Goal: Task Accomplishment & Management: Manage account settings

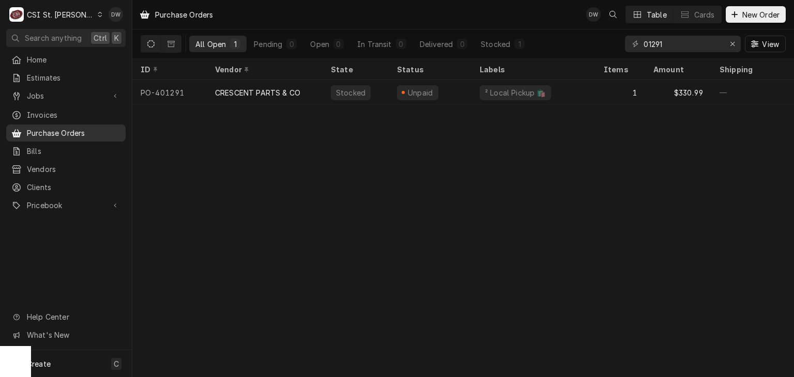
click at [33, 128] on span "Purchase Orders" at bounding box center [74, 133] width 94 height 11
click at [98, 12] on icon "Dynamic Content Wrapper" at bounding box center [100, 14] width 5 height 5
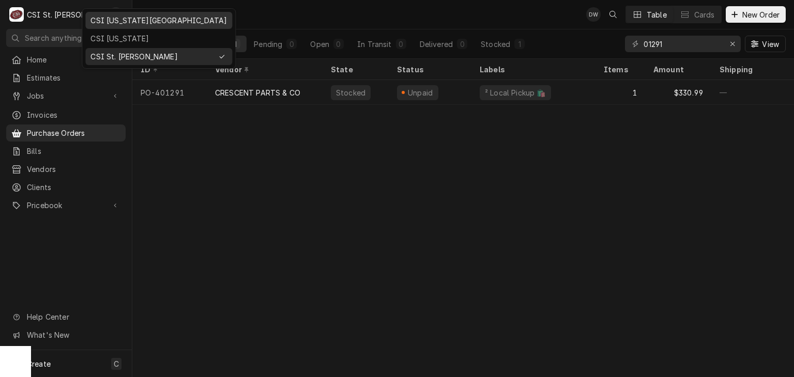
click at [101, 23] on div "CSI [US_STATE][GEOGRAPHIC_DATA]" at bounding box center [158, 20] width 136 height 11
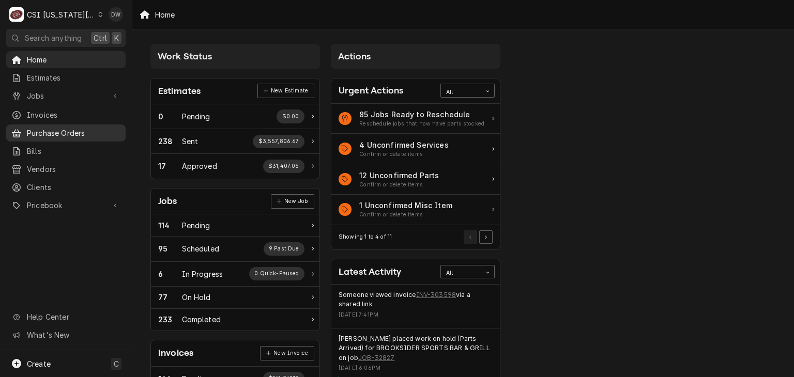
click at [32, 130] on span "Purchase Orders" at bounding box center [74, 133] width 94 height 11
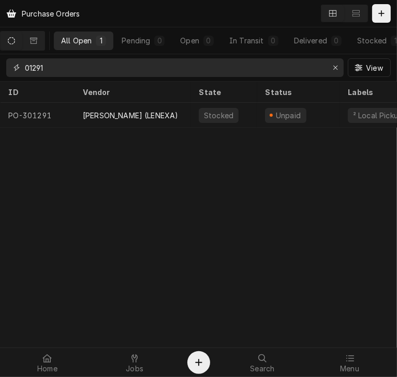
drag, startPoint x: 52, startPoint y: 67, endPoint x: 12, endPoint y: 68, distance: 39.8
click at [12, 68] on div "01291" at bounding box center [174, 67] width 337 height 19
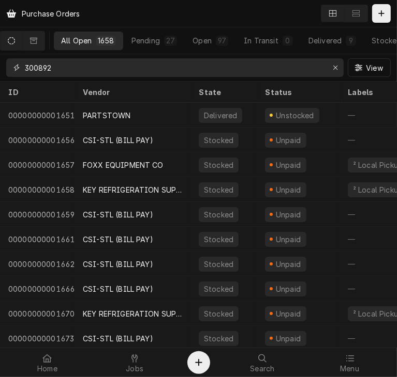
type input "300892"
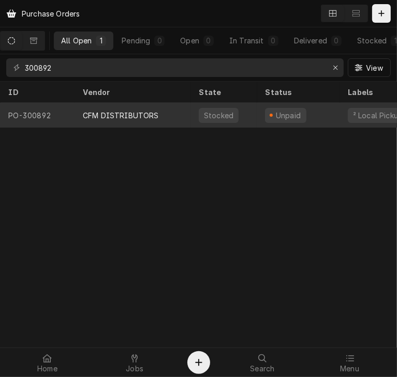
click at [96, 118] on div "CFM DISTRIBUTORS" at bounding box center [121, 115] width 76 height 11
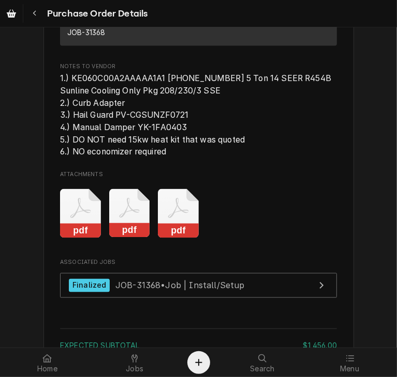
scroll to position [960, 0]
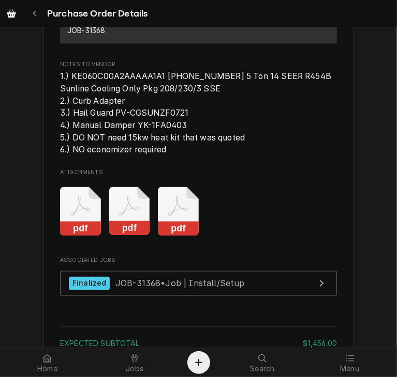
click at [169, 236] on icon "Attachments" at bounding box center [178, 211] width 41 height 49
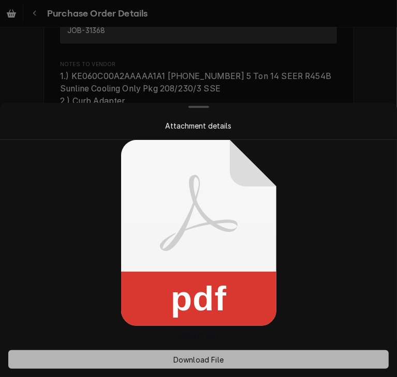
click at [195, 360] on span "Download File" at bounding box center [198, 360] width 54 height 11
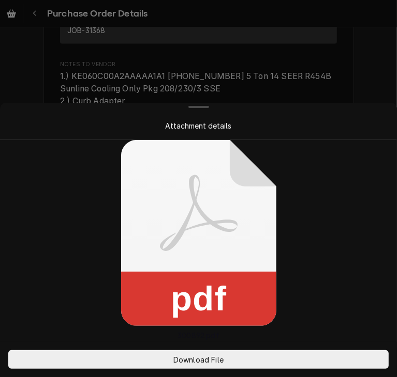
click at [346, 76] on div at bounding box center [198, 188] width 397 height 377
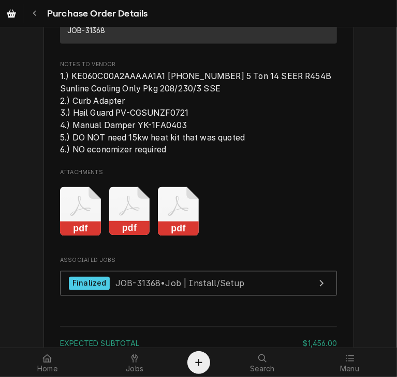
click at [117, 236] on rect "Attachments" at bounding box center [129, 229] width 41 height 14
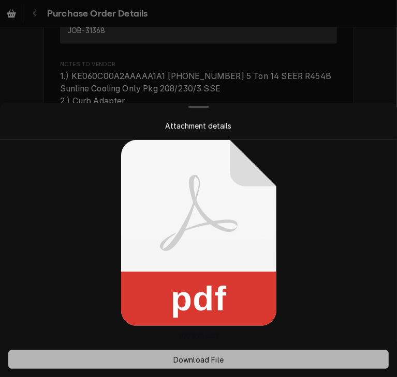
click at [179, 358] on span "Download File" at bounding box center [198, 360] width 54 height 11
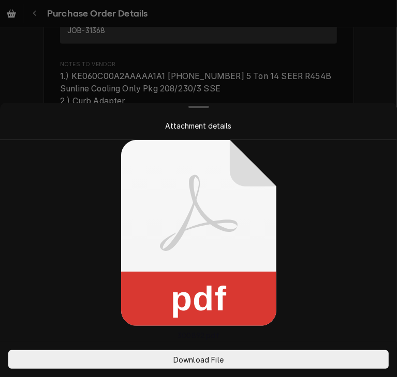
click at [361, 92] on div at bounding box center [198, 188] width 397 height 377
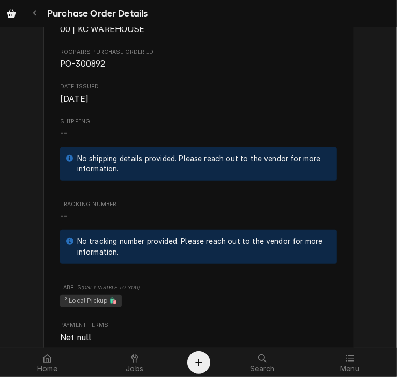
scroll to position [298, 0]
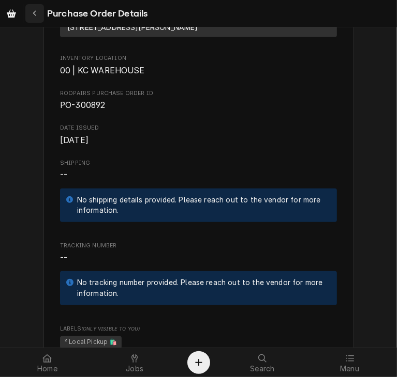
click at [29, 11] on button "Navigate back" at bounding box center [34, 13] width 19 height 19
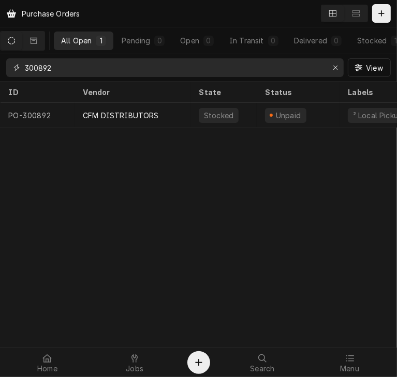
drag, startPoint x: 66, startPoint y: 65, endPoint x: 23, endPoint y: 68, distance: 42.6
click at [23, 68] on div "300892" at bounding box center [174, 67] width 337 height 19
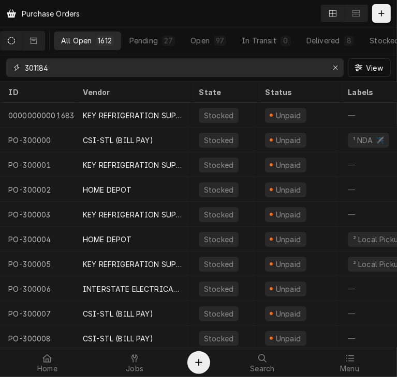
type input "301184"
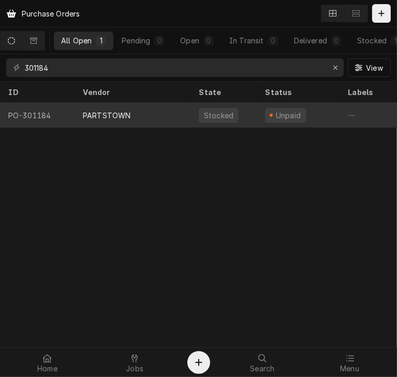
click at [106, 115] on div "PARTSTOWN" at bounding box center [107, 115] width 48 height 11
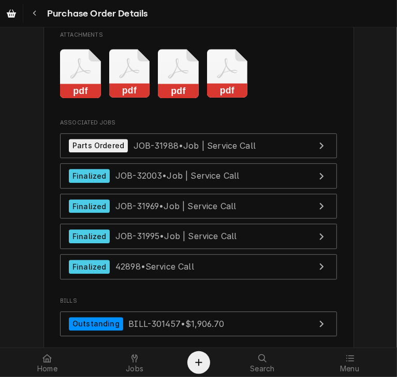
scroll to position [3462, 0]
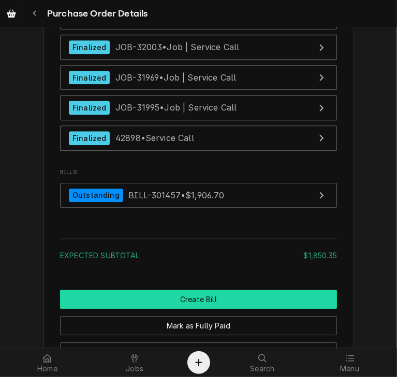
click at [183, 309] on button "Create Bill" at bounding box center [198, 299] width 277 height 19
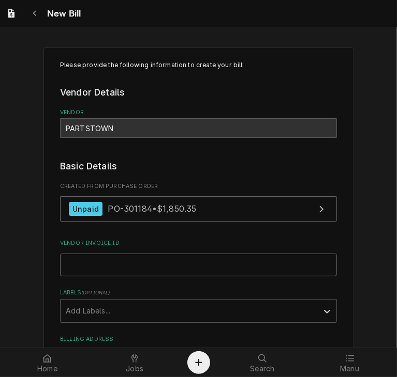
click at [81, 261] on input "Vendor Invoice ID" at bounding box center [198, 265] width 277 height 23
paste input "2106584164"
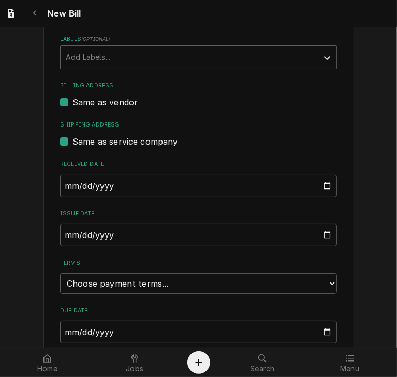
scroll to position [254, 0]
type input "2106584164"
click at [63, 185] on input "[DATE]" at bounding box center [198, 185] width 277 height 23
type input "[DATE]"
click at [63, 234] on input "[DATE]" at bounding box center [198, 234] width 277 height 23
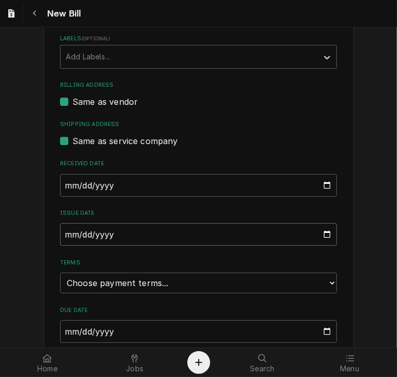
type input "[DATE]"
click at [92, 280] on select "Choose payment terms... Same Day Net 7 Net 14 Net 21 Net 30 Net 45 Net 60 Net 90" at bounding box center [198, 283] width 277 height 21
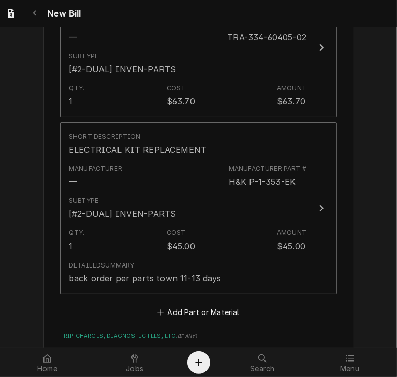
scroll to position [2331, 0]
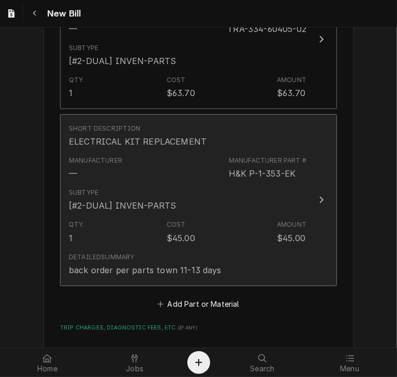
click at [315, 200] on div "Update Line Item" at bounding box center [320, 200] width 13 height 12
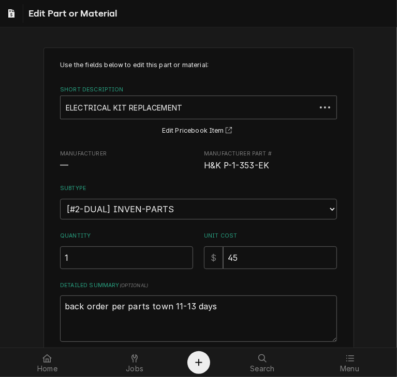
type textarea "x"
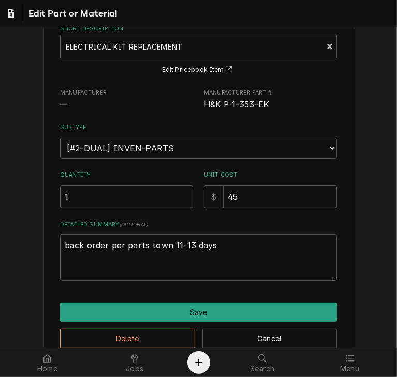
scroll to position [82, 0]
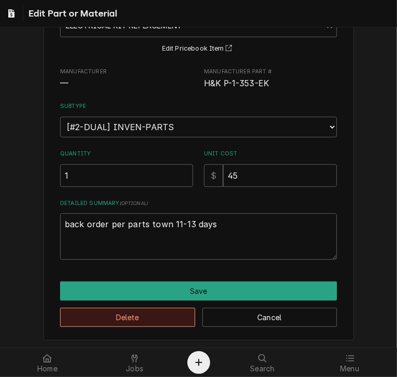
click at [185, 319] on button "Delete" at bounding box center [127, 317] width 135 height 19
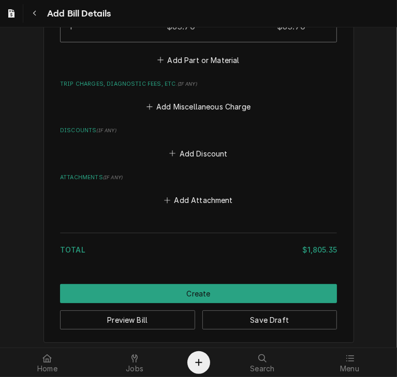
scroll to position [2397, 0]
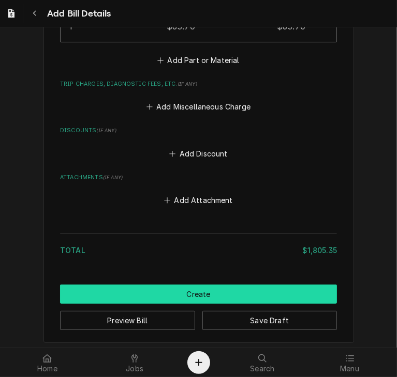
click at [201, 292] on button "Create" at bounding box center [198, 294] width 277 height 19
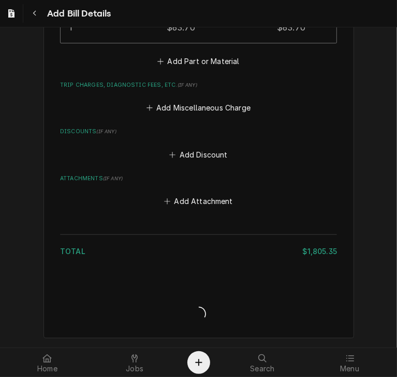
scroll to position [2392, 0]
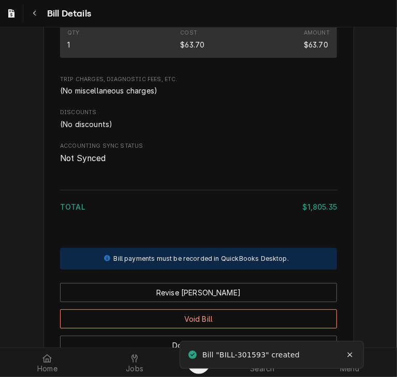
scroll to position [2146, 0]
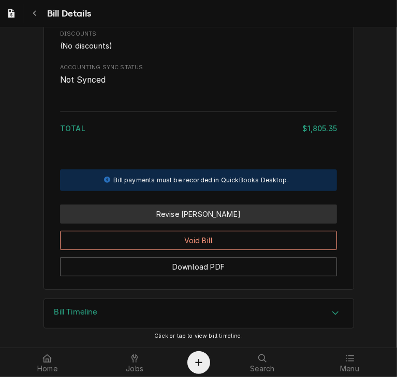
click at [180, 222] on button "Revise [PERSON_NAME]" at bounding box center [198, 214] width 277 height 19
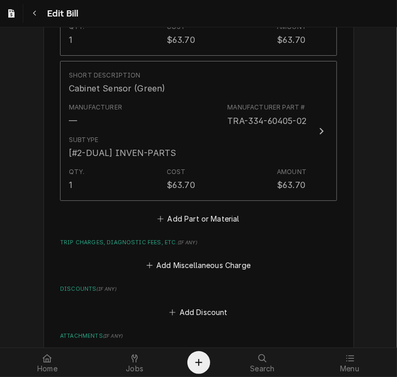
scroll to position [2420, 0]
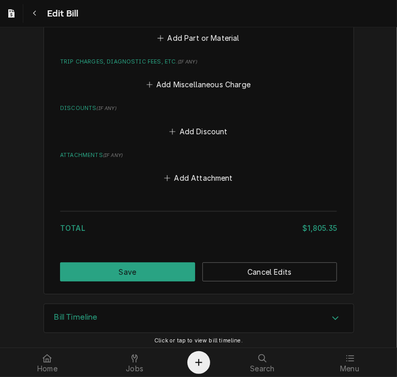
click at [200, 78] on button "Add Miscellaneous Charge" at bounding box center [198, 85] width 108 height 14
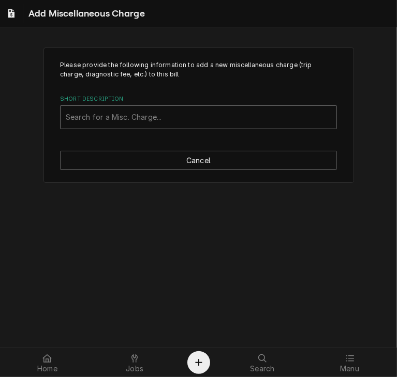
click at [126, 111] on div "Short Description" at bounding box center [198, 117] width 265 height 19
type input "ship"
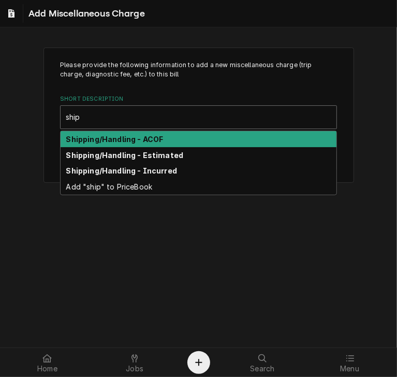
click at [128, 135] on strong "Shipping/Handling - ACOF" at bounding box center [114, 139] width 97 height 9
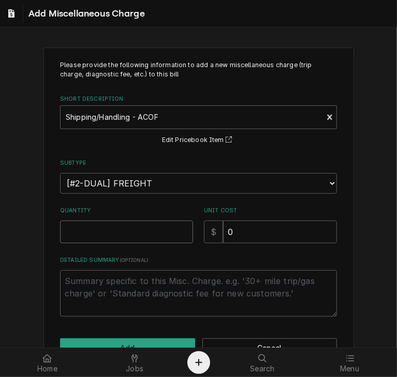
click at [151, 233] on input "Quantity" at bounding box center [126, 232] width 133 height 23
type textarea "x"
type input "1"
drag, startPoint x: 260, startPoint y: 230, endPoint x: 210, endPoint y: 231, distance: 50.2
click at [210, 231] on div "$ 0" at bounding box center [270, 232] width 133 height 23
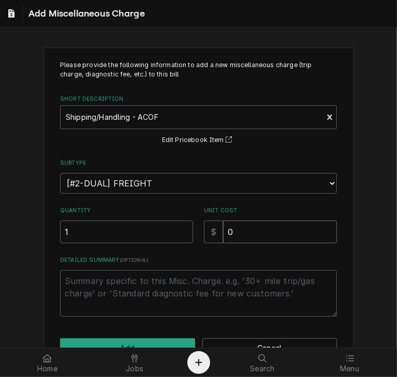
type textarea "x"
type input "5"
type textarea "x"
type input "55"
type textarea "x"
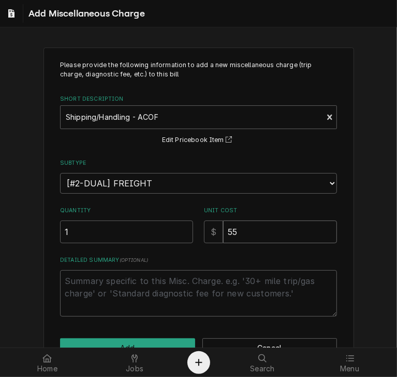
type input "55.7"
type textarea "x"
type input "55.73"
click at [166, 340] on button "Add" at bounding box center [127, 348] width 135 height 19
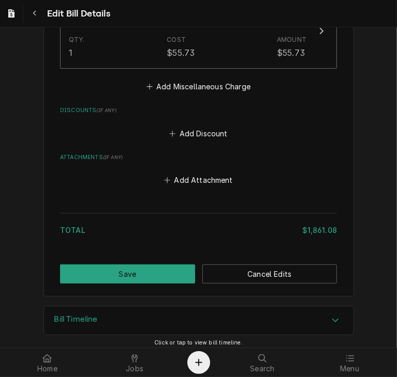
scroll to position [2530, 0]
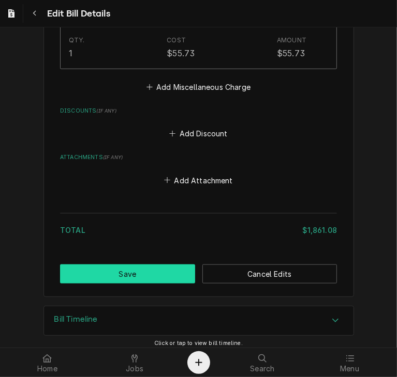
click at [143, 268] on button "Save" at bounding box center [127, 274] width 135 height 19
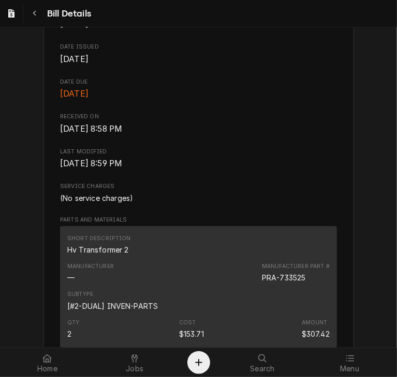
scroll to position [230, 0]
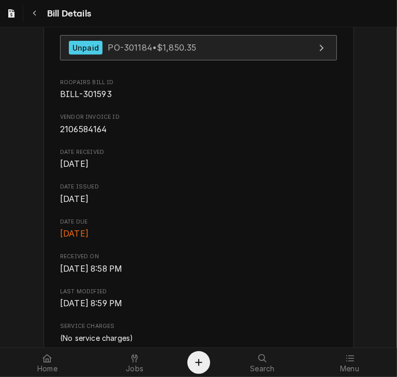
click at [105, 60] on link "Unpaid PO-301184 • $1,850.35" at bounding box center [198, 47] width 277 height 25
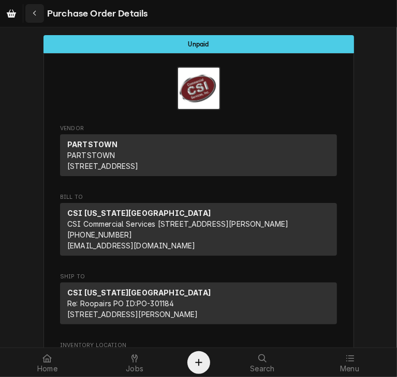
click at [34, 13] on icon "Navigate back" at bounding box center [35, 13] width 5 height 7
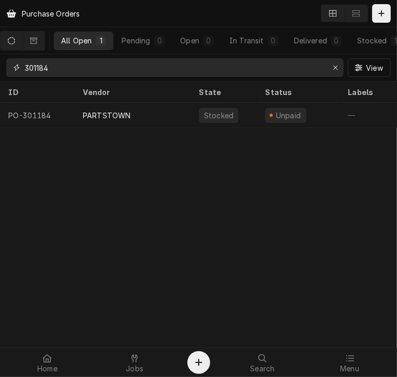
drag, startPoint x: 74, startPoint y: 67, endPoint x: 16, endPoint y: 67, distance: 58.4
click at [16, 67] on div "301184" at bounding box center [174, 67] width 337 height 19
type input "301179"
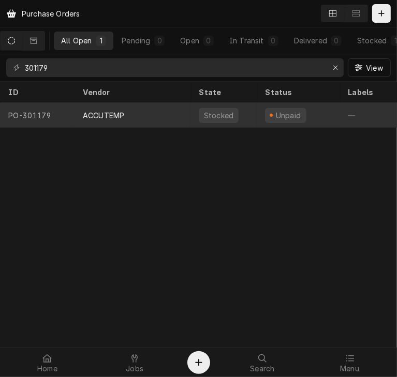
click at [106, 120] on div "ACCUTEMP" at bounding box center [132, 115] width 116 height 25
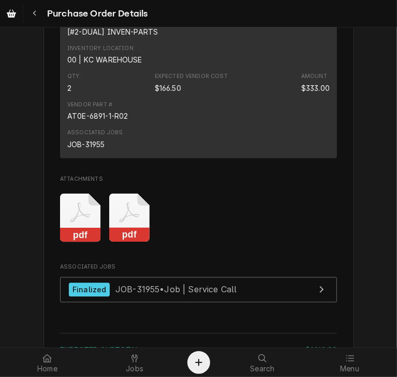
scroll to position [988, 0]
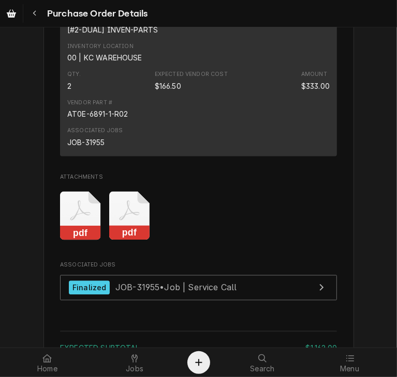
click at [129, 241] on icon "Attachments" at bounding box center [129, 216] width 41 height 49
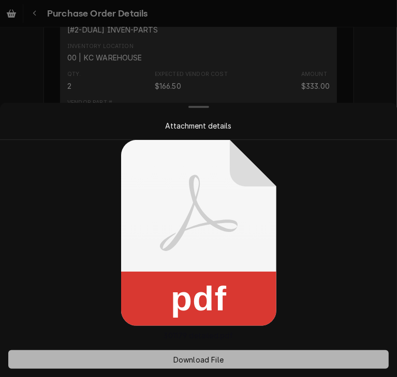
click at [192, 358] on span "Download File" at bounding box center [198, 360] width 54 height 11
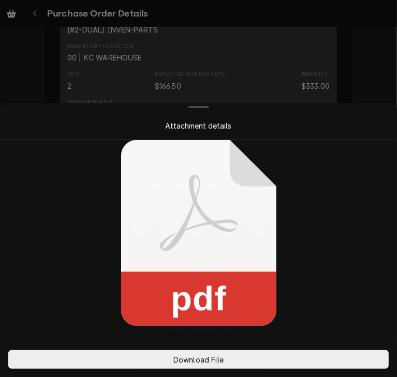
click at [392, 71] on div at bounding box center [198, 188] width 397 height 377
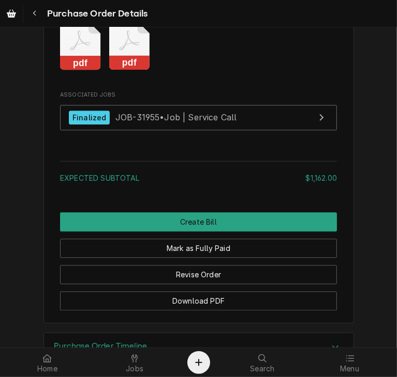
scroll to position [1166, 0]
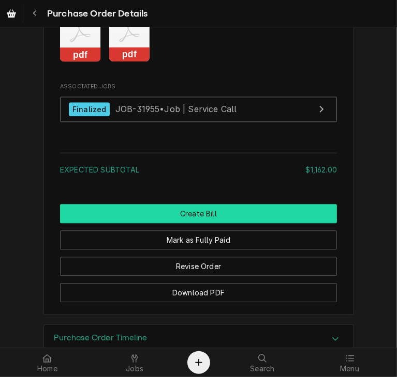
click at [233, 223] on button "Create Bill" at bounding box center [198, 213] width 277 height 19
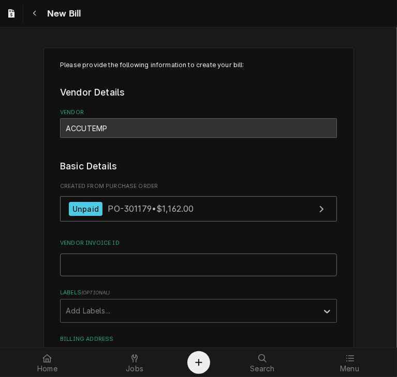
click at [115, 263] on input "Vendor Invoice ID" at bounding box center [198, 265] width 277 height 23
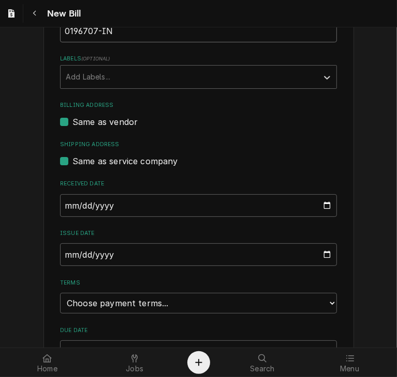
scroll to position [237, 0]
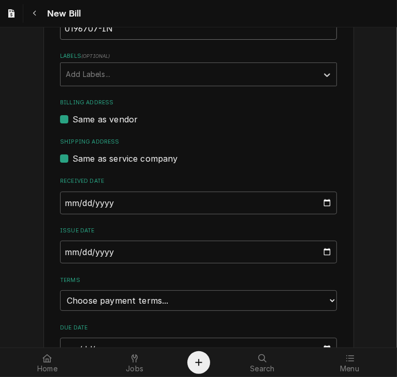
type input "0196707-IN"
click at [60, 203] on input "2025-10-02" at bounding box center [198, 203] width 277 height 23
type input "2025-08-12"
click at [62, 249] on input "2025-10-02" at bounding box center [198, 252] width 277 height 23
type input "2025-01-02"
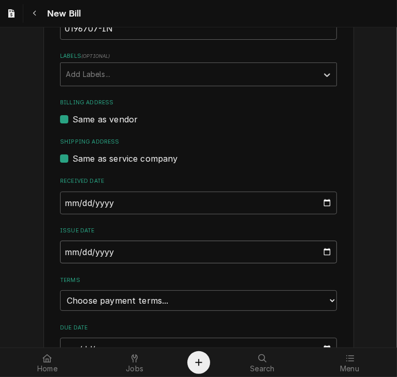
click at [62, 249] on input "2025-01-02" at bounding box center [198, 252] width 277 height 23
type input "2025-08-12"
click at [143, 309] on select "Choose payment terms... Same Day Net 7 Net 14 Net 21 Net 30 Net 45 Net 60 Net 90" at bounding box center [198, 301] width 277 height 21
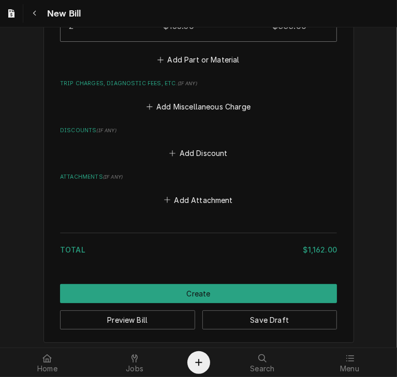
scroll to position [948, 0]
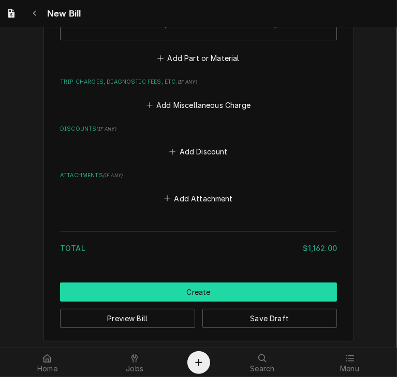
click at [206, 291] on button "Create" at bounding box center [198, 292] width 277 height 19
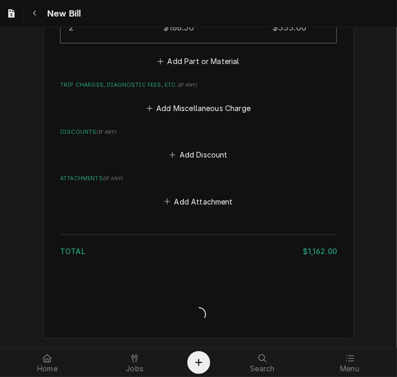
scroll to position [943, 0]
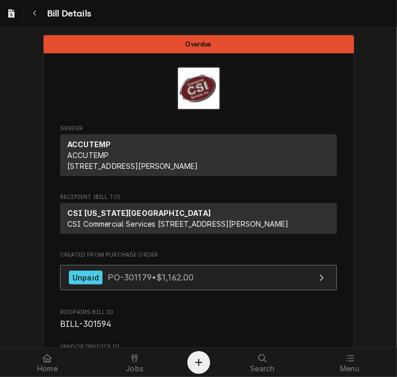
click at [116, 283] on span "PO-301179 • $1,162.00" at bounding box center [151, 277] width 86 height 10
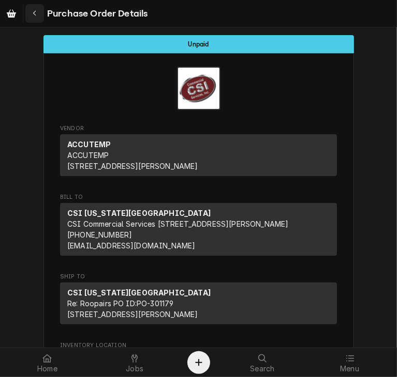
click at [43, 13] on button "Navigate back" at bounding box center [34, 13] width 19 height 19
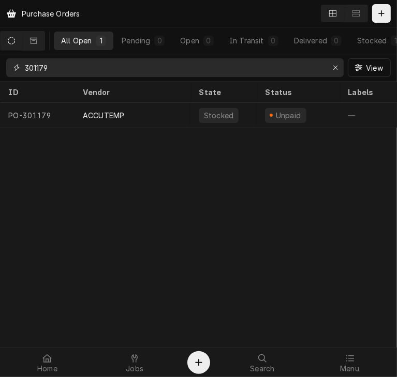
click at [62, 68] on input "301179" at bounding box center [174, 67] width 299 height 19
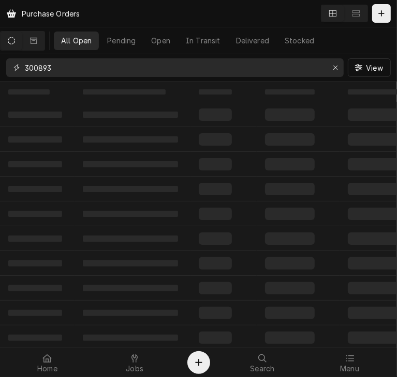
type input "300893"
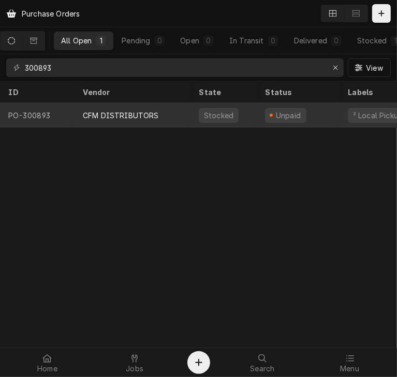
click at [99, 112] on div "CFM DISTRIBUTORS" at bounding box center [121, 115] width 76 height 11
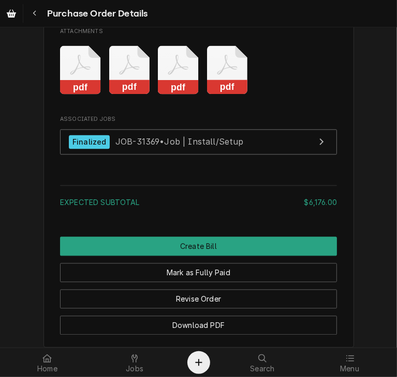
scroll to position [1092, 0]
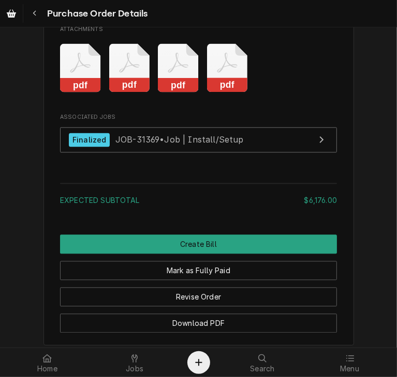
click at [107, 213] on div "Expected Subtotal $6,176.00" at bounding box center [198, 196] width 277 height 34
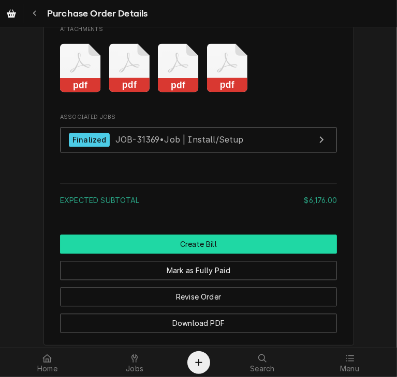
click at [157, 254] on button "Create Bill" at bounding box center [198, 244] width 277 height 19
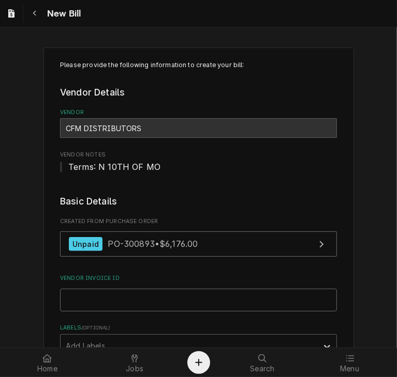
click at [70, 307] on input "Vendor Invoice ID" at bounding box center [198, 300] width 277 height 23
paste input "INV0914269"
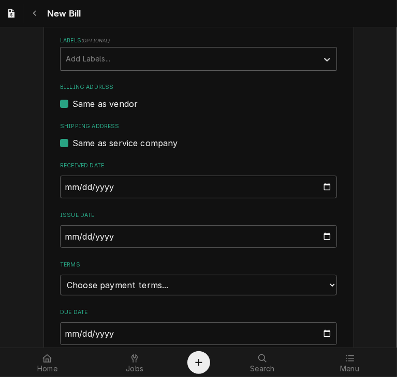
scroll to position [293, 0]
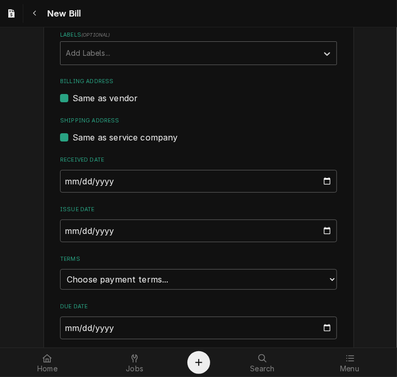
type input "INV0914269"
click at [60, 179] on input "[DATE]" at bounding box center [198, 181] width 277 height 23
type input "[DATE]"
click at [63, 230] on input "[DATE]" at bounding box center [198, 231] width 277 height 23
type input "[DATE]"
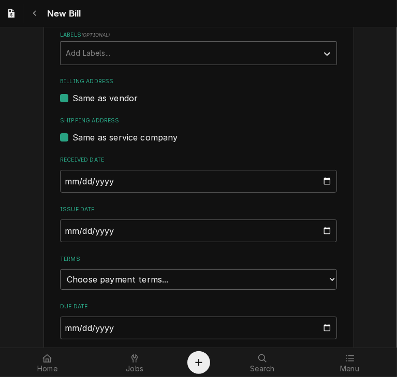
click at [269, 278] on select "Choose payment terms... Same Day Net 7 Net 14 Net 21 Net 30 Net 45 Net 60 Net 90" at bounding box center [198, 279] width 277 height 21
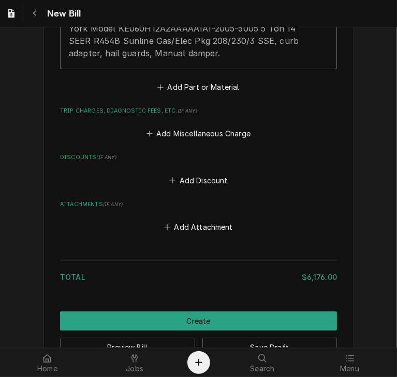
scroll to position [891, 0]
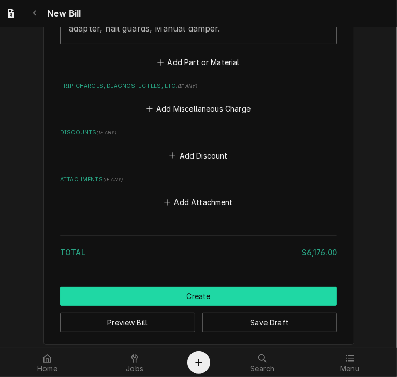
click at [224, 289] on button "Create" at bounding box center [198, 296] width 277 height 19
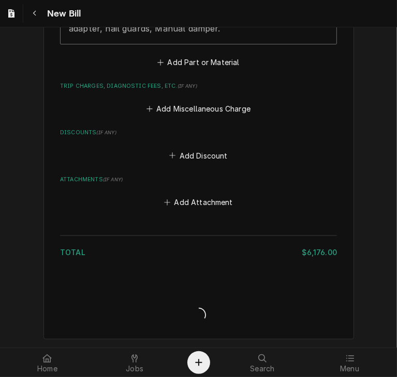
scroll to position [889, 0]
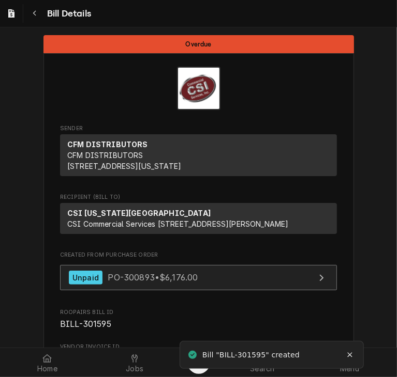
click at [144, 283] on span "PO-300893 • $6,176.00" at bounding box center [153, 277] width 90 height 10
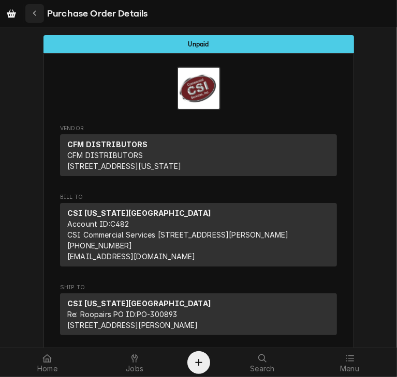
click at [37, 14] on div "Navigate back" at bounding box center [34, 13] width 10 height 10
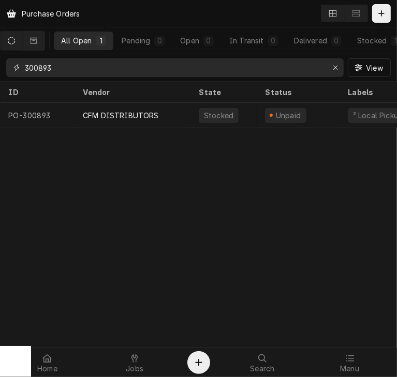
drag, startPoint x: 69, startPoint y: 65, endPoint x: 9, endPoint y: 65, distance: 60.0
click at [9, 65] on div "300893" at bounding box center [174, 67] width 337 height 19
type input "301166"
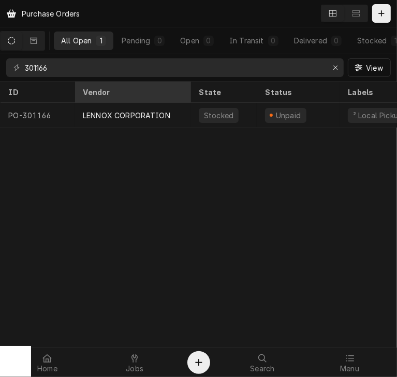
click at [110, 100] on th "Vendor" at bounding box center [132, 92] width 116 height 21
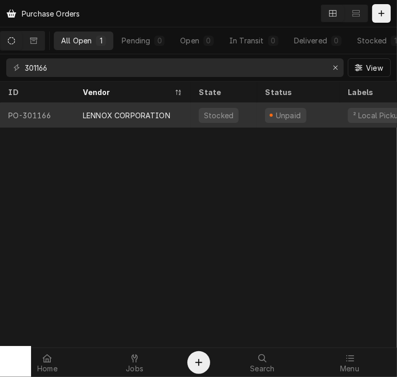
click at [110, 110] on div "LENNOX CORPORATION" at bounding box center [126, 115] width 87 height 11
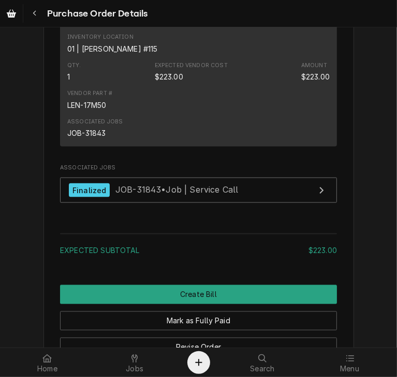
scroll to position [929, 0]
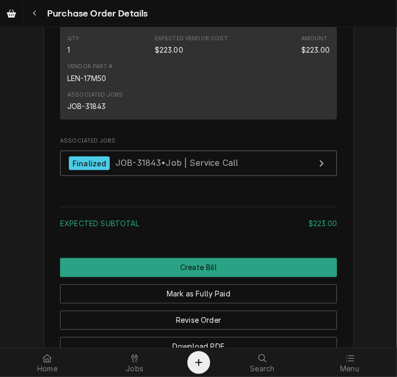
scroll to position [838, 0]
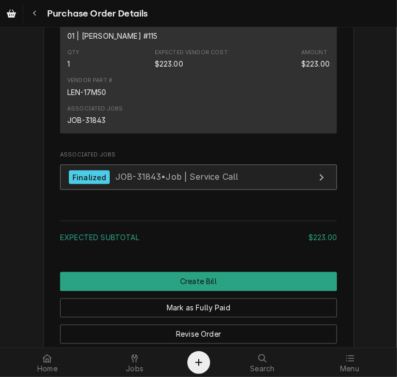
click at [231, 190] on link "Finalized JOB-31843 • Job | Service Call" at bounding box center [198, 177] width 277 height 25
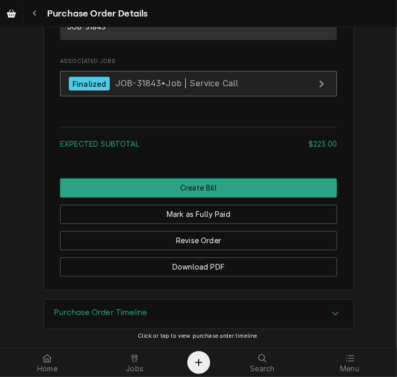
scroll to position [962, 0]
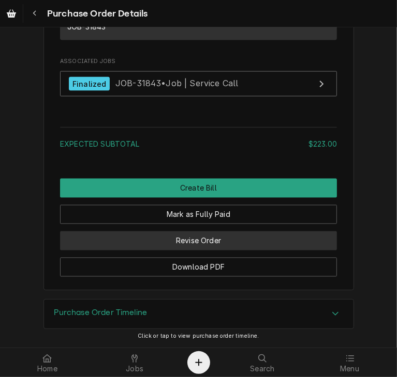
click at [203, 240] on button "Revise Order" at bounding box center [198, 241] width 277 height 19
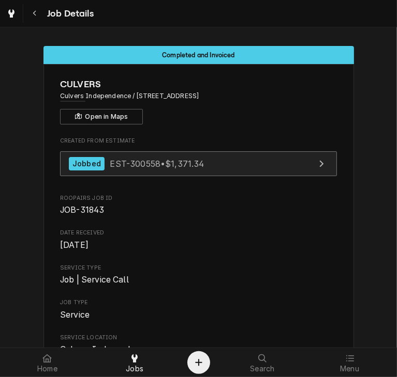
click at [92, 170] on div "Jobbed EST-300558 • $1,371.34" at bounding box center [136, 164] width 135 height 14
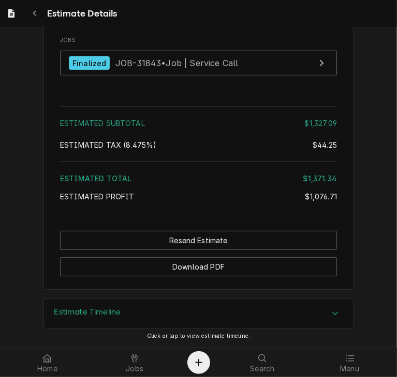
scroll to position [940, 0]
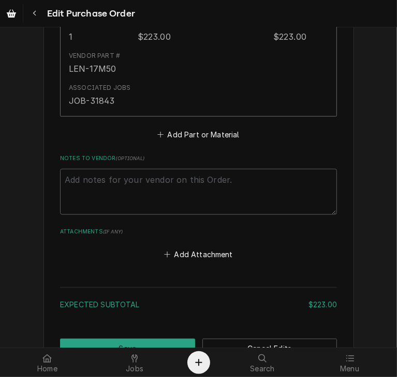
scroll to position [677, 0]
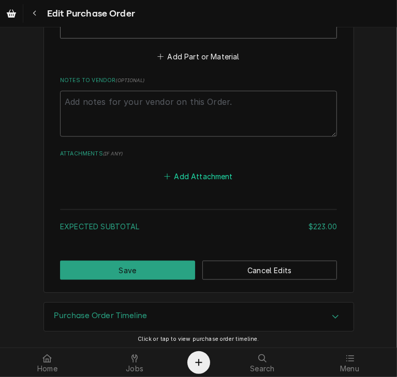
click at [205, 172] on button "Add Attachment" at bounding box center [198, 177] width 72 height 14
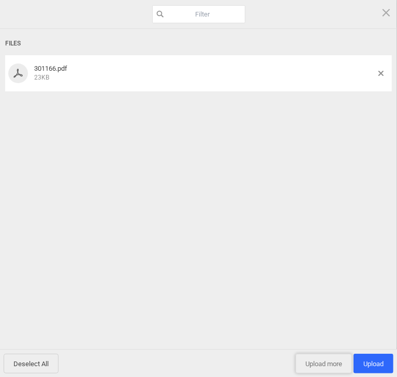
click at [333, 358] on span "Upload more" at bounding box center [323, 364] width 56 height 20
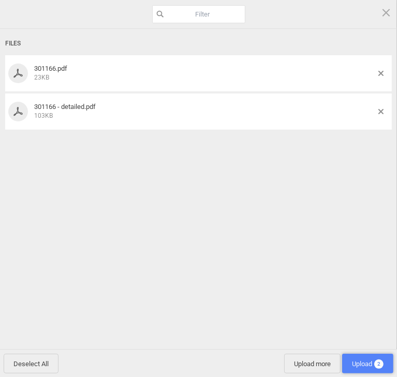
click at [368, 365] on span "Upload 2" at bounding box center [368, 364] width 32 height 8
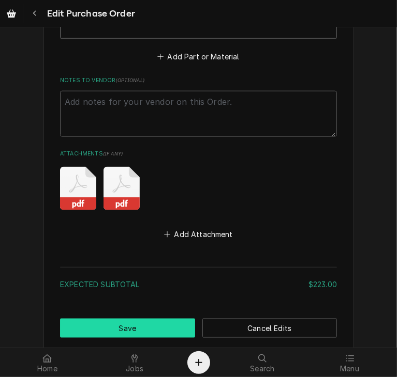
click at [163, 322] on button "Save" at bounding box center [127, 328] width 135 height 19
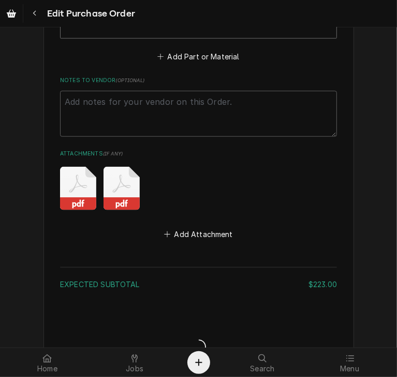
type textarea "x"
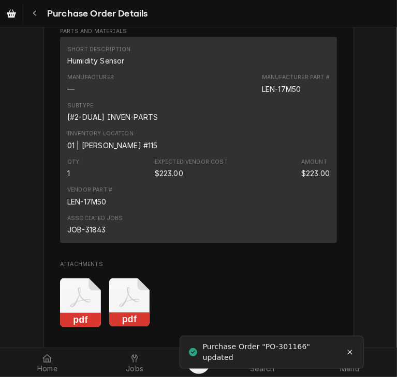
scroll to position [1050, 0]
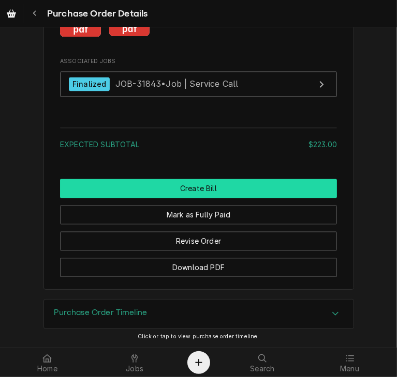
click at [213, 189] on button "Create Bill" at bounding box center [198, 188] width 277 height 19
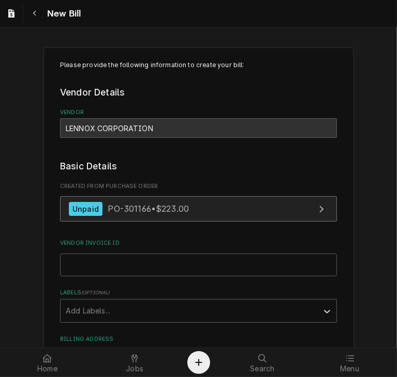
click at [125, 210] on span "PO-301166 • $223.00" at bounding box center [148, 209] width 81 height 10
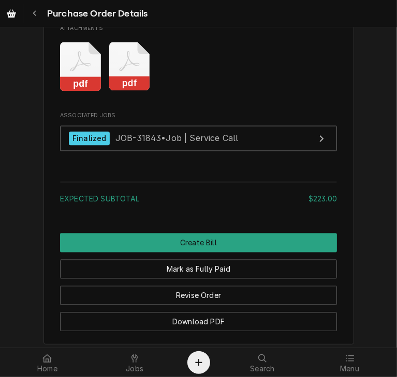
scroll to position [1000, 0]
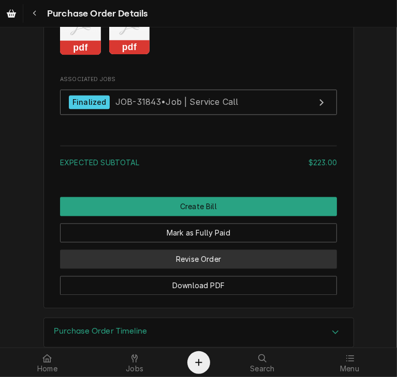
click at [218, 269] on button "Revise Order" at bounding box center [198, 259] width 277 height 19
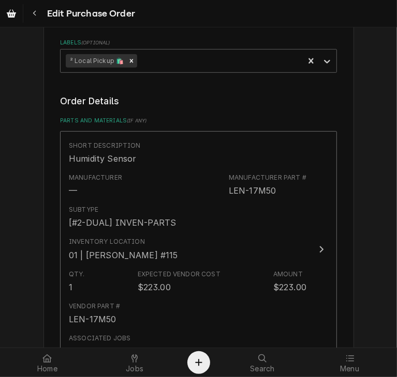
scroll to position [364, 0]
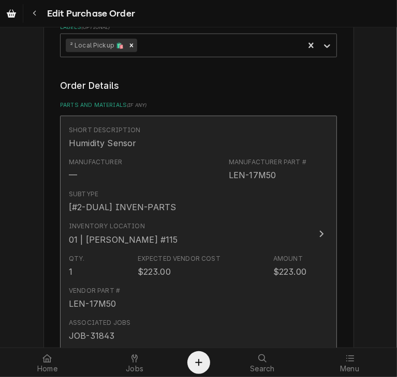
click at [324, 219] on button "Short Description Humidity Sensor Manufacturer — Manufacturer Part # LEN-17M50 …" at bounding box center [198, 234] width 277 height 236
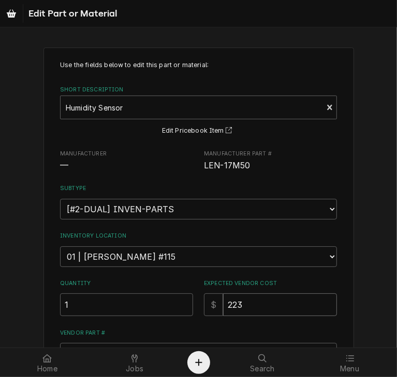
click at [243, 303] on input "223" at bounding box center [280, 305] width 114 height 23
type textarea "x"
type input "22"
type textarea "x"
type input "2"
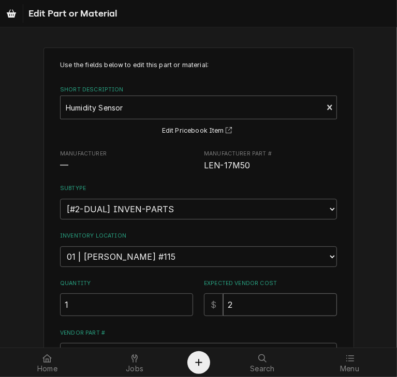
type textarea "x"
type input "23"
type textarea "x"
type input "232"
type textarea "x"
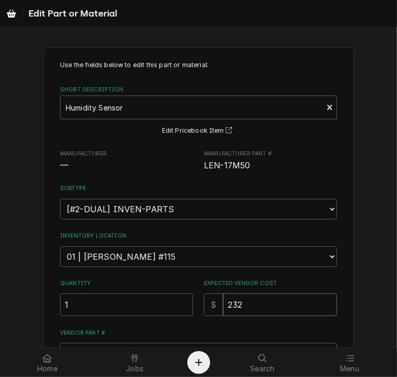
type input "232.6"
type textarea "x"
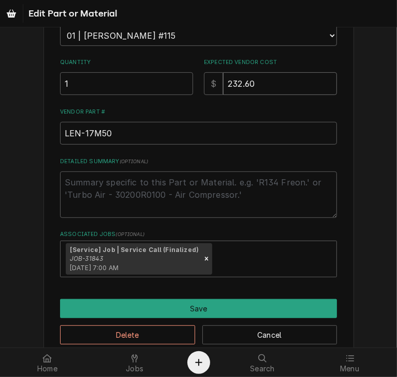
scroll to position [238, 0]
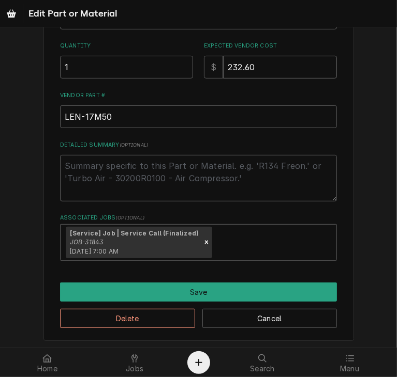
type input "232.60"
click at [272, 303] on div "Delete Cancel" at bounding box center [198, 315] width 277 height 26
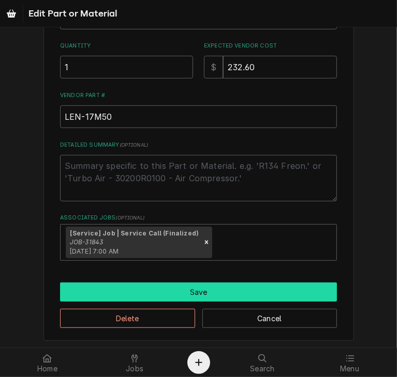
click at [257, 288] on button "Save" at bounding box center [198, 292] width 277 height 19
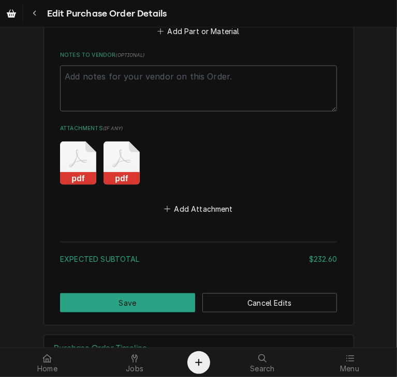
scroll to position [735, 0]
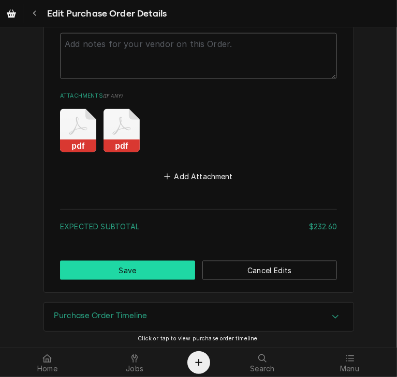
click at [149, 267] on button "Save" at bounding box center [127, 270] width 135 height 19
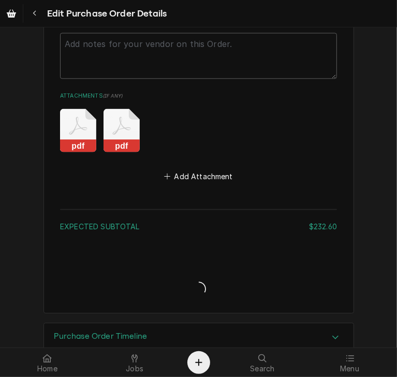
type textarea "x"
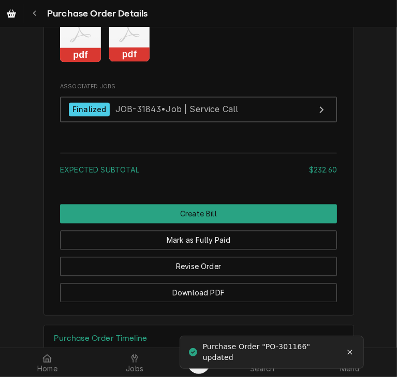
scroll to position [999, 0]
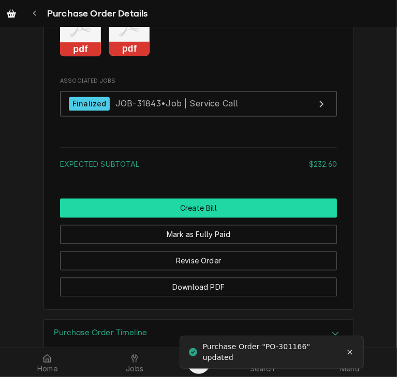
click at [163, 218] on button "Create Bill" at bounding box center [198, 208] width 277 height 19
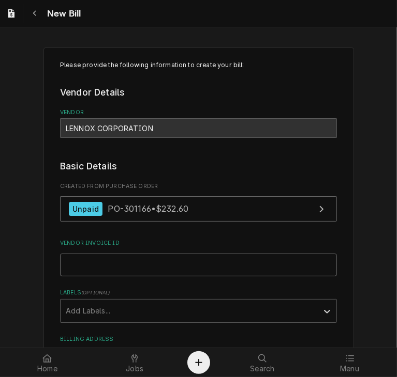
click at [139, 255] on input "Vendor Invoice ID" at bounding box center [198, 265] width 277 height 23
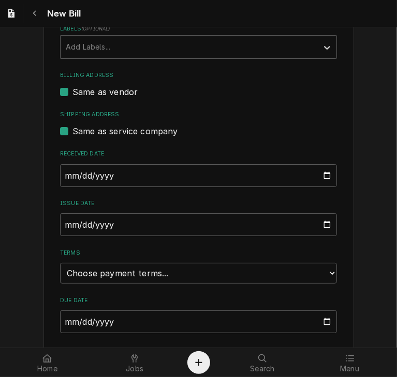
scroll to position [272, 0]
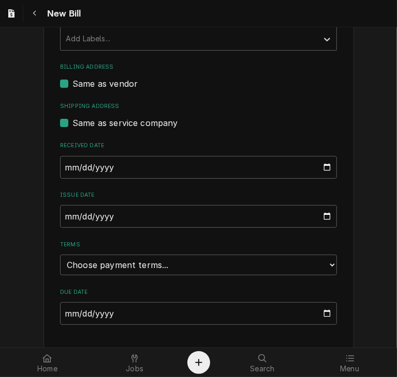
type input "0572754043"
click at [65, 165] on input "2025-10-02" at bounding box center [198, 167] width 277 height 23
type input "2025-08-12"
click at [62, 217] on input "2025-10-02" at bounding box center [198, 216] width 277 height 23
type input "2025-08-12"
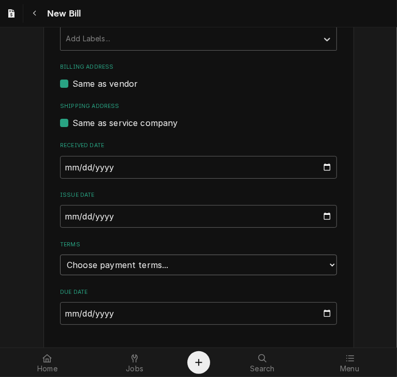
click at [98, 268] on select "Choose payment terms... Same Day Net 7 Net 14 Net 21 Net 30 Net 45 Net 60 Net 90" at bounding box center [198, 265] width 277 height 21
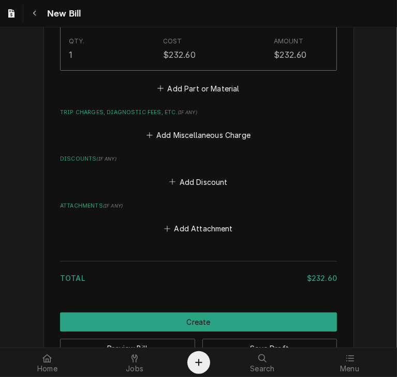
scroll to position [802, 0]
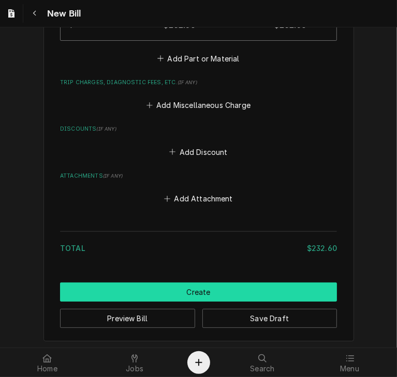
click at [223, 290] on button "Create" at bounding box center [198, 292] width 277 height 19
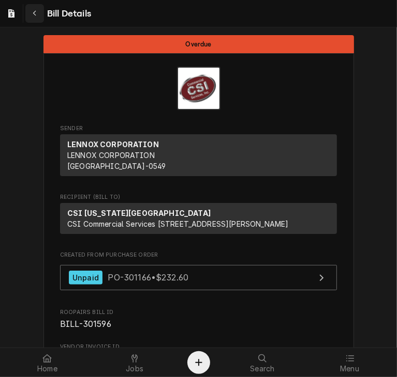
click at [38, 17] on div "Navigate back" at bounding box center [34, 13] width 10 height 10
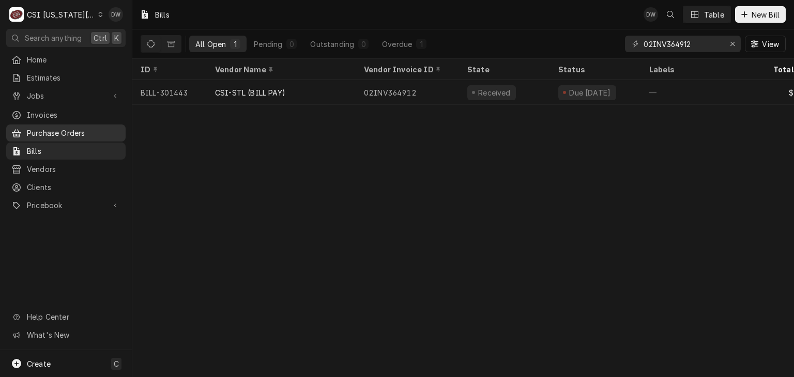
click at [77, 133] on span "Purchase Orders" at bounding box center [74, 133] width 94 height 11
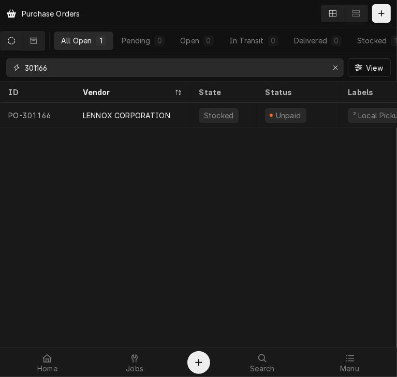
drag, startPoint x: 77, startPoint y: 66, endPoint x: -2, endPoint y: 67, distance: 78.6
click at [0, 67] on html "Purchase Orders All Open 1 Pending 0 Open 0 In Transit 0 Delivered 0 Stocked 1 …" at bounding box center [198, 188] width 397 height 377
type input "301194"
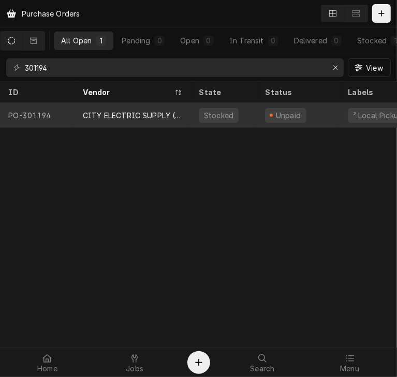
click at [112, 116] on div "CITY ELECTRIC SUPPLY ([GEOGRAPHIC_DATA])" at bounding box center [132, 115] width 99 height 11
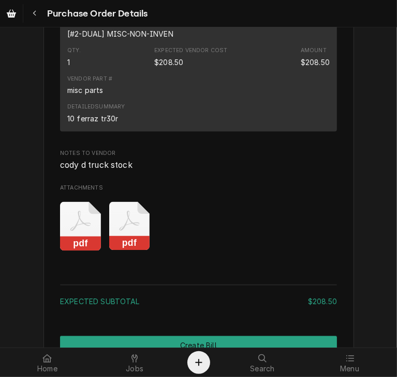
scroll to position [1011, 0]
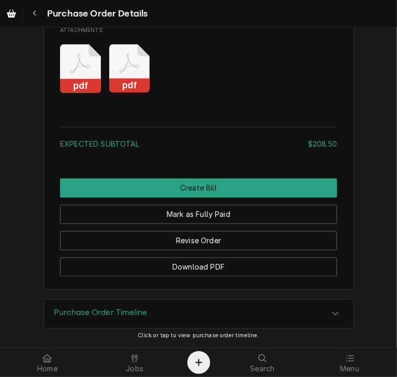
click at [120, 80] on icon "Attachments" at bounding box center [129, 68] width 41 height 49
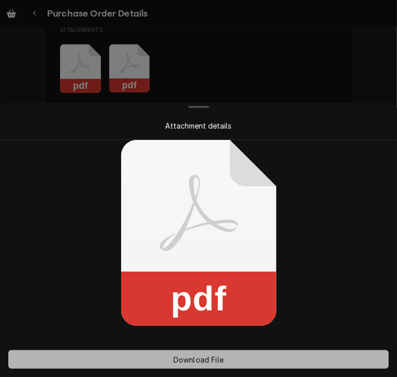
click at [201, 360] on span "Download File" at bounding box center [198, 360] width 54 height 11
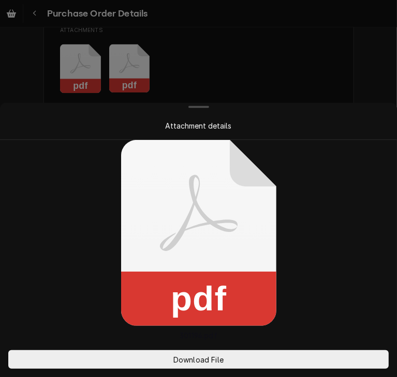
click at [305, 65] on div at bounding box center [198, 188] width 397 height 377
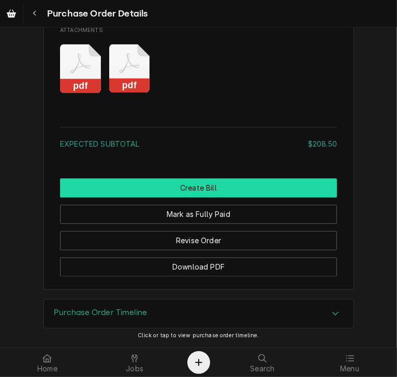
click at [172, 193] on button "Create Bill" at bounding box center [198, 188] width 277 height 19
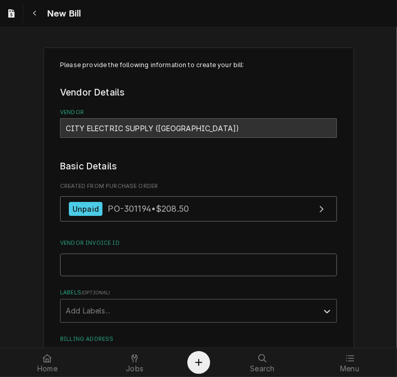
click at [68, 262] on input "Vendor Invoice ID" at bounding box center [198, 265] width 277 height 23
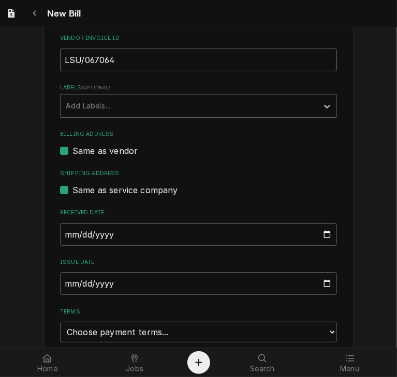
scroll to position [211, 0]
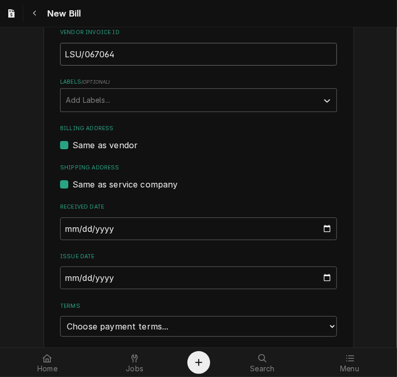
type input "LSU/067064"
click at [62, 228] on input "2025-10-02" at bounding box center [198, 229] width 277 height 23
type input "2025-08-12"
click at [62, 276] on input "2025-10-02" at bounding box center [198, 278] width 277 height 23
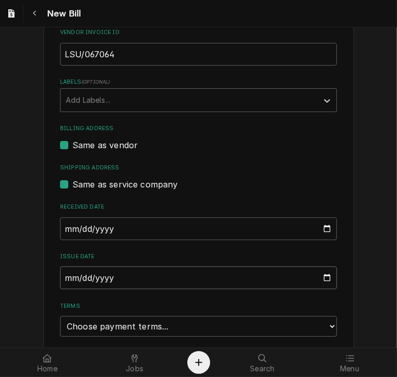
type input "2025-08-12"
click at [154, 319] on select "Choose payment terms... Same Day Net 7 Net 14 Net 21 Net 30 Net 45 Net 60 Net 90" at bounding box center [198, 326] width 277 height 21
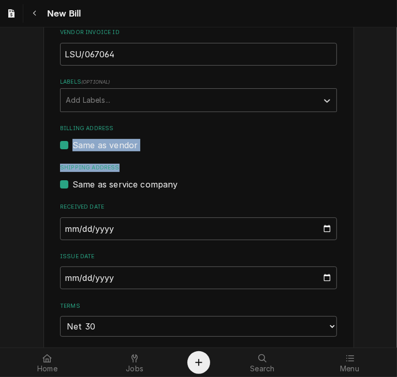
drag, startPoint x: 387, startPoint y: 113, endPoint x: 396, endPoint y: 173, distance: 60.0
click at [396, 173] on div "Please provide the following information to create your bill: Vendor Details Ve…" at bounding box center [198, 187] width 397 height 321
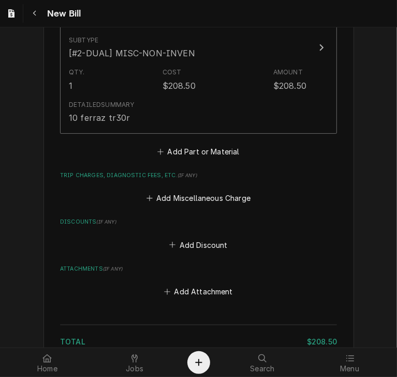
scroll to position [835, 0]
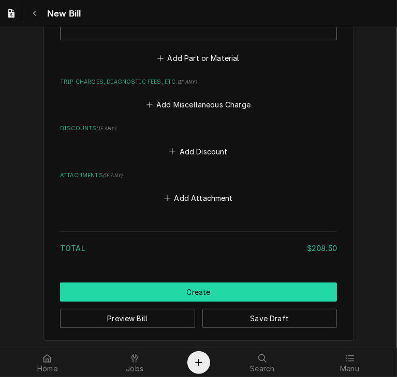
click at [201, 292] on button "Create" at bounding box center [198, 292] width 277 height 19
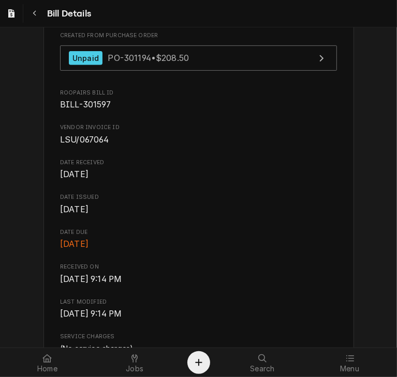
scroll to position [217, 0]
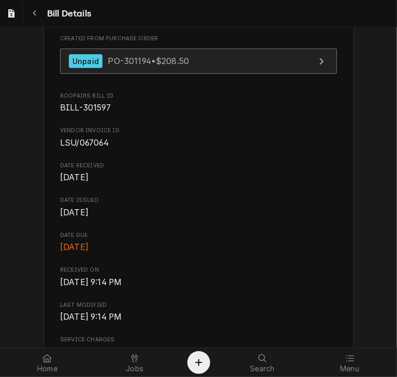
click at [123, 68] on div "Unpaid PO-301194 • $208.50" at bounding box center [129, 61] width 120 height 14
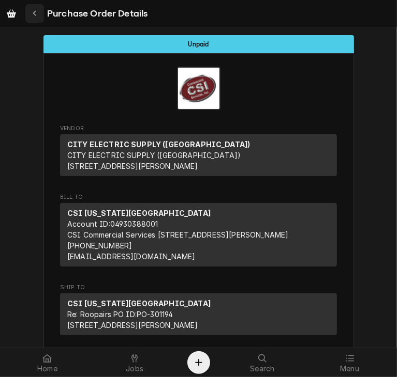
click at [33, 20] on button "Navigate back" at bounding box center [34, 13] width 19 height 19
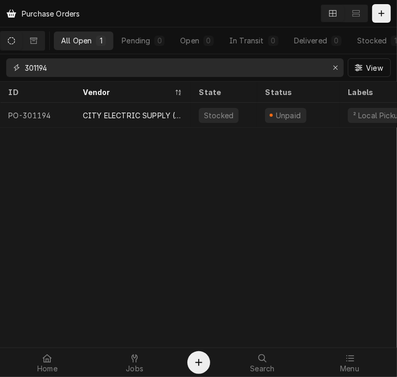
drag, startPoint x: 54, startPoint y: 68, endPoint x: 26, endPoint y: 73, distance: 28.4
click at [26, 73] on input "301194" at bounding box center [174, 67] width 299 height 19
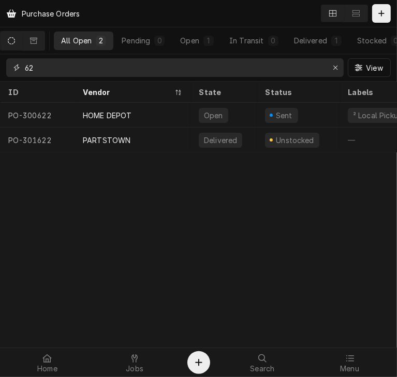
type input "6"
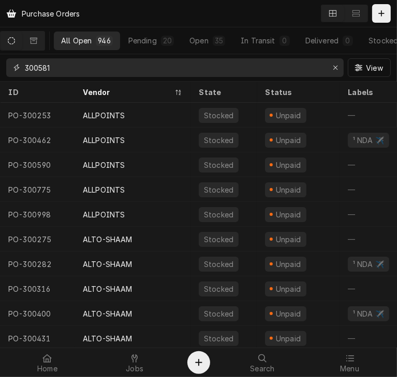
type input "300581"
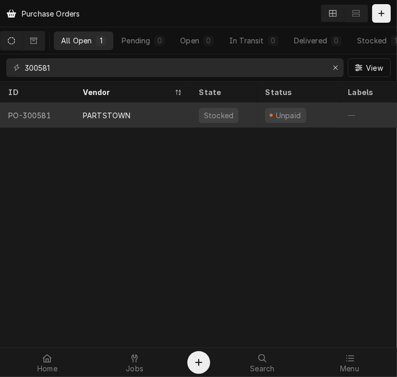
click at [115, 114] on div "PARTSTOWN" at bounding box center [107, 115] width 48 height 11
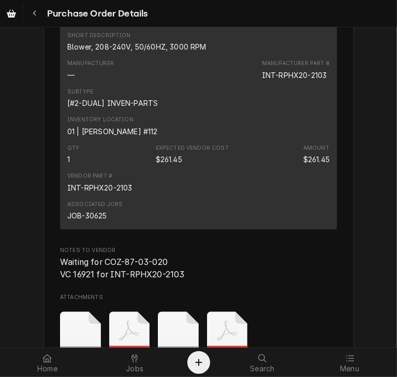
scroll to position [1143, 0]
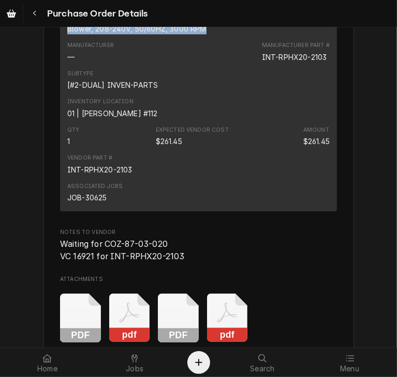
drag, startPoint x: 205, startPoint y: 56, endPoint x: 57, endPoint y: 55, distance: 147.9
click at [60, 55] on div "Short Description Blower, 208-240V, 50/60HZ, 3000 RPM Manufacturer — Manufactur…" at bounding box center [198, 108] width 277 height 206
copy div "Blower, 208-240V, 50/60HZ, 3000 RPM"
click at [35, 11] on icon "Navigate back" at bounding box center [34, 14] width 3 height 6
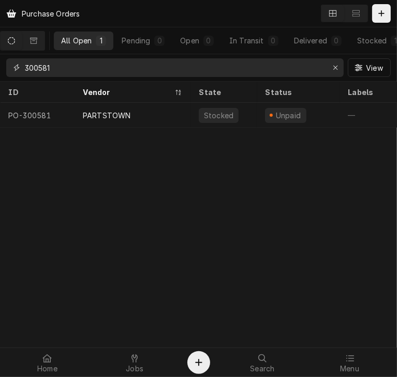
drag, startPoint x: 79, startPoint y: 71, endPoint x: 9, endPoint y: 74, distance: 70.4
click at [9, 74] on div "300581" at bounding box center [174, 67] width 337 height 19
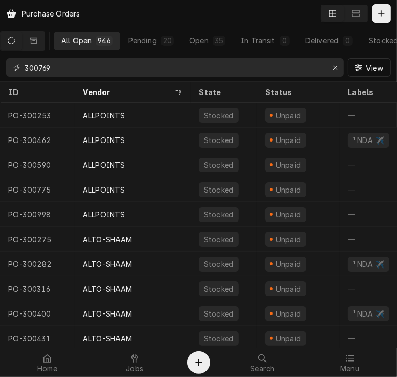
type input "300769"
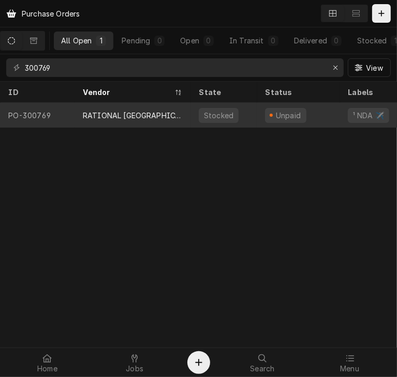
click at [105, 116] on div "RATIONAL [GEOGRAPHIC_DATA]" at bounding box center [132, 115] width 99 height 11
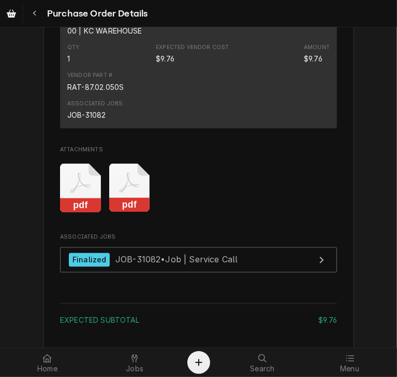
scroll to position [884, 0]
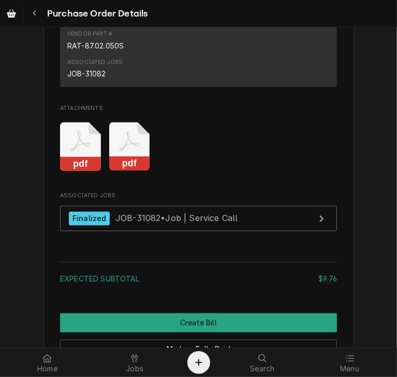
click at [128, 172] on rect "Attachments" at bounding box center [129, 164] width 41 height 14
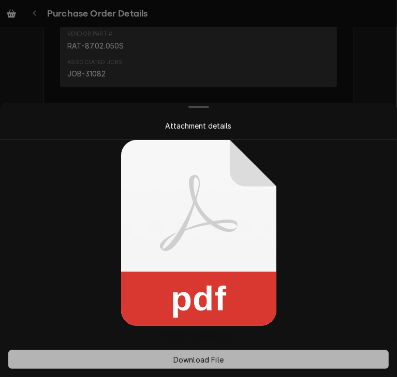
click at [188, 362] on span "Download File" at bounding box center [198, 360] width 54 height 11
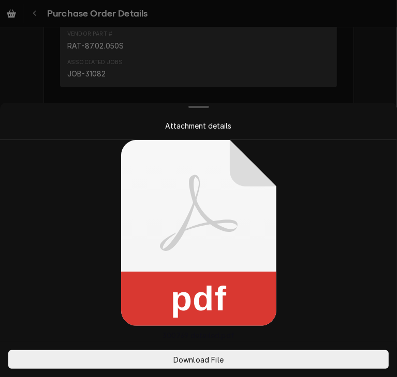
click at [354, 92] on div at bounding box center [198, 188] width 397 height 377
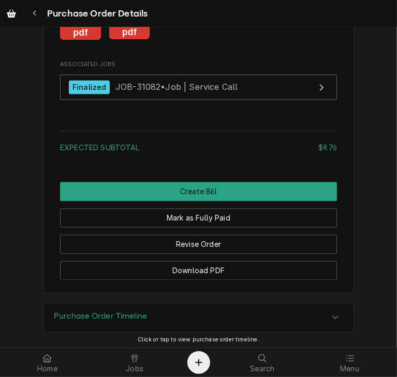
scroll to position [1049, 0]
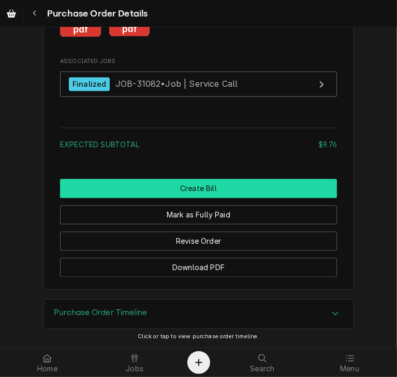
click at [169, 185] on button "Create Bill" at bounding box center [198, 188] width 277 height 19
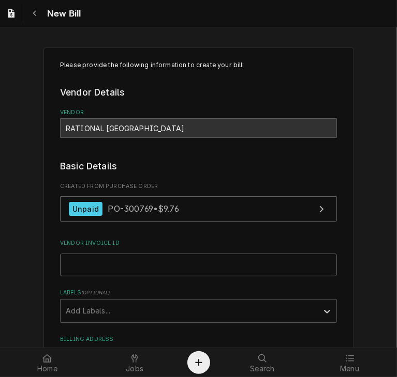
click at [101, 266] on input "Vendor Invoice ID" at bounding box center [198, 265] width 277 height 23
paste input "41753505"
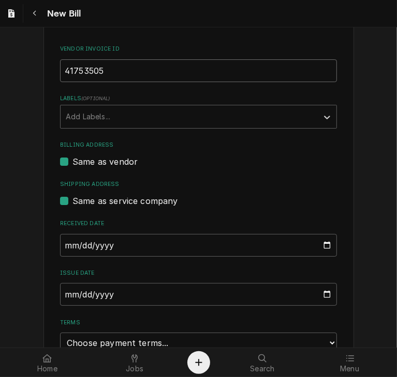
scroll to position [198, 0]
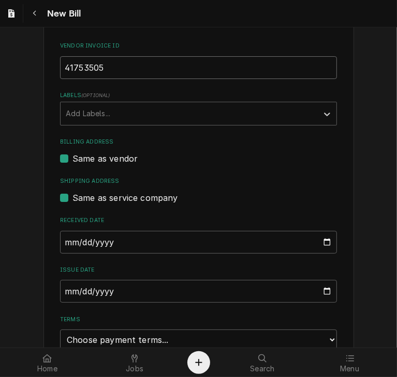
type input "41753505"
click at [63, 239] on input "2025-10-02" at bounding box center [198, 242] width 277 height 23
type input "2025-08-11"
click at [64, 290] on input "2025-10-02" at bounding box center [198, 291] width 277 height 23
type input "2025-08-11"
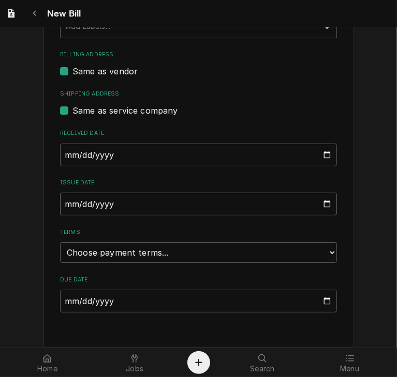
scroll to position [286, 0]
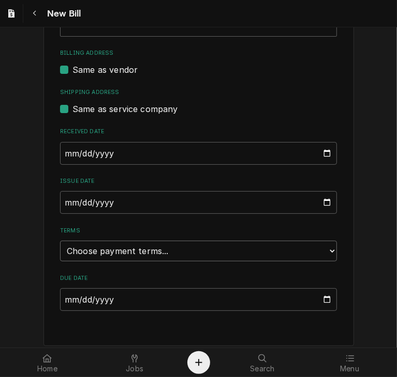
click at [183, 248] on select "Choose payment terms... Same Day Net 7 Net 14 Net 21 Net 30 Net 45 Net 60 Net 90" at bounding box center [198, 251] width 277 height 21
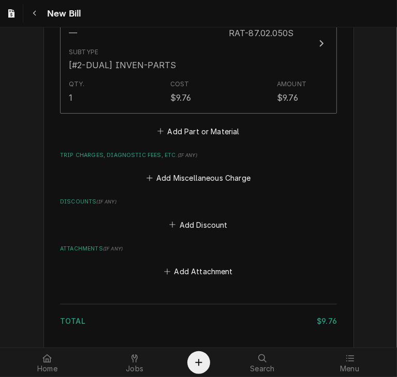
scroll to position [753, 0]
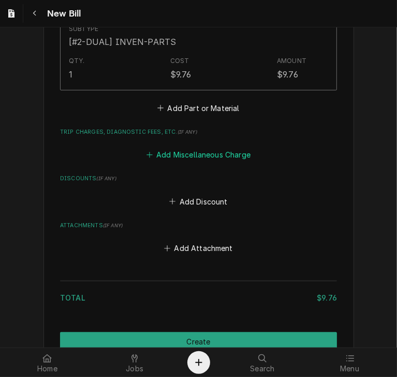
click at [185, 159] on button "Add Miscellaneous Charge" at bounding box center [198, 155] width 108 height 14
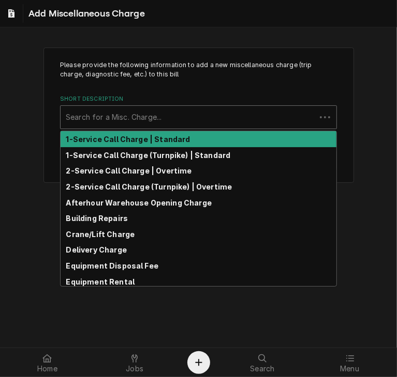
click at [122, 118] on div "Short Description" at bounding box center [188, 117] width 245 height 19
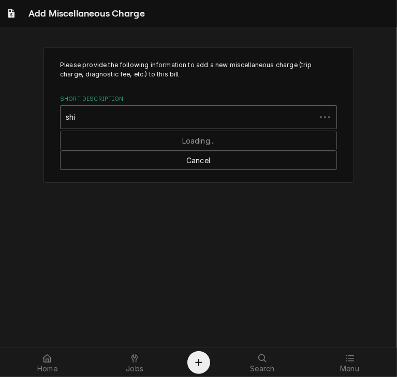
type input "ship"
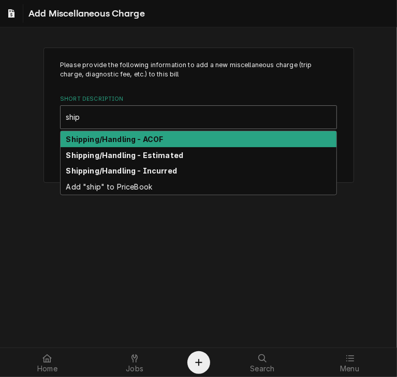
click at [70, 133] on div "Shipping/Handling - ACOF" at bounding box center [198, 139] width 276 height 16
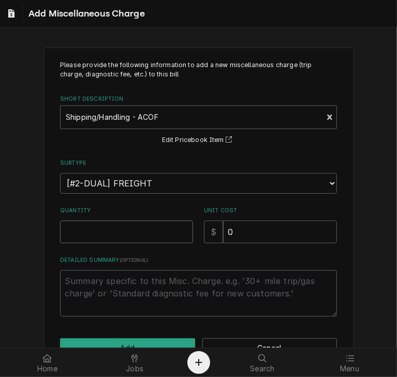
click at [77, 232] on input "Quantity" at bounding box center [126, 232] width 133 height 23
type textarea "x"
type input "1"
drag, startPoint x: 237, startPoint y: 234, endPoint x: 191, endPoint y: 230, distance: 46.2
click at [191, 230] on div "Quantity 1 Unit Cost $ 0" at bounding box center [198, 225] width 277 height 37
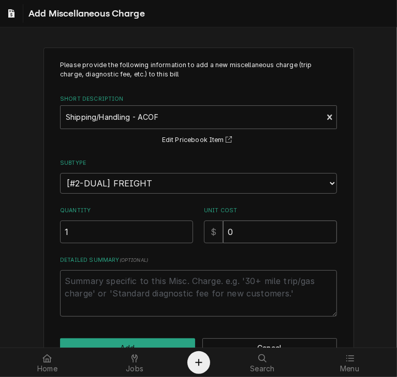
type textarea "x"
type input "1"
type textarea "x"
type input "12"
type textarea "x"
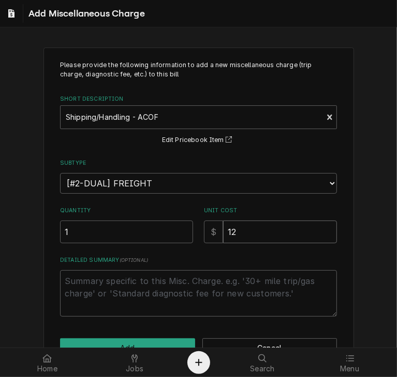
type input "12.0"
type textarea "x"
type input "12.00"
click at [122, 343] on button "Add" at bounding box center [127, 348] width 135 height 19
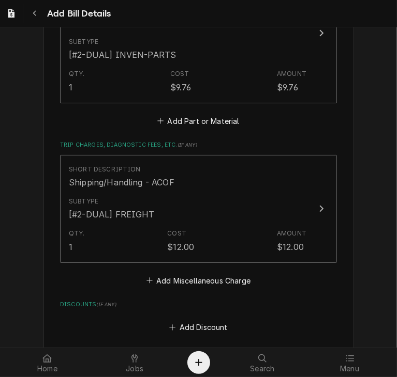
scroll to position [916, 0]
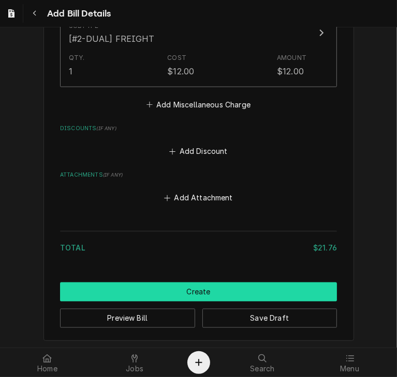
click at [194, 292] on button "Create" at bounding box center [198, 292] width 277 height 19
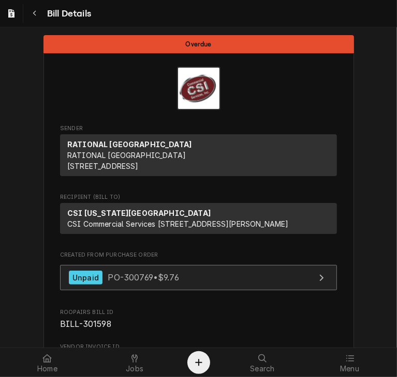
click at [129, 283] on span "PO-300769 • $9.76" at bounding box center [143, 277] width 71 height 10
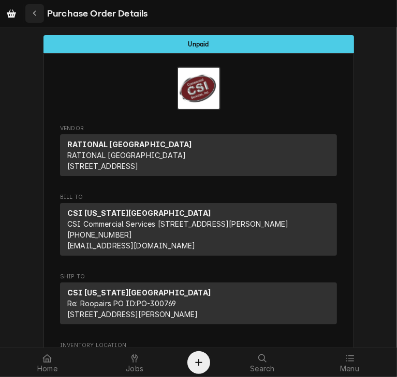
click at [36, 14] on icon "Navigate back" at bounding box center [35, 13] width 5 height 7
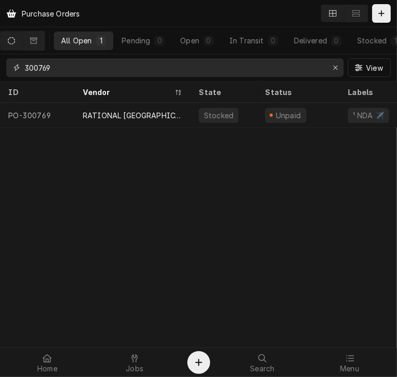
drag, startPoint x: 88, startPoint y: 69, endPoint x: 16, endPoint y: 74, distance: 72.6
click at [16, 74] on div "300769" at bounding box center [174, 67] width 337 height 19
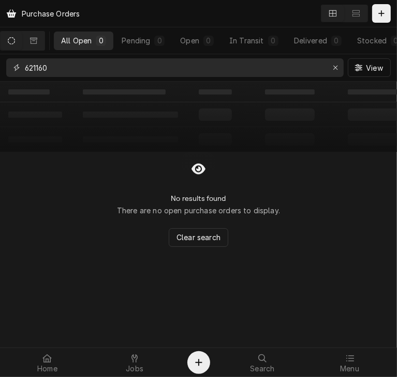
drag, startPoint x: 59, startPoint y: 65, endPoint x: 14, endPoint y: 72, distance: 45.1
click at [14, 72] on div "621160" at bounding box center [174, 67] width 337 height 19
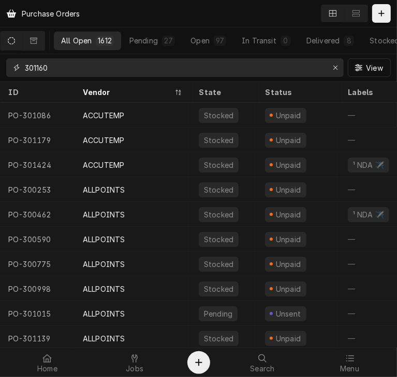
type input "301160"
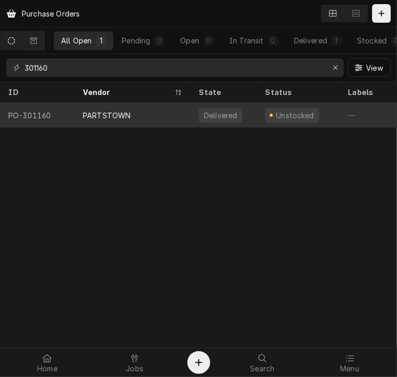
click at [89, 110] on div "PARTSTOWN" at bounding box center [107, 115] width 48 height 11
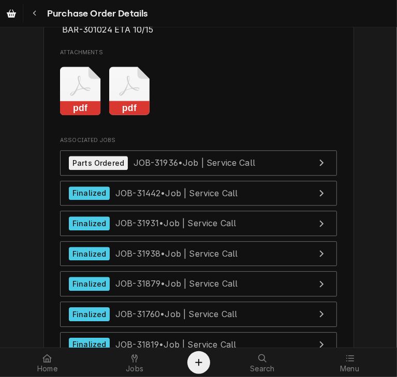
scroll to position [3313, 0]
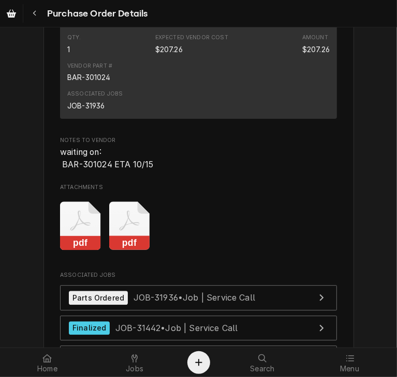
click at [122, 251] on rect "Attachments" at bounding box center [129, 243] width 41 height 14
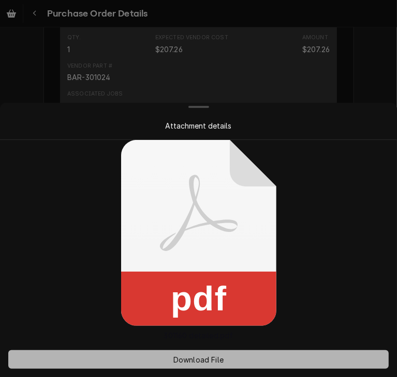
click at [176, 353] on button "Download File" at bounding box center [198, 360] width 380 height 19
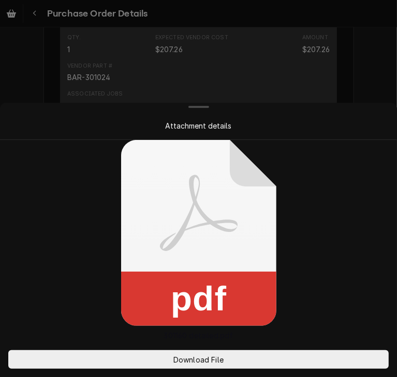
click at [366, 110] on div at bounding box center [198, 107] width 392 height 8
click at [361, 120] on div "Attachment details" at bounding box center [198, 125] width 355 height 11
click at [364, 81] on div at bounding box center [198, 188] width 397 height 377
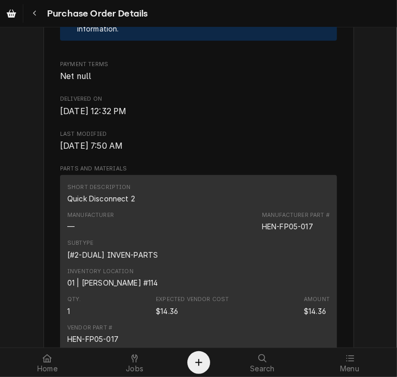
scroll to position [569, 0]
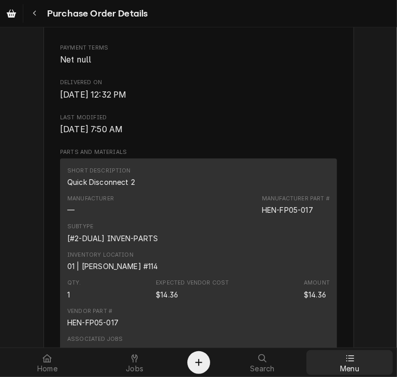
click at [344, 355] on div at bounding box center [349, 359] width 12 height 12
click at [350, 360] on icon at bounding box center [349, 359] width 8 height 8
drag, startPoint x: 309, startPoint y: 242, endPoint x: 295, endPoint y: 242, distance: 14.0
click at [295, 216] on div "HEN-FP05-017" at bounding box center [287, 210] width 51 height 11
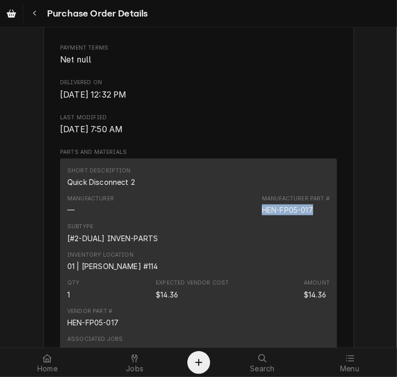
drag, startPoint x: 257, startPoint y: 242, endPoint x: 315, endPoint y: 244, distance: 57.9
click at [315, 219] on div "Manufacturer — Manufacturer Part # HEN-FP05-017" at bounding box center [198, 205] width 262 height 28
click at [315, 216] on div "Manufacturer Part # HEN-FP05-017" at bounding box center [296, 205] width 68 height 21
drag, startPoint x: 315, startPoint y: 244, endPoint x: 259, endPoint y: 243, distance: 56.4
click at [262, 216] on div "Manufacturer Part # HEN-FP05-017" at bounding box center [296, 205] width 68 height 21
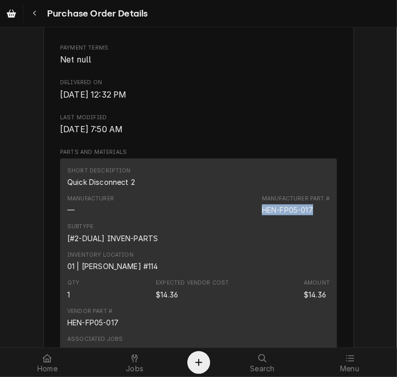
copy div "HEN-FP05-017"
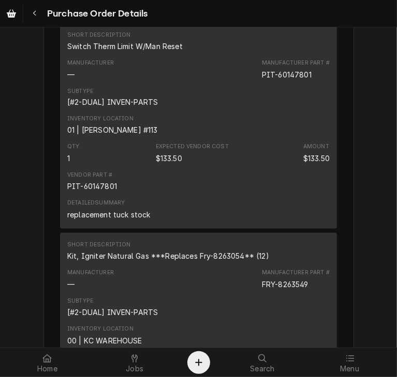
scroll to position [927, 0]
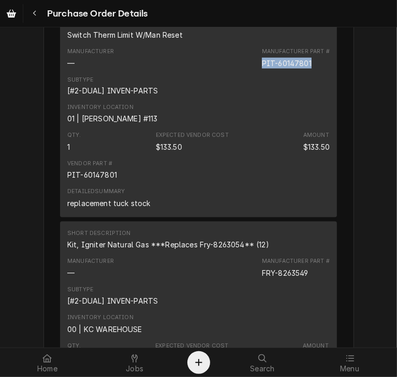
drag, startPoint x: 307, startPoint y: 94, endPoint x: 254, endPoint y: 97, distance: 53.3
click at [254, 72] on div "Manufacturer — Manufacturer Part # PIT-60147801" at bounding box center [198, 58] width 262 height 28
copy div "PIT-60147801"
drag, startPoint x: 380, startPoint y: 123, endPoint x: 378, endPoint y: 136, distance: 13.5
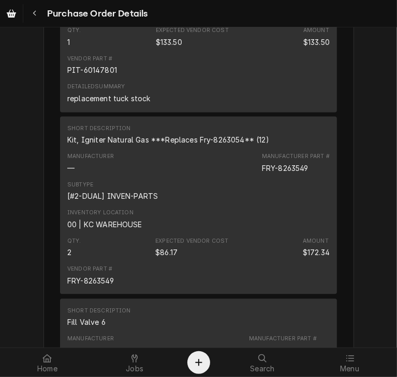
scroll to position [1037, 0]
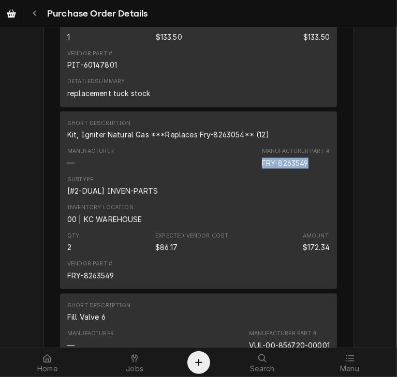
drag, startPoint x: 309, startPoint y: 193, endPoint x: 242, endPoint y: 192, distance: 66.7
click at [242, 172] on div "Manufacturer — Manufacturer Part # FRY-8263549" at bounding box center [198, 158] width 262 height 28
copy div "FRY-8263549"
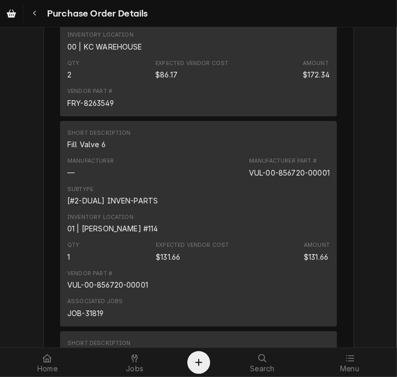
scroll to position [1216, 0]
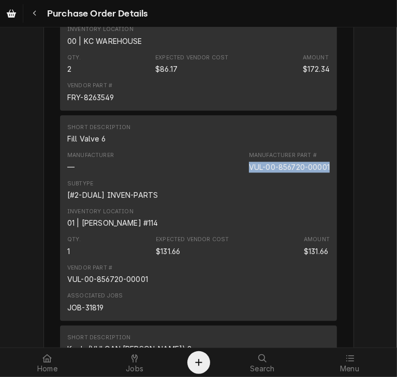
drag, startPoint x: 326, startPoint y: 198, endPoint x: 236, endPoint y: 201, distance: 89.5
click at [236, 201] on div "Short Description Fill Valve 6 Manufacturer — Manufacturer Part # VUL-00-856720…" at bounding box center [198, 218] width 277 height 206
copy div "VUL-00-856720-00001"
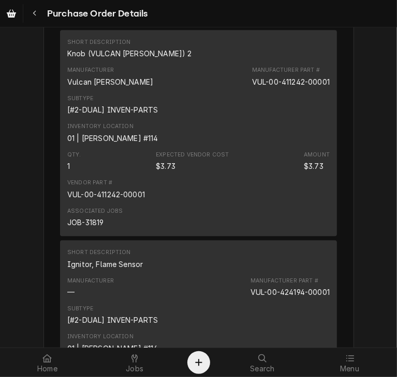
scroll to position [1545, 0]
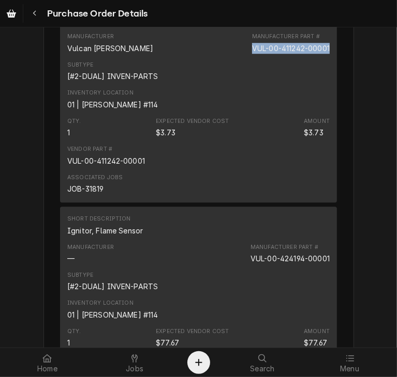
drag, startPoint x: 325, startPoint y: 80, endPoint x: 229, endPoint y: 82, distance: 95.7
click at [229, 57] on div "Manufacturer Vulcan Hart Manufacturer Part # VUL-00-411242-00001" at bounding box center [198, 43] width 262 height 28
copy div "VUL-00-411242-00001"
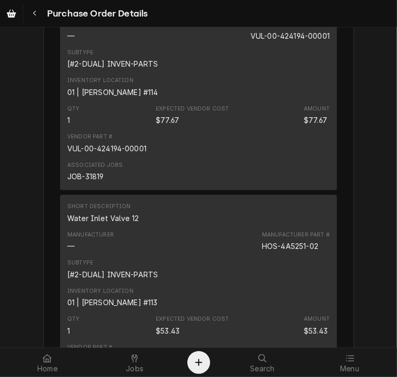
scroll to position [1785, 0]
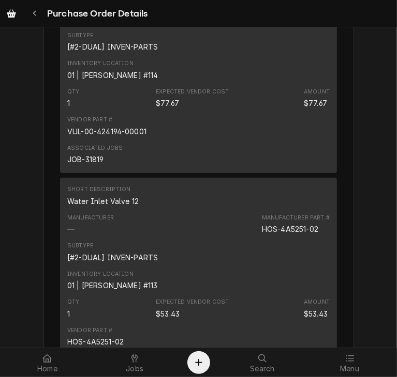
drag, startPoint x: 325, startPoint y: 52, endPoint x: 226, endPoint y: 52, distance: 98.2
click at [226, 28] on div "Manufacturer — Manufacturer Part # VUL-00-424194-00001" at bounding box center [198, 14] width 262 height 28
copy div "VUL-00-424194-00001"
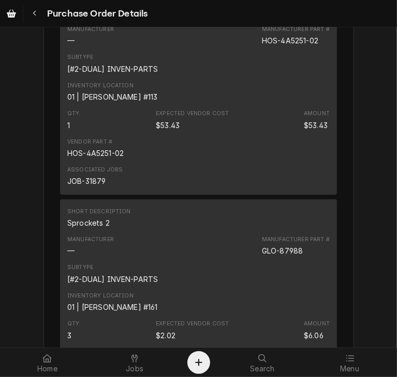
scroll to position [1979, 0]
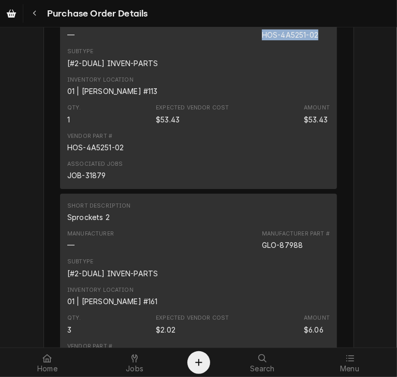
drag, startPoint x: 316, startPoint y: 67, endPoint x: 240, endPoint y: 71, distance: 76.1
click at [240, 44] on div "Manufacturer — Manufacturer Part # HOS-4A5251-02" at bounding box center [198, 30] width 262 height 28
copy div "HOS-4A5251-02"
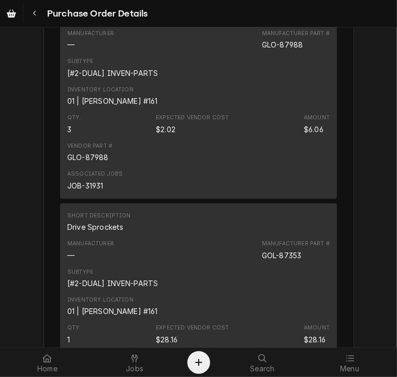
scroll to position [2141, 0]
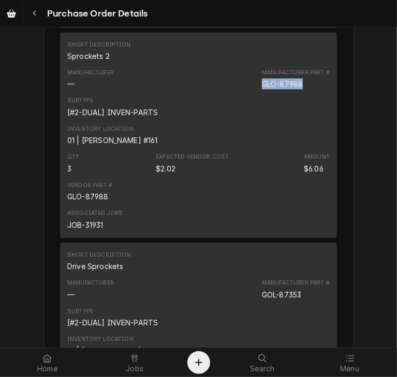
drag, startPoint x: 298, startPoint y: 114, endPoint x: 256, endPoint y: 118, distance: 41.6
click at [256, 93] on div "Manufacturer — Manufacturer Part # GLO-87988" at bounding box center [198, 79] width 262 height 28
copy div "GLO-87988"
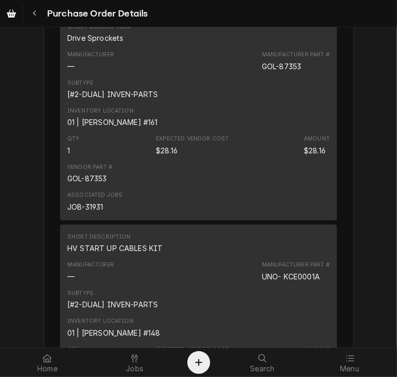
scroll to position [2364, 0]
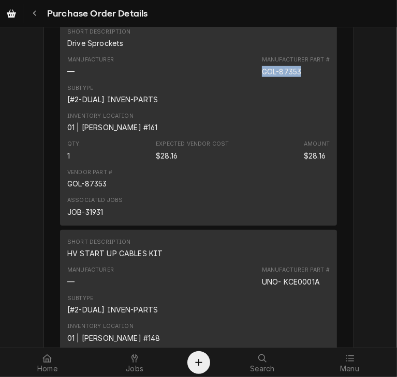
drag, startPoint x: 300, startPoint y: 105, endPoint x: 256, endPoint y: 105, distance: 43.4
click at [256, 80] on div "Manufacturer — Manufacturer Part # GOL-87353" at bounding box center [198, 66] width 262 height 28
copy div "GOL-87353"
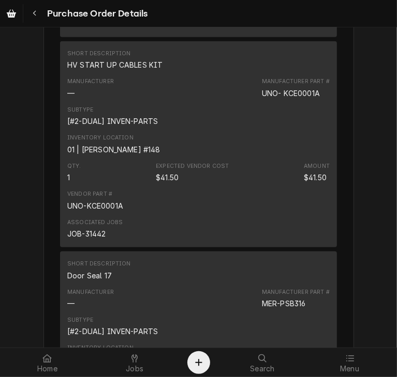
scroll to position [2564, 0]
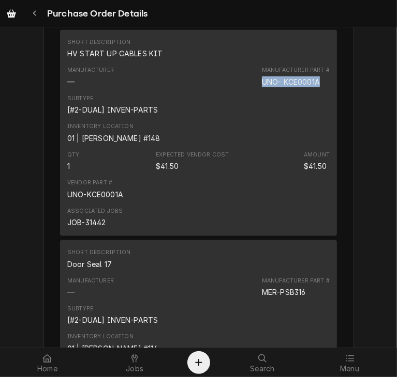
drag, startPoint x: 317, startPoint y: 116, endPoint x: 256, endPoint y: 116, distance: 60.5
click at [256, 90] on div "Manufacturer — Manufacturer Part # UNO- KCE0001A" at bounding box center [198, 77] width 262 height 28
copy div "UNO- KCE0001A"
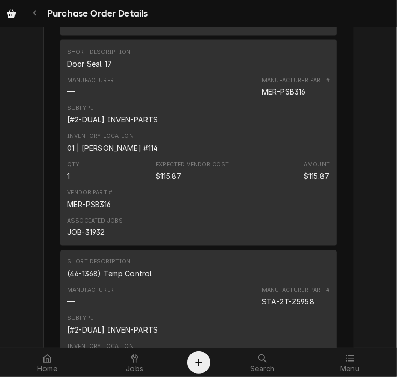
scroll to position [2826, 0]
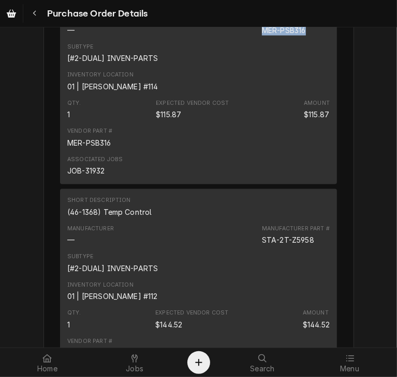
drag, startPoint x: 302, startPoint y: 62, endPoint x: 256, endPoint y: 64, distance: 46.1
click at [256, 39] on div "Manufacturer — Manufacturer Part # MER-PSB316" at bounding box center [198, 25] width 262 height 28
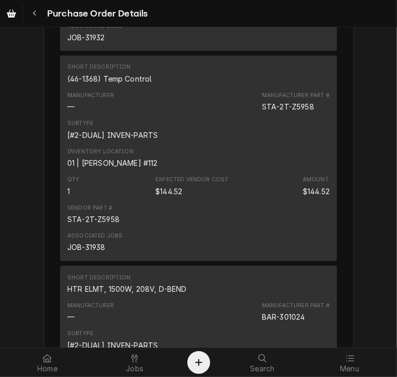
scroll to position [2965, 0]
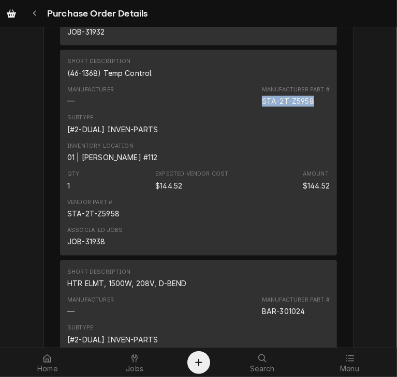
drag, startPoint x: 310, startPoint y: 131, endPoint x: 255, endPoint y: 134, distance: 54.9
click at [255, 111] on div "Manufacturer — Manufacturer Part # STA-2T-Z5958" at bounding box center [198, 97] width 262 height 28
click at [33, 13] on icon "Navigate back" at bounding box center [35, 13] width 5 height 7
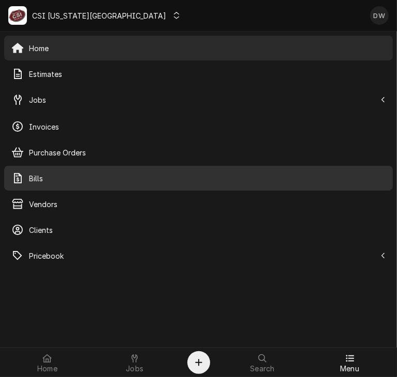
click at [77, 174] on span "Bills" at bounding box center [207, 178] width 356 height 11
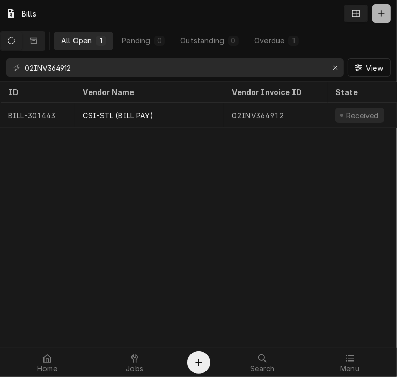
click at [381, 13] on icon "Dynamic Content Wrapper" at bounding box center [381, 13] width 6 height 6
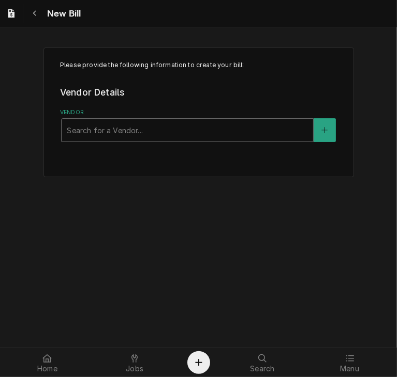
click at [129, 125] on div "Vendor" at bounding box center [187, 130] width 241 height 19
type input "csi"
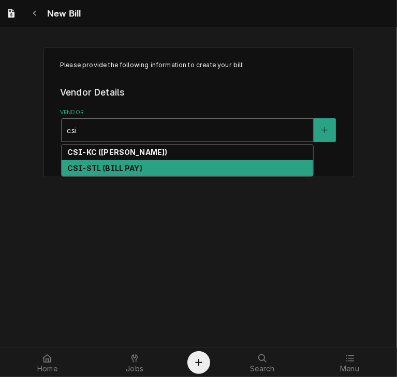
click at [120, 169] on strong "CSI-STL (BILL PAY)" at bounding box center [104, 168] width 75 height 9
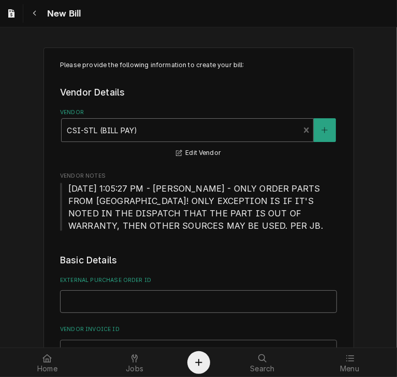
click at [102, 313] on input "External Purchase Order ID" at bounding box center [198, 302] width 277 height 23
paste input "41753505"
drag, startPoint x: 110, startPoint y: 311, endPoint x: 21, endPoint y: 308, distance: 89.5
paste input "2106568272"
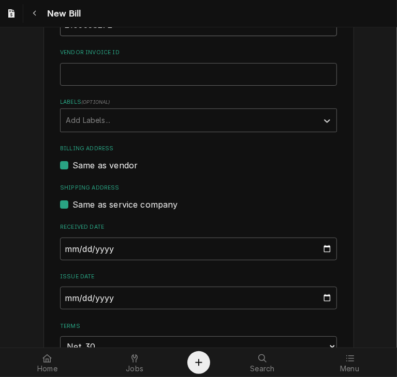
scroll to position [279, 0]
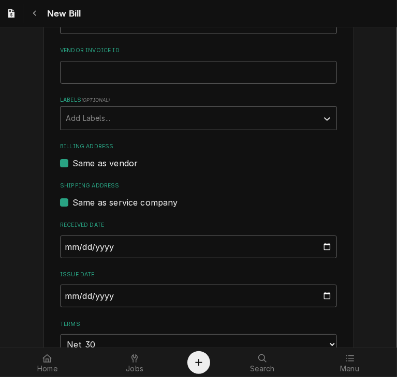
type input "2106568272"
click at [63, 259] on input "[DATE]" at bounding box center [198, 247] width 277 height 23
type input "[DATE]"
click at [61, 305] on input "[DATE]" at bounding box center [198, 296] width 277 height 23
type input "[DATE]"
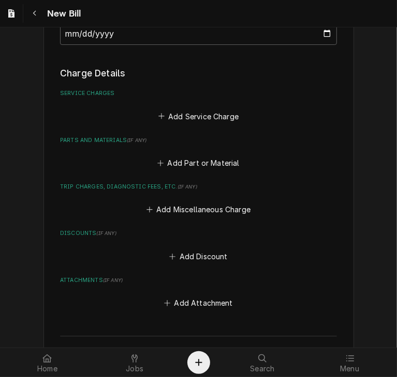
scroll to position [641, 0]
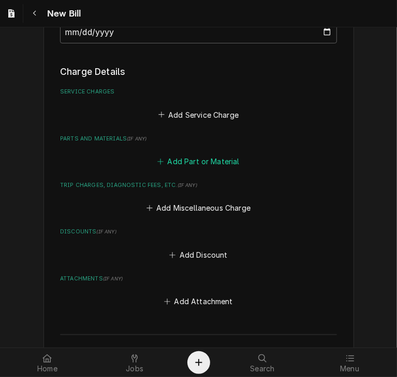
click at [189, 169] on button "Add Part or Material" at bounding box center [198, 161] width 85 height 14
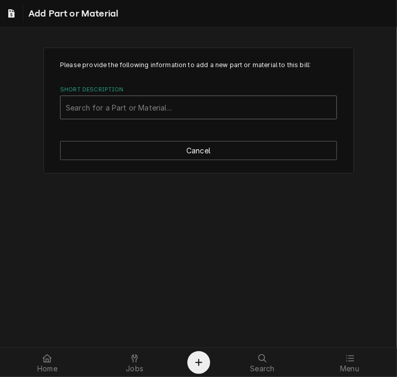
click at [183, 110] on div "Short Description" at bounding box center [198, 107] width 265 height 19
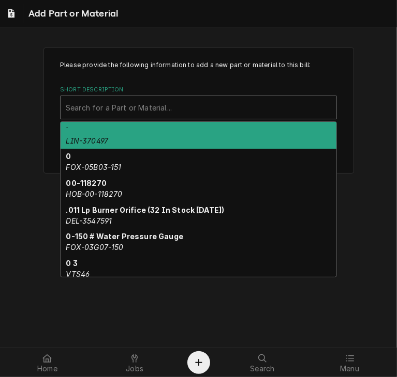
paste input "HEN-FP05-017"
type input "HEN-FP05-017"
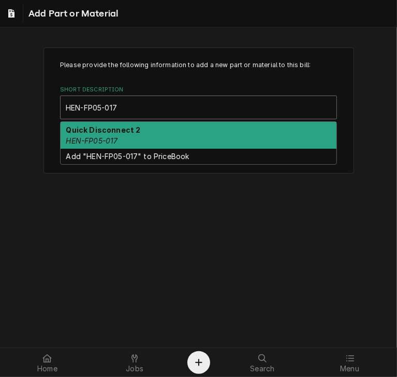
click at [168, 133] on div "Quick Disconnect 2 HEN-FP05-017" at bounding box center [198, 135] width 276 height 27
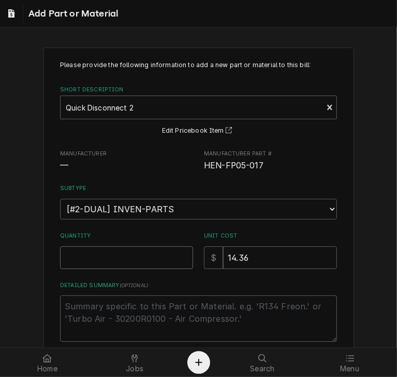
click at [133, 259] on input "Quantity" at bounding box center [126, 258] width 133 height 23
type textarea "x"
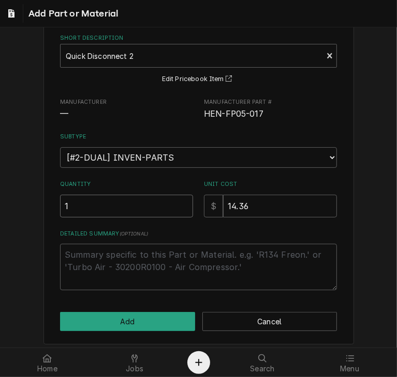
scroll to position [56, 0]
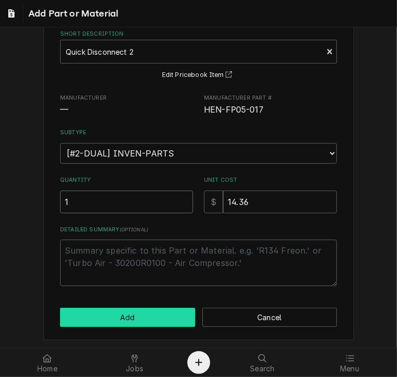
type input "1"
click at [133, 322] on button "Add" at bounding box center [127, 317] width 135 height 19
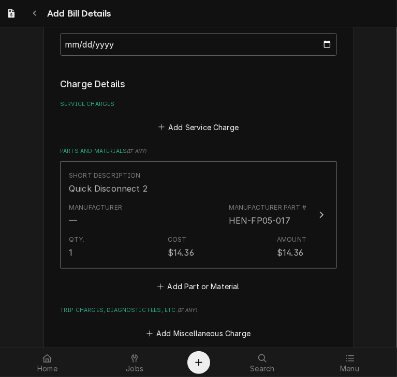
scroll to position [628, 0]
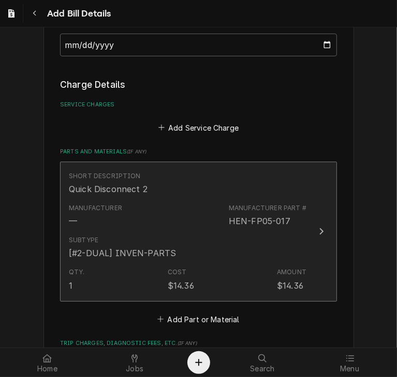
click at [314, 249] on button "Short Description Quick Disconnect 2 Manufacturer — Manufacturer Part # HEN-FP0…" at bounding box center [198, 232] width 277 height 140
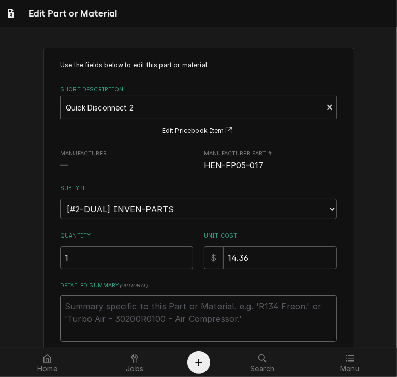
click at [139, 305] on textarea "Detailed Summary ( optional )" at bounding box center [198, 319] width 277 height 47
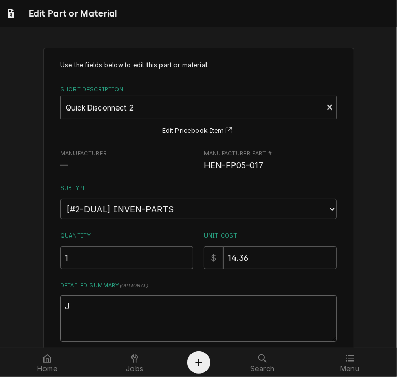
type textarea "x"
type textarea "J"
type textarea "x"
type textarea "JO"
type textarea "x"
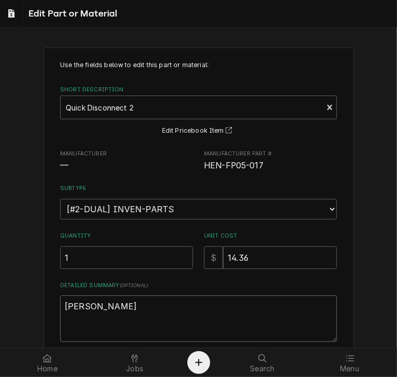
type textarea "JOb"
type textarea "x"
type textarea "JOb"
type textarea "x"
type textarea "JOb"
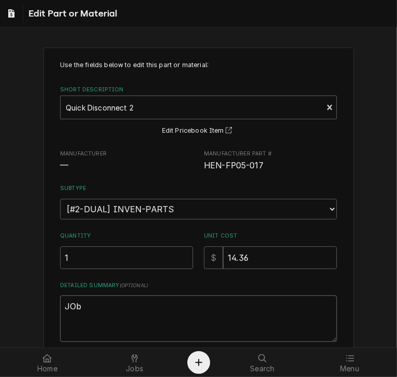
type textarea "x"
type textarea "JO"
type textarea "x"
type textarea "J"
type textarea "x"
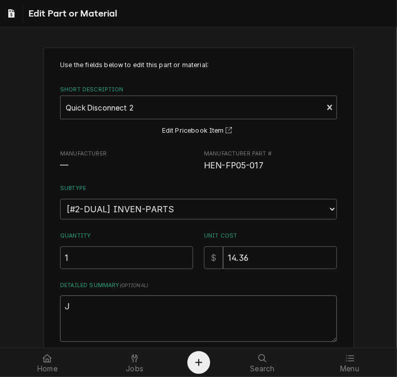
type textarea "Jo"
type textarea "x"
type textarea "Job"
type textarea "x"
type textarea "Job"
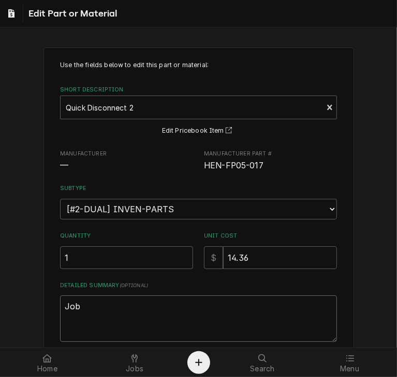
type textarea "x"
type textarea "Job 3"
type textarea "x"
type textarea "Job 31"
type textarea "x"
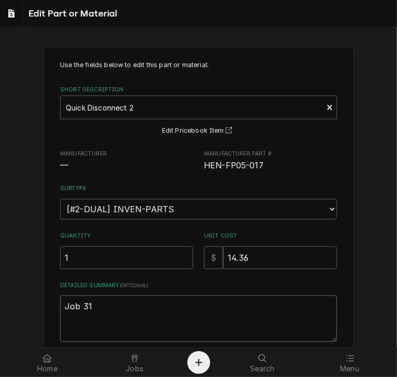
type textarea "Job 317"
type textarea "x"
type textarea "Job 3176"
type textarea "x"
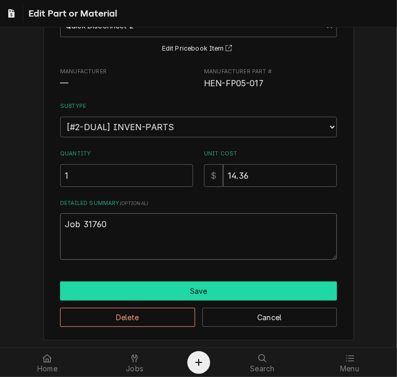
type textarea "Job 31760"
click at [216, 293] on button "Save" at bounding box center [198, 291] width 277 height 19
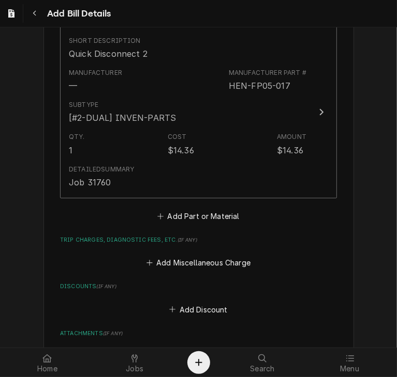
scroll to position [778, 0]
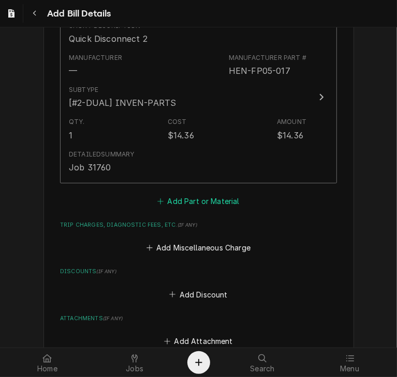
click at [198, 208] on button "Add Part or Material" at bounding box center [198, 201] width 85 height 14
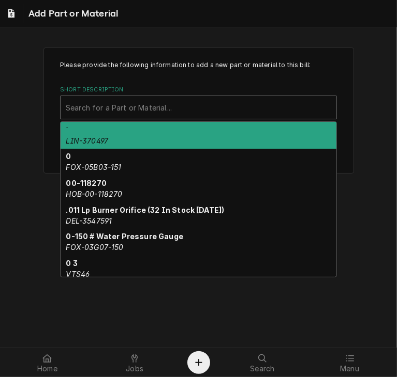
click at [153, 104] on div "Short Description" at bounding box center [198, 107] width 265 height 19
paste input "PIT-60147801"
type input "PIT-60147801"
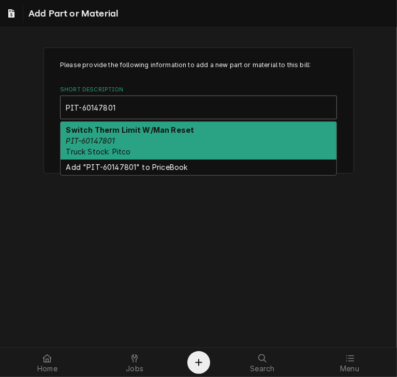
click at [149, 134] on div "Switch Therm Limit W/Man Reset PIT-60147801 Truck Stock: Pitco" at bounding box center [198, 141] width 276 height 38
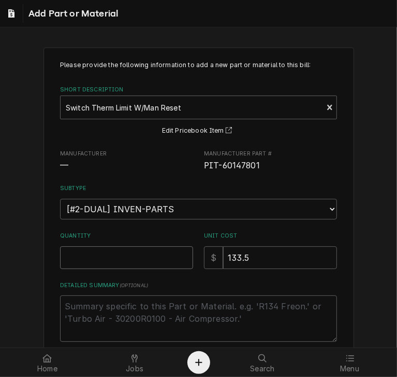
click at [134, 255] on input "Quantity" at bounding box center [126, 258] width 133 height 23
type textarea "x"
type input "1"
click at [149, 312] on textarea "Detailed Summary ( optional )" at bounding box center [198, 319] width 277 height 47
type textarea "x"
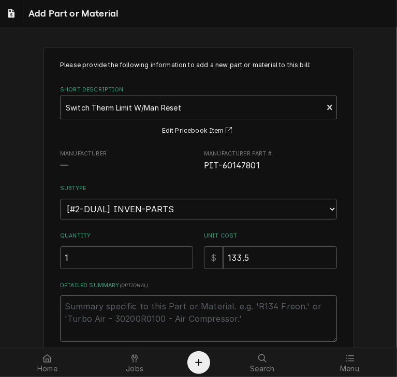
type textarea "r"
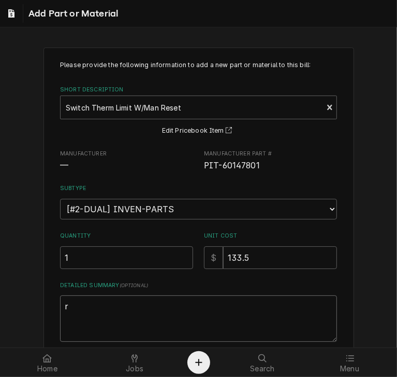
type textarea "x"
type textarea "re"
type textarea "x"
type textarea "rep"
type textarea "x"
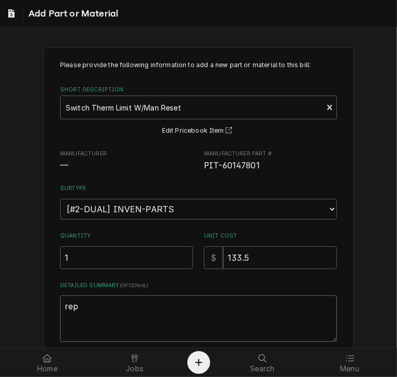
type textarea "repl"
type textarea "x"
type textarea "repla"
type textarea "x"
type textarea "replac"
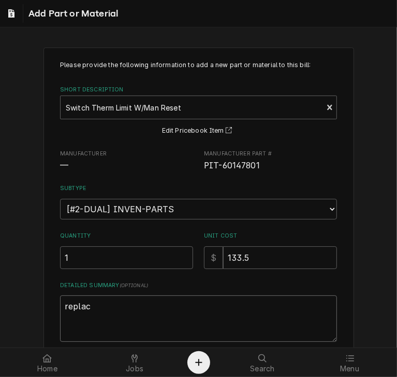
type textarea "x"
type textarea "replace"
type textarea "x"
type textarea "replacem"
type textarea "x"
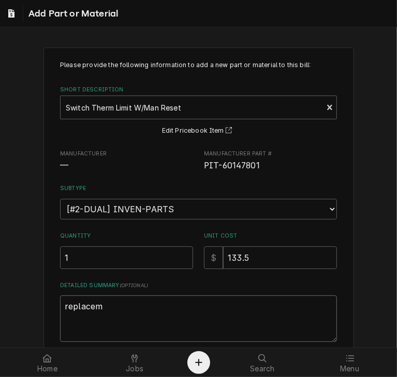
type textarea "replaceme"
type textarea "x"
type textarea "replacemen"
type textarea "x"
type textarea "replacement"
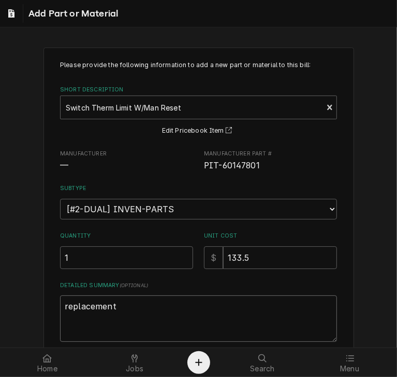
type textarea "x"
type textarea "replacement"
type textarea "x"
type textarea "replacement t"
type textarea "x"
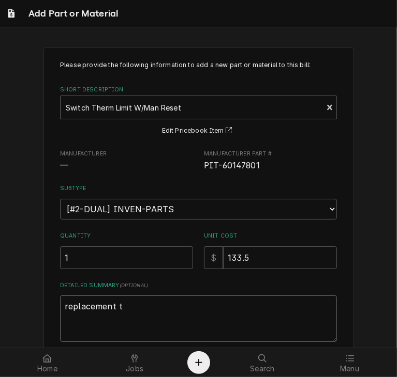
type textarea "replacement tr"
type textarea "x"
type textarea "replacement tru"
type textarea "x"
type textarea "replacement truc"
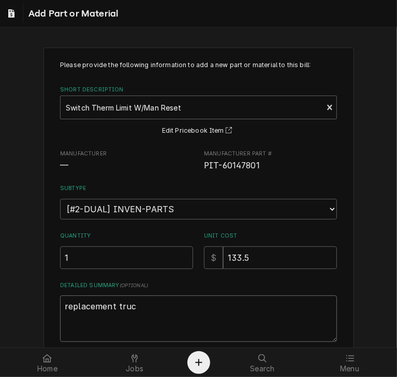
type textarea "x"
type textarea "replacement truck"
type textarea "x"
type textarea "replacement truck"
type textarea "x"
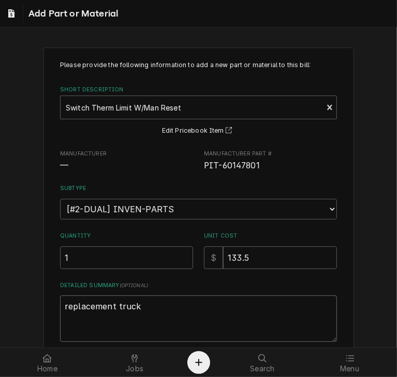
type textarea "replacement truck s"
type textarea "x"
type textarea "replacement truck st"
type textarea "x"
type textarea "replacement truck sto"
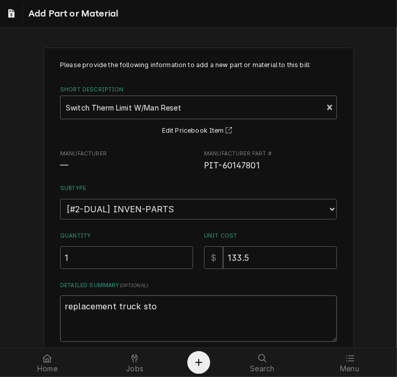
type textarea "x"
type textarea "replacement truck stock"
type textarea "x"
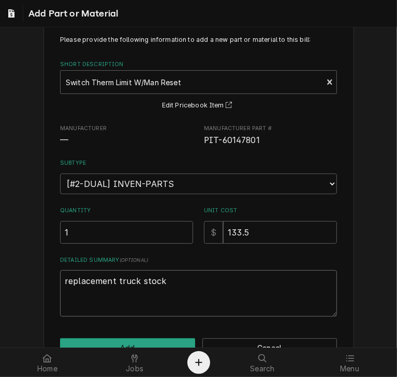
scroll to position [56, 0]
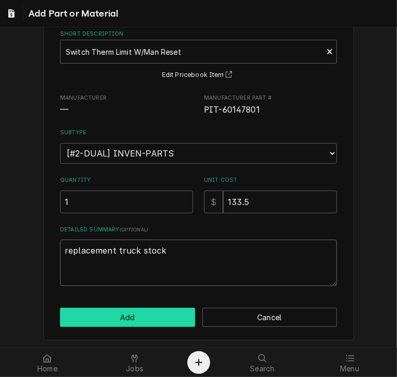
type textarea "replacement truck stock"
click at [145, 312] on button "Add" at bounding box center [127, 317] width 135 height 19
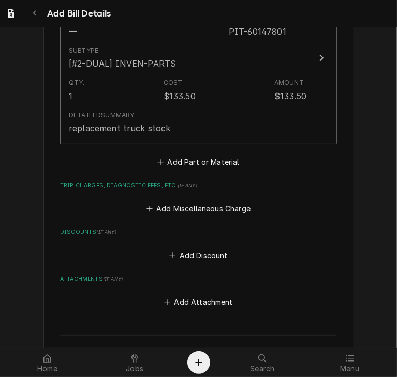
scroll to position [1001, 0]
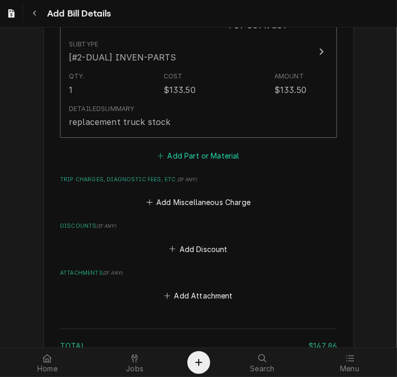
click at [183, 163] on button "Add Part or Material" at bounding box center [198, 155] width 85 height 14
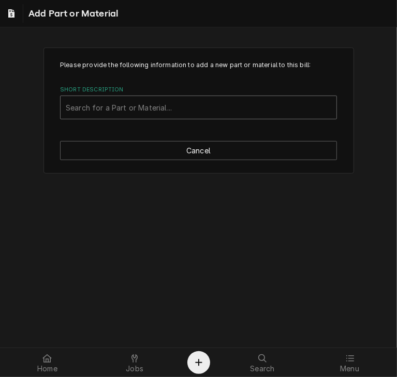
click at [107, 101] on div "Short Description" at bounding box center [198, 107] width 265 height 19
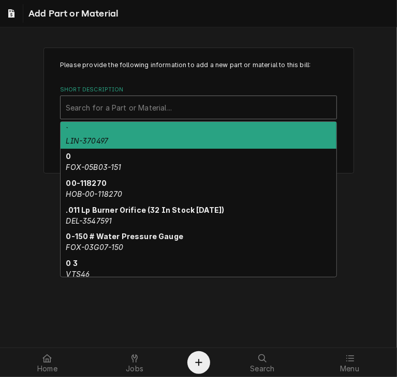
paste input "FRY-8263549"
type input "FRY-8263549"
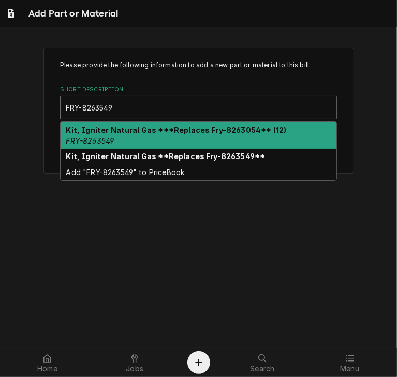
click at [131, 132] on strong "Kit, Igniter Natural Gas ***Replaces Fry-8263054** (12)" at bounding box center [176, 130] width 220 height 9
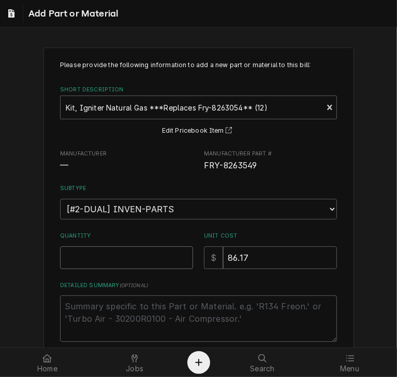
click at [122, 250] on input "Quantity" at bounding box center [126, 258] width 133 height 23
type textarea "x"
type input "2"
click at [109, 302] on textarea "Detailed Summary ( optional )" at bounding box center [198, 319] width 277 height 47
type textarea "x"
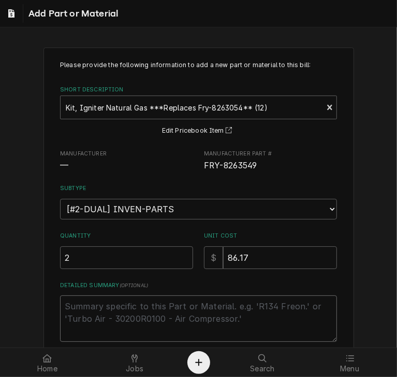
type textarea "S"
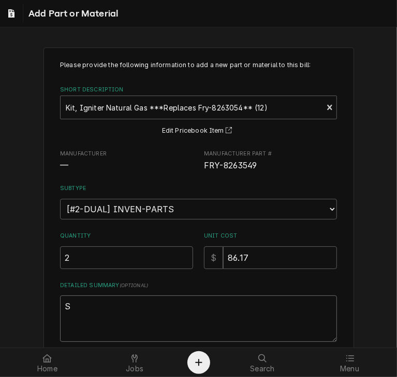
type textarea "x"
type textarea "St"
type textarea "x"
type textarea "Sto"
type textarea "x"
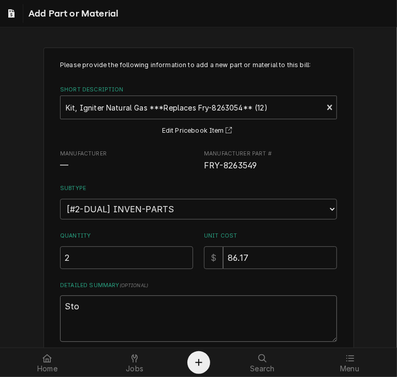
type textarea "Stok"
type textarea "x"
type textarea "Sto"
type textarea "x"
type textarea "Stoc"
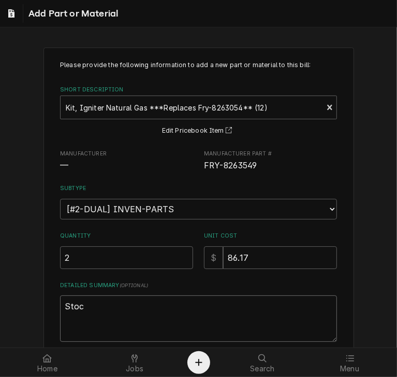
type textarea "x"
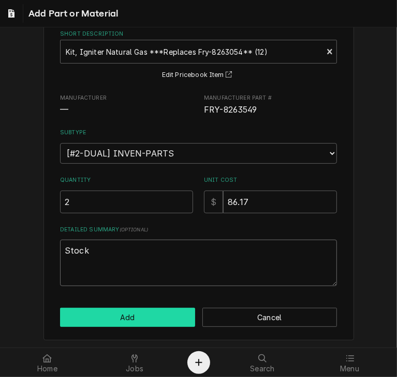
type textarea "Stock"
click at [156, 313] on button "Add" at bounding box center [127, 317] width 135 height 19
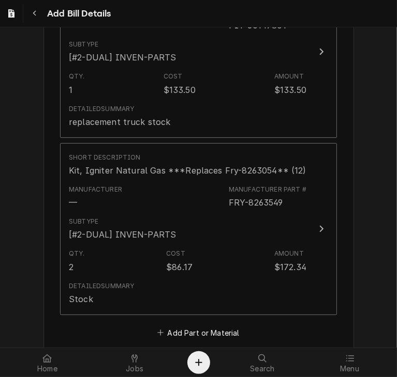
scroll to position [1053, 0]
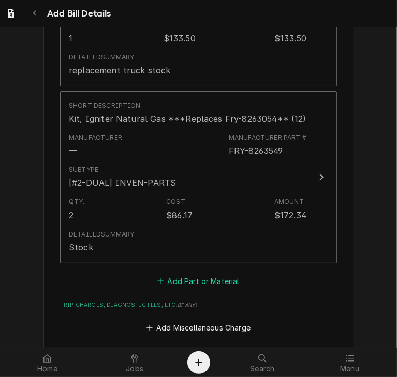
click at [211, 289] on button "Add Part or Material" at bounding box center [198, 281] width 85 height 14
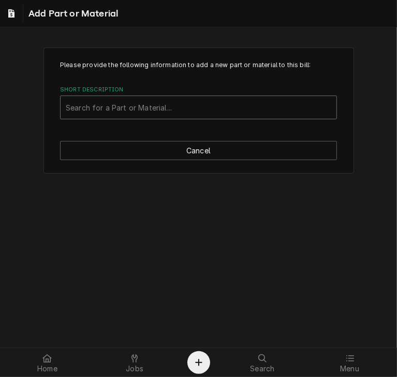
click at [142, 110] on div "Short Description" at bounding box center [198, 107] width 265 height 19
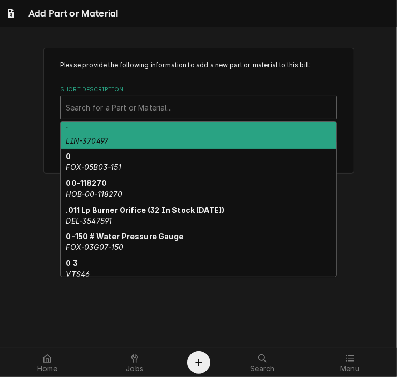
paste input "VUL-00-856720-00001"
type input "VUL-00-856720-00001"
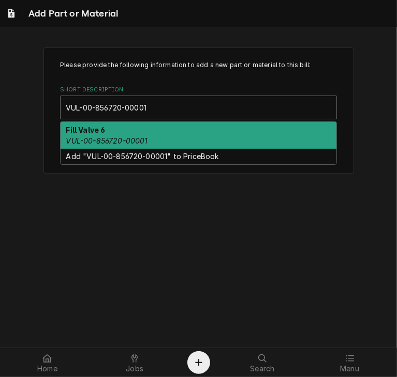
click at [135, 141] on em "VUL-00-856720-00001" at bounding box center [107, 140] width 82 height 9
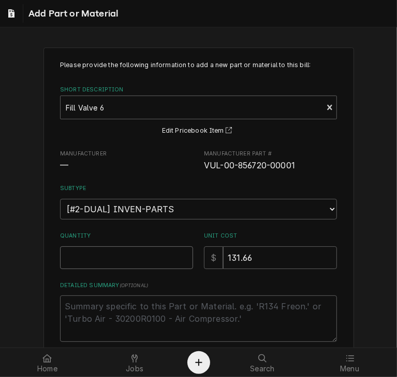
click at [126, 263] on input "Quantity" at bounding box center [126, 258] width 133 height 23
type textarea "x"
type input "1"
click at [118, 302] on textarea "Detailed Summary ( optional )" at bounding box center [198, 319] width 277 height 47
type textarea "x"
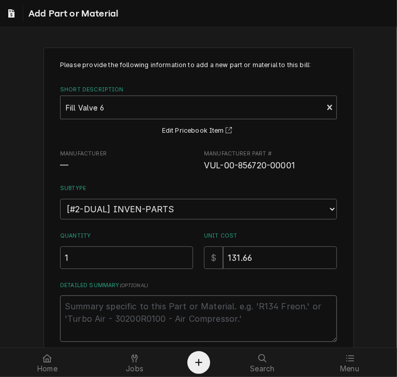
type textarea "J"
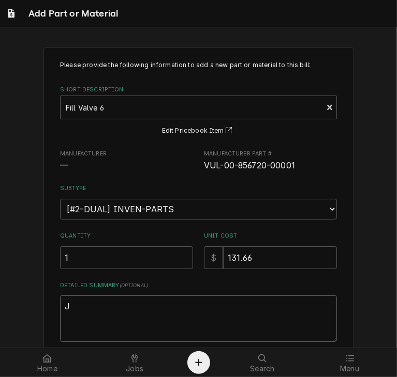
type textarea "x"
type textarea "Jo"
type textarea "x"
type textarea "Job"
type textarea "x"
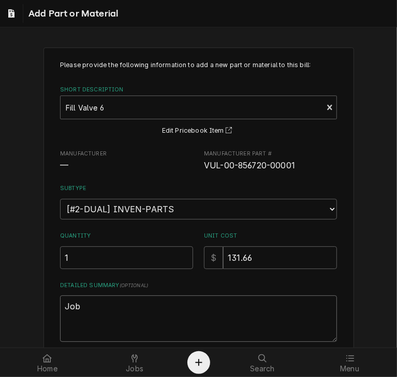
type textarea "Job"
type textarea "x"
type textarea "Job 3"
type textarea "x"
type textarea "Job 31"
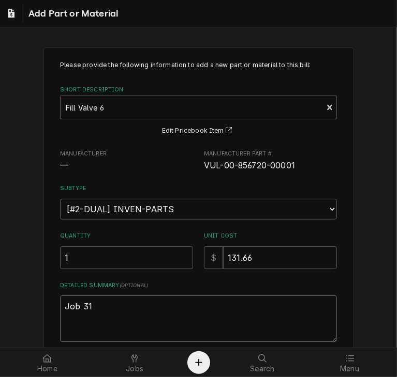
type textarea "x"
type textarea "Job 318"
type textarea "x"
type textarea "Job 3181"
type textarea "x"
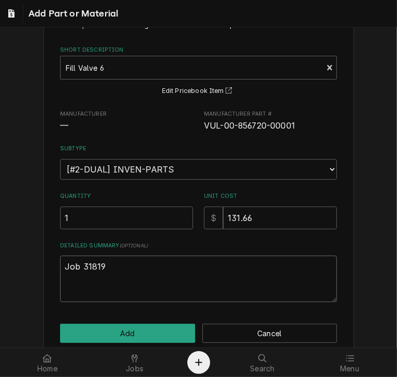
scroll to position [56, 0]
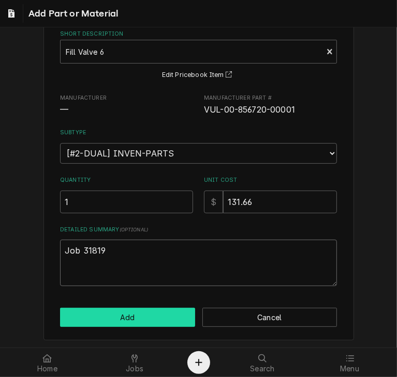
type textarea "Job 31819"
click at [162, 315] on button "Add" at bounding box center [127, 317] width 135 height 19
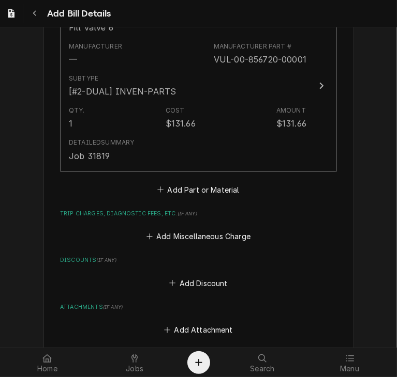
scroll to position [1354, 0]
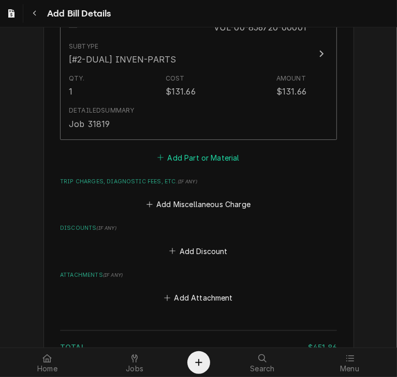
click at [180, 165] on button "Add Part or Material" at bounding box center [198, 157] width 85 height 14
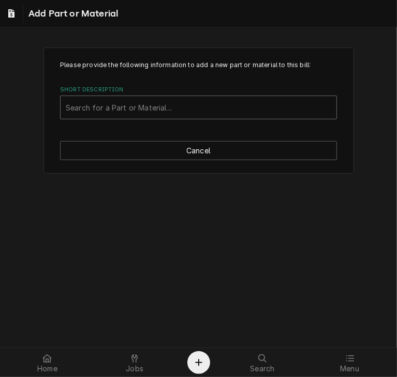
click at [151, 105] on div "Short Description" at bounding box center [198, 107] width 265 height 19
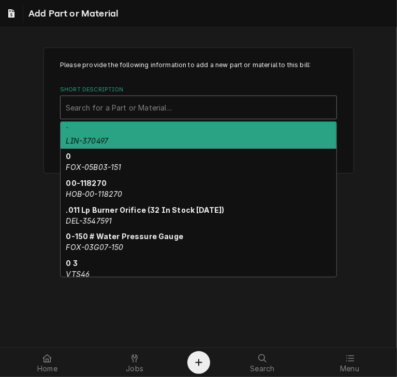
paste input "VUL-00-411242-00001"
type input "VUL-00-411242-00001"
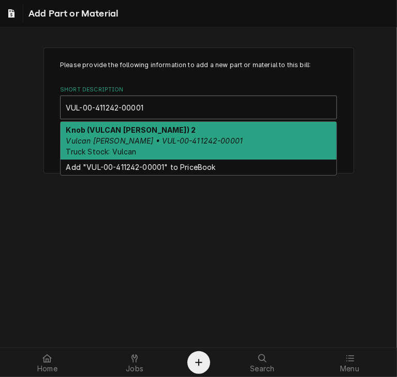
click at [136, 142] on em "Vulcan Hart • VUL-00-411242-00001" at bounding box center [154, 140] width 177 height 9
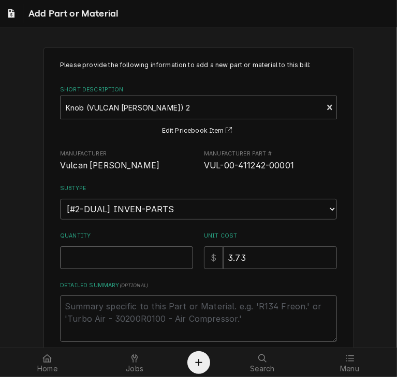
click at [102, 255] on input "Quantity" at bounding box center [126, 258] width 133 height 23
type textarea "x"
type input "1"
click at [83, 306] on textarea "Detailed Summary ( optional )" at bounding box center [198, 319] width 277 height 47
type textarea "x"
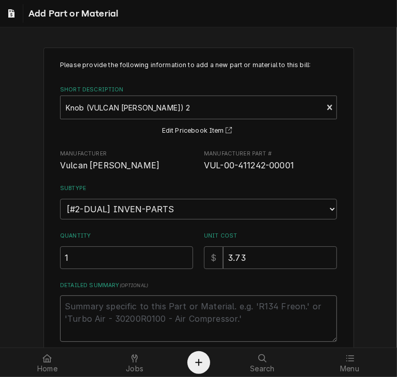
type textarea "J"
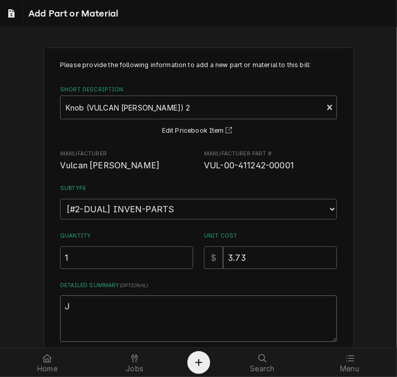
type textarea "x"
type textarea "Jo"
type textarea "x"
type textarea "Job"
type textarea "x"
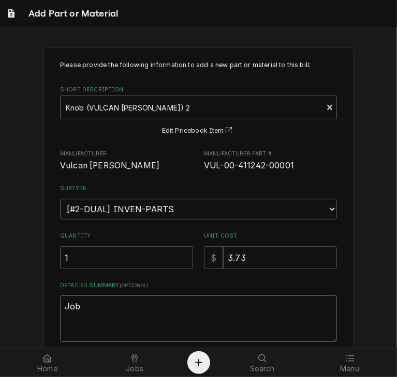
type textarea "Job"
type textarea "x"
type textarea "Job 3"
type textarea "x"
type textarea "Job 31"
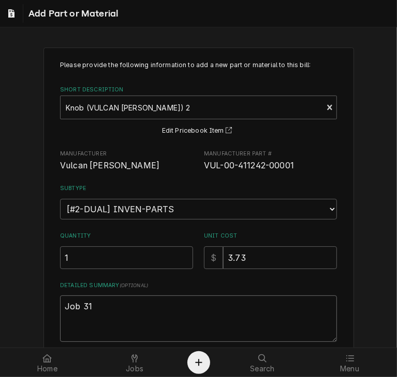
type textarea "x"
type textarea "Job 318"
type textarea "x"
type textarea "Job 3181"
type textarea "x"
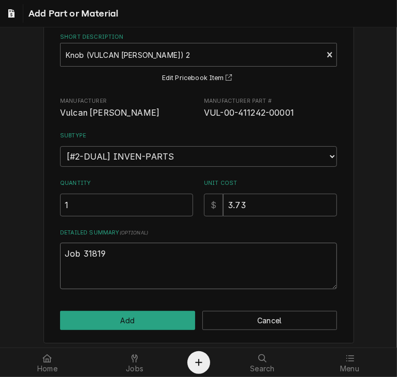
scroll to position [56, 0]
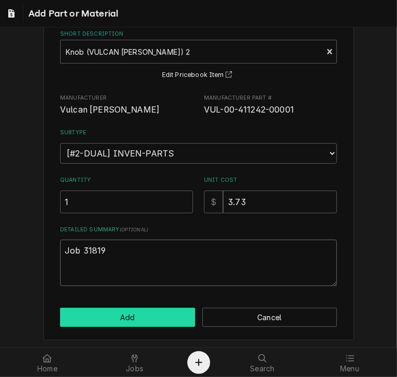
type textarea "Job 31819"
click at [157, 321] on button "Add" at bounding box center [127, 317] width 135 height 19
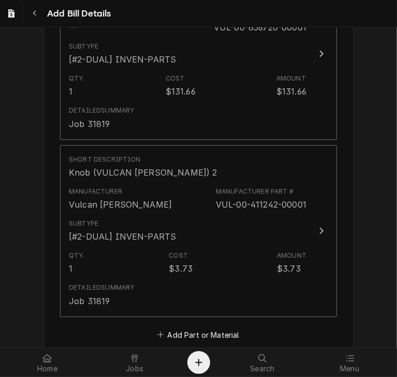
scroll to position [1469, 0]
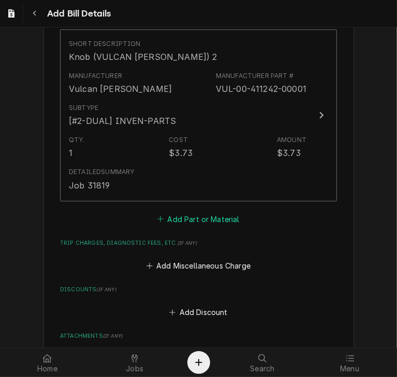
click at [200, 226] on button "Add Part or Material" at bounding box center [198, 219] width 85 height 14
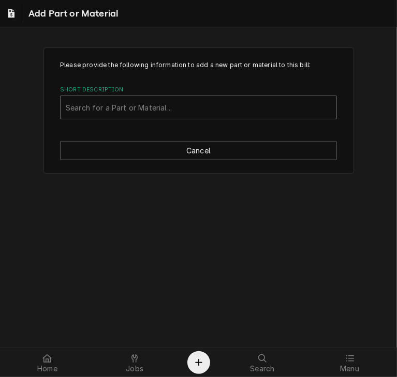
click at [193, 110] on div "Short Description" at bounding box center [198, 107] width 265 height 19
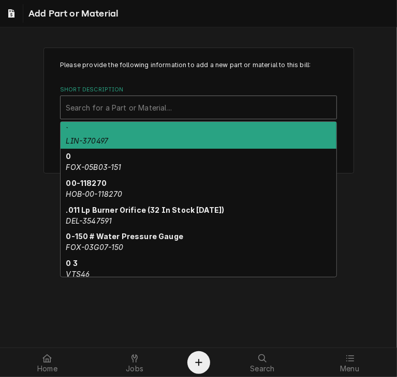
paste input "VUL-00-424194-00001"
type input "VUL-00-424194-00001"
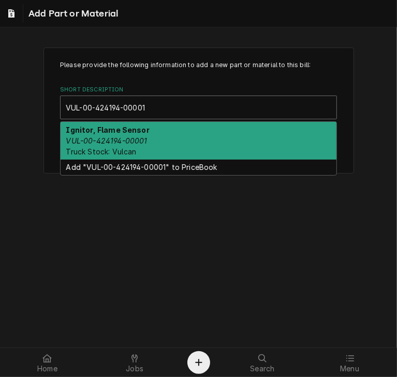
click at [146, 147] on div "Ignitor, Flame Sensor VUL-00-424194-00001 Truck Stock: Vulcan" at bounding box center [198, 141] width 276 height 38
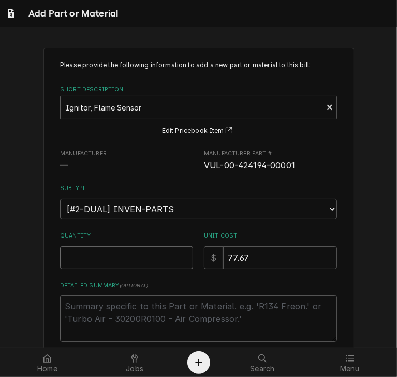
click at [107, 259] on input "Quantity" at bounding box center [126, 258] width 133 height 23
type textarea "x"
type input "1"
click at [130, 321] on textarea "Detailed Summary ( optional )" at bounding box center [198, 319] width 277 height 47
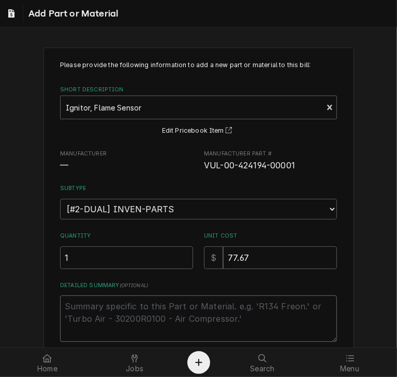
type textarea "x"
type textarea "J"
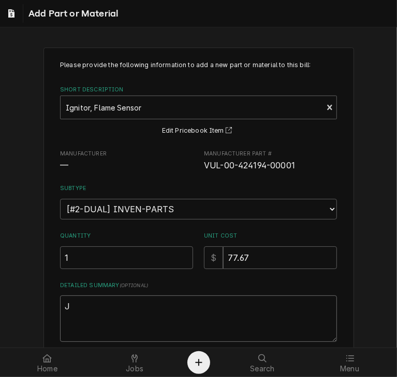
type textarea "x"
type textarea "Jo"
type textarea "x"
type textarea "Job"
type textarea "x"
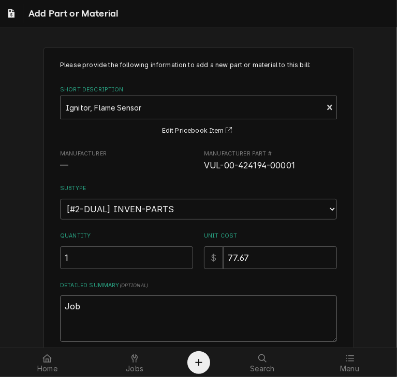
type textarea "Job"
type textarea "x"
type textarea "Job 3"
type textarea "x"
type textarea "Job 31"
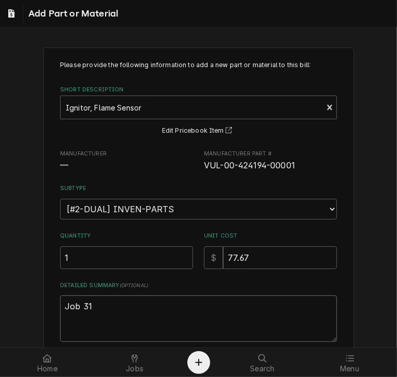
type textarea "x"
type textarea "Job 318"
type textarea "x"
type textarea "Job 3181"
type textarea "x"
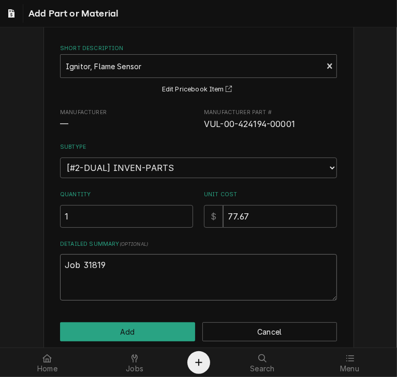
scroll to position [56, 0]
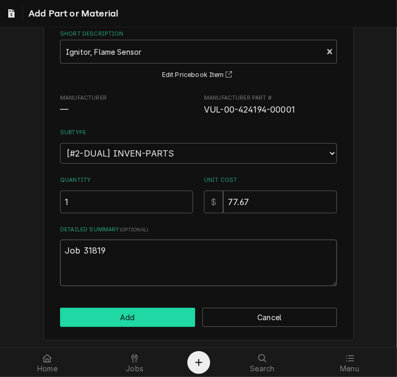
type textarea "Job 31819"
click at [155, 314] on button "Add" at bounding box center [127, 317] width 135 height 19
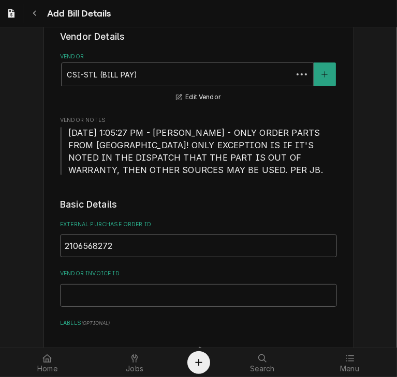
scroll to position [1618, 0]
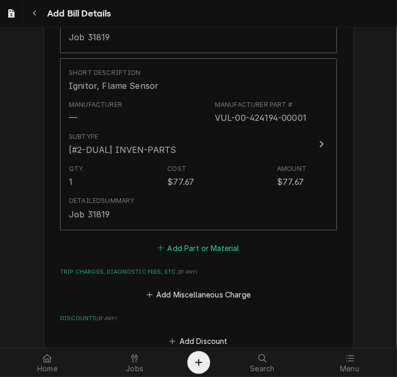
click at [199, 255] on button "Add Part or Material" at bounding box center [198, 248] width 85 height 14
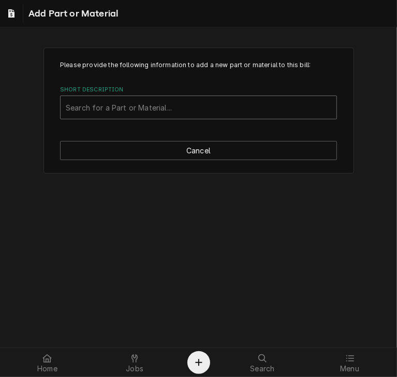
click at [145, 97] on div "Search for a Part or Material..." at bounding box center [198, 107] width 276 height 23
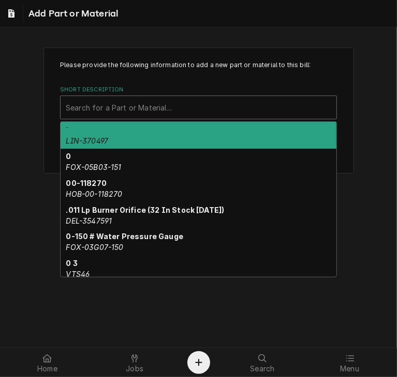
paste input "HOS-4A5251-02"
type input "HOS-4A5251-02"
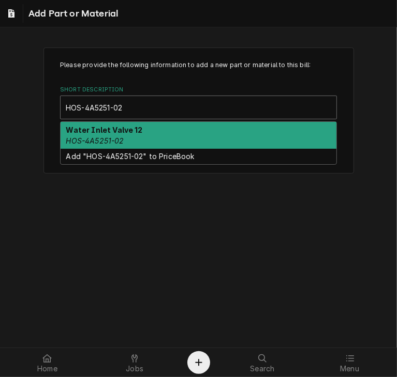
click at [138, 135] on div "Water Inlet Valve 12 HOS-4A5251-02" at bounding box center [198, 135] width 276 height 27
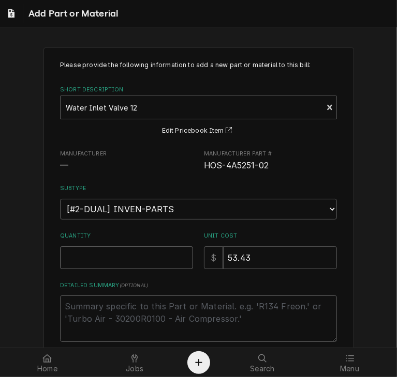
click at [108, 253] on input "Quantity" at bounding box center [126, 258] width 133 height 23
type textarea "x"
type input "1"
click at [113, 315] on textarea "Detailed Summary ( optional )" at bounding box center [198, 319] width 277 height 47
type textarea "x"
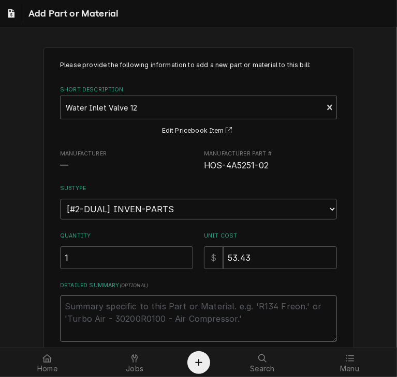
type textarea "J"
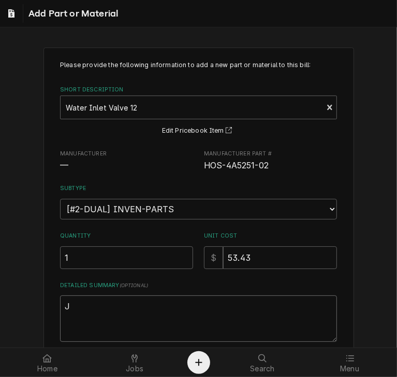
type textarea "x"
type textarea "JO"
type textarea "x"
type textarea "J"
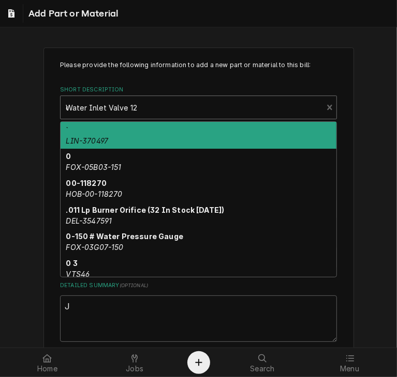
click at [141, 116] on div "ob" at bounding box center [191, 107] width 251 height 19
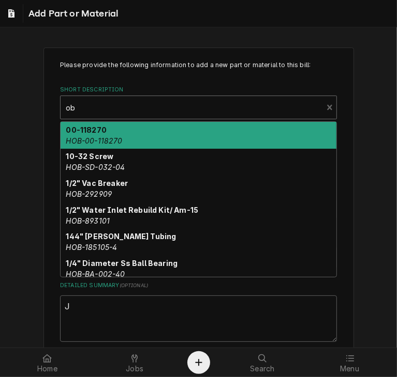
type input "ob"
click at [37, 102] on div "Please provide the following information to add a new part or material to this …" at bounding box center [198, 221] width 397 height 367
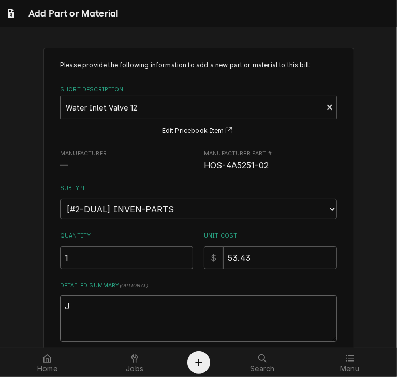
click at [89, 309] on textarea "J" at bounding box center [198, 319] width 277 height 47
click at [77, 306] on textarea "J" at bounding box center [198, 319] width 277 height 47
type textarea "x"
type textarea "Jo"
type textarea "x"
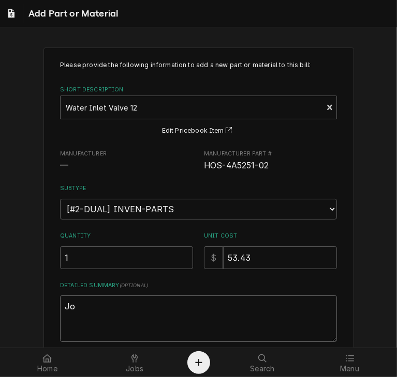
type textarea "Job"
type textarea "x"
type textarea "Job"
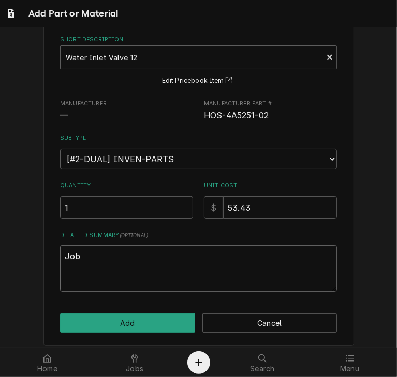
scroll to position [56, 0]
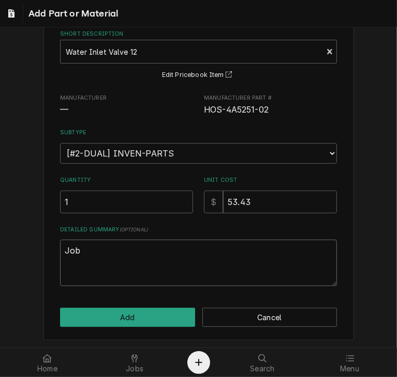
type textarea "x"
type textarea "Job 3"
type textarea "x"
type textarea "Job 31"
type textarea "x"
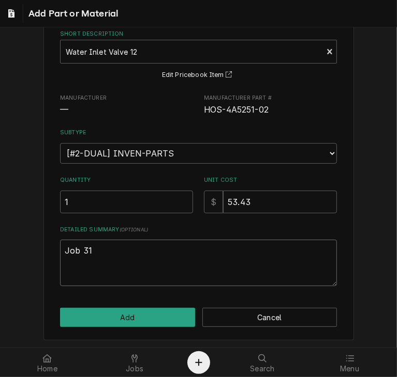
type textarea "Job 318"
type textarea "x"
type textarea "Job 3187"
type textarea "x"
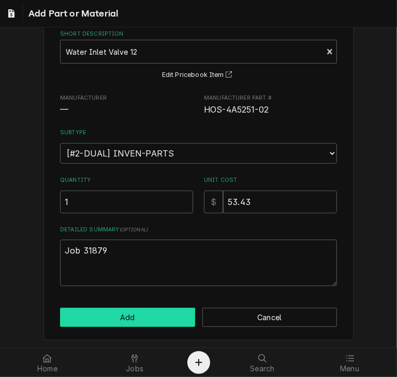
click at [133, 318] on button "Add" at bounding box center [127, 317] width 135 height 19
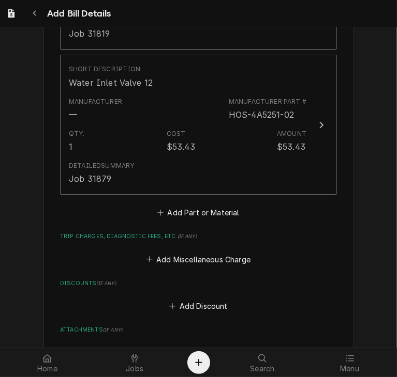
scroll to position [1798, 0]
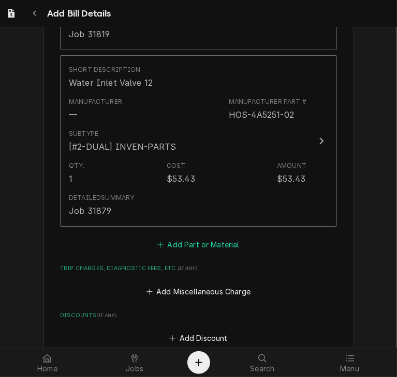
click at [184, 251] on button "Add Part or Material" at bounding box center [198, 245] width 85 height 14
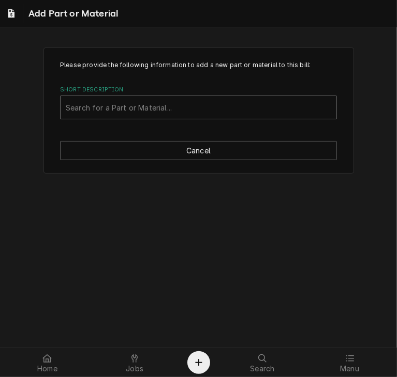
click at [113, 112] on div "Short Description" at bounding box center [198, 107] width 265 height 19
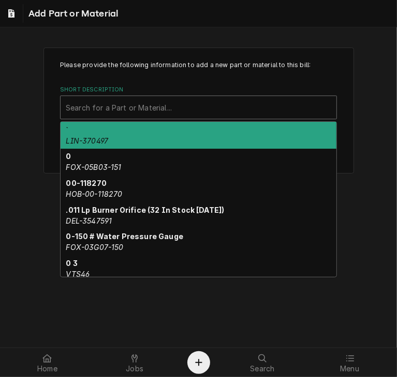
paste input "GLO-87988"
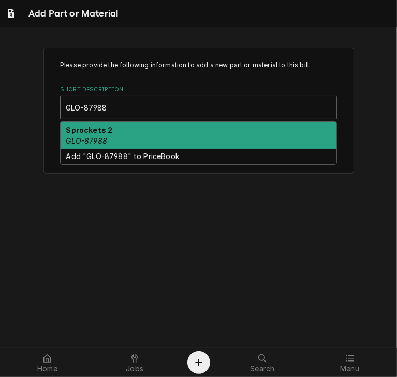
click at [112, 134] on div "Sprockets 2 GLO-87988" at bounding box center [198, 135] width 276 height 27
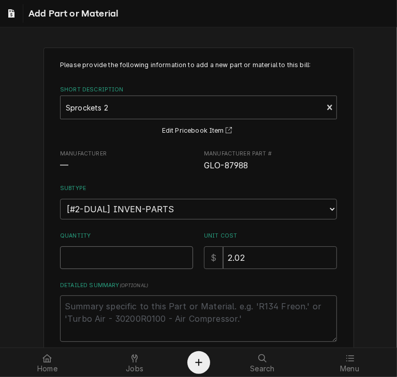
click at [84, 259] on input "Quantity" at bounding box center [126, 258] width 133 height 23
click at [85, 301] on textarea "Detailed Summary ( optional )" at bounding box center [198, 319] width 277 height 47
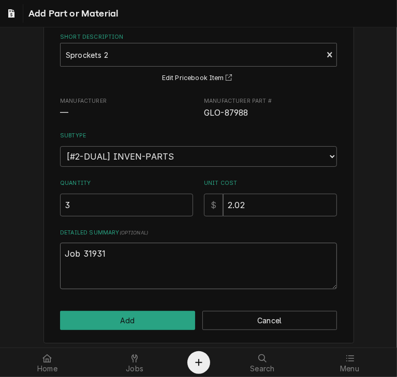
scroll to position [54, 0]
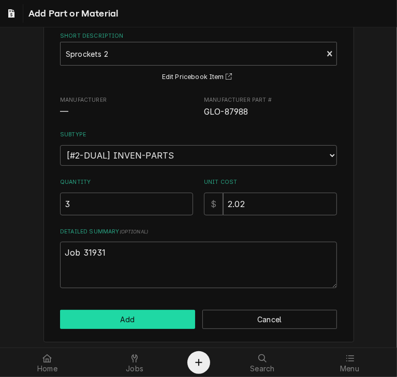
click at [133, 322] on button "Add" at bounding box center [127, 319] width 135 height 19
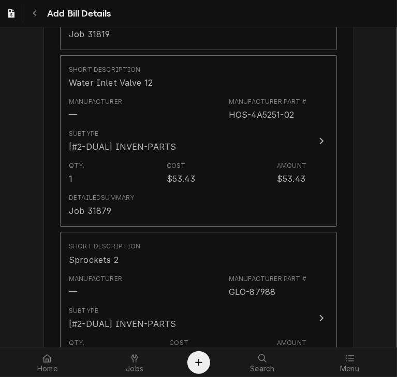
scroll to position [2011, 0]
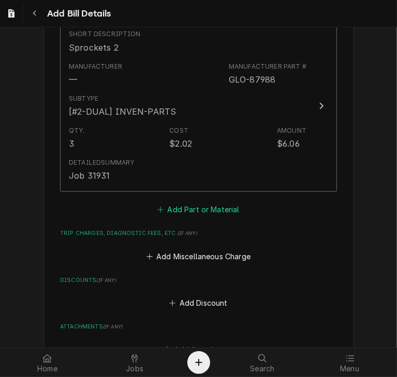
click at [186, 215] on button "Add Part or Material" at bounding box center [198, 210] width 85 height 14
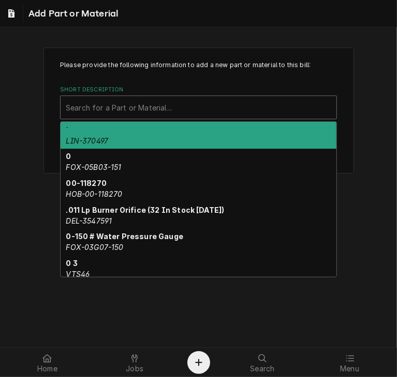
click at [155, 108] on div "Short Description" at bounding box center [198, 107] width 265 height 19
paste input "GOL-87353"
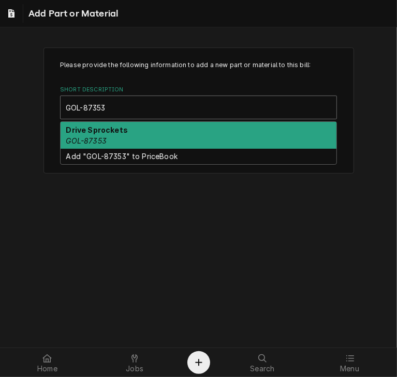
click at [144, 136] on div "Drive Sprockets GOL-87353" at bounding box center [198, 135] width 276 height 27
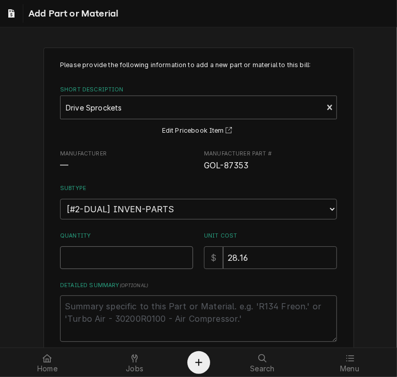
click at [125, 261] on input "Quantity" at bounding box center [126, 258] width 133 height 23
click at [142, 311] on textarea "Detailed Summary ( optional )" at bounding box center [198, 319] width 277 height 47
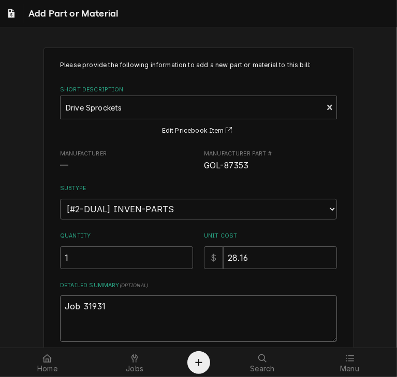
scroll to position [56, 0]
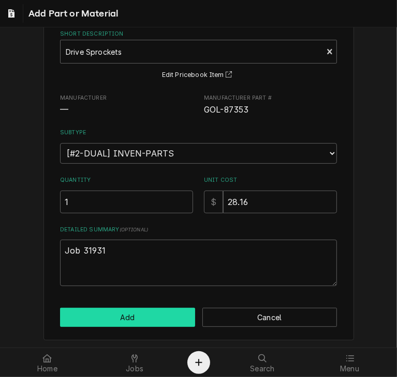
click at [153, 318] on button "Add" at bounding box center [127, 317] width 135 height 19
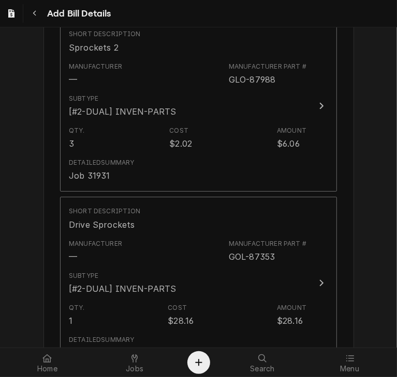
scroll to position [2255, 0]
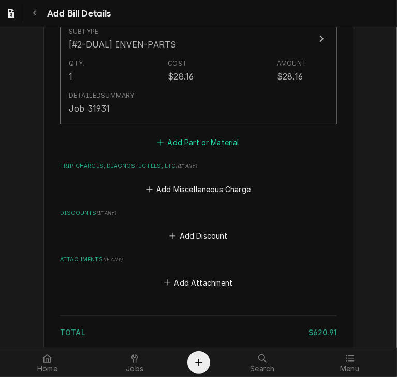
click at [184, 150] on button "Add Part or Material" at bounding box center [198, 142] width 85 height 14
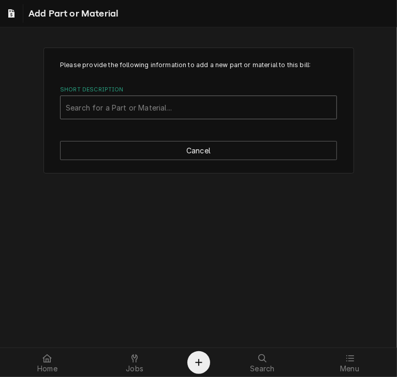
click at [88, 106] on div "Short Description" at bounding box center [198, 107] width 265 height 19
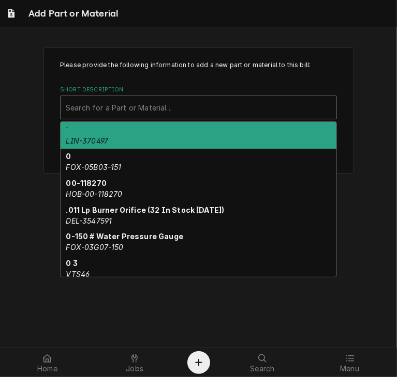
paste input "UNO- KCE0001A"
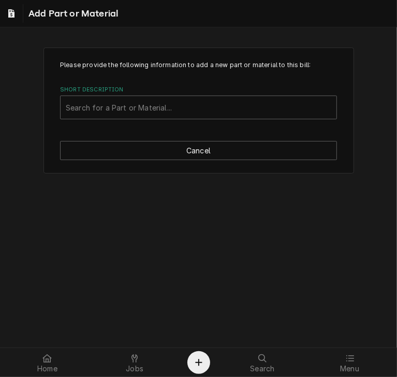
click at [74, 120] on div "Please provide the following information to add a new part or material to this …" at bounding box center [198, 111] width 310 height 126
click at [73, 104] on div "Short Description" at bounding box center [198, 107] width 265 height 19
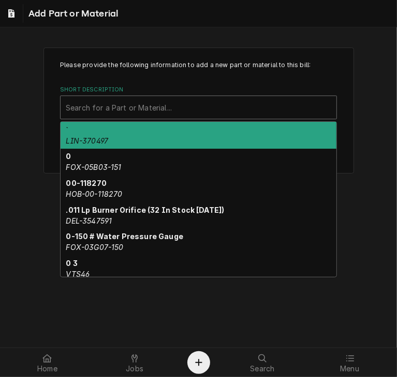
paste input "UNO- KCE0001A"
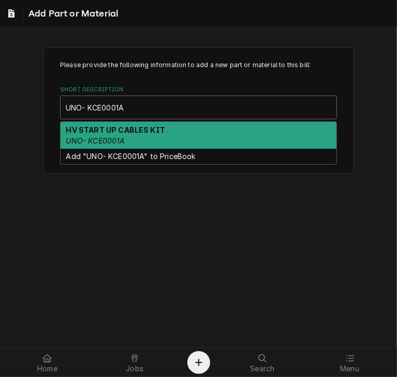
click at [81, 136] on em "UNO- KCE0001A" at bounding box center [95, 140] width 59 height 9
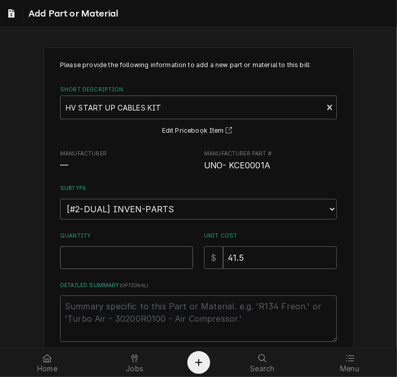
click at [81, 255] on input "Quantity" at bounding box center [126, 258] width 133 height 23
click at [100, 312] on textarea "Detailed Summary ( optional )" at bounding box center [198, 319] width 277 height 47
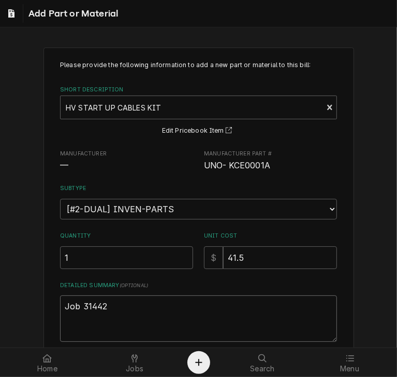
scroll to position [56, 0]
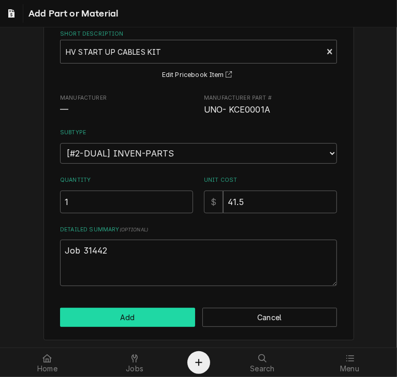
click at [153, 315] on button "Add" at bounding box center [127, 317] width 135 height 19
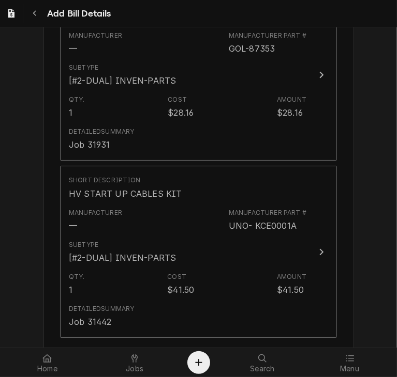
scroll to position [2528, 0]
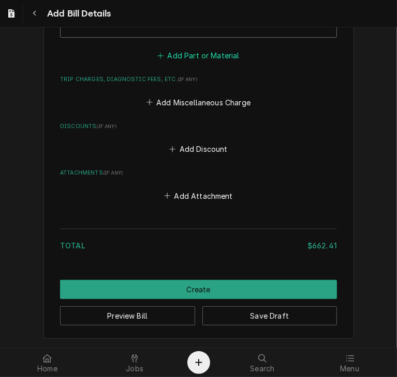
click at [192, 53] on button "Add Part or Material" at bounding box center [198, 56] width 85 height 14
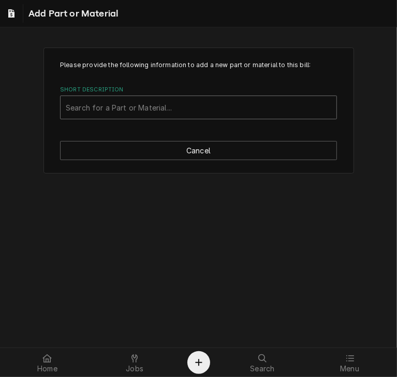
click at [116, 114] on div "Short Description" at bounding box center [198, 107] width 265 height 19
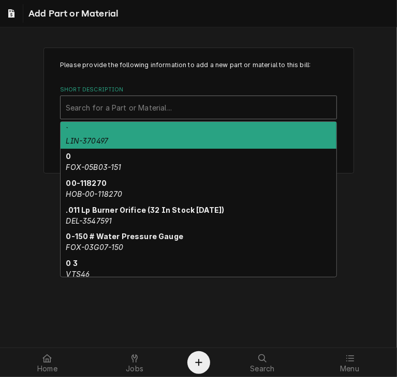
paste input "MER-PSB316"
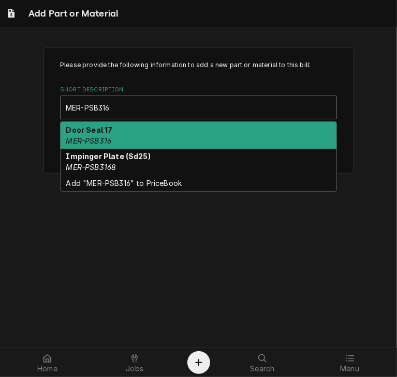
click at [110, 132] on div "Door Seal 17 MER-PSB316" at bounding box center [198, 135] width 276 height 27
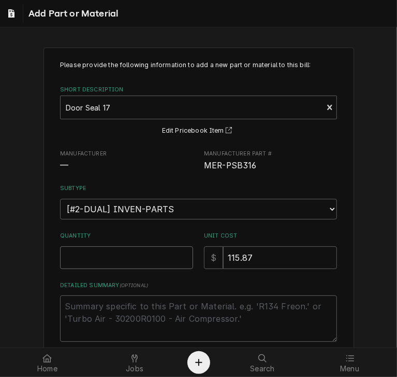
click at [80, 260] on input "Quantity" at bounding box center [126, 258] width 133 height 23
click at [92, 309] on textarea "Detailed Summary ( optional )" at bounding box center [198, 319] width 277 height 47
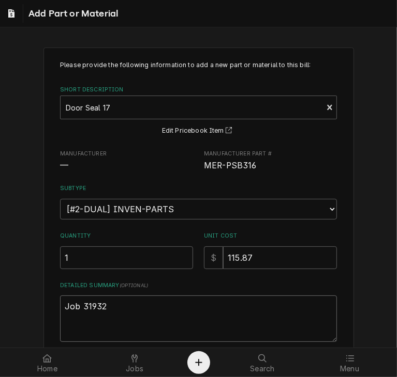
scroll to position [56, 0]
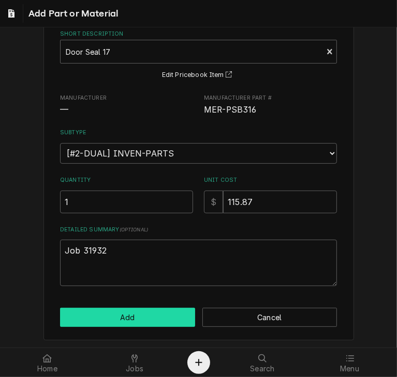
click at [129, 315] on button "Add" at bounding box center [127, 317] width 135 height 19
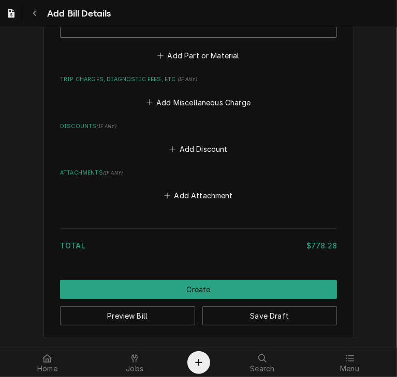
scroll to position [2705, 0]
click at [188, 54] on button "Add Part or Material" at bounding box center [198, 56] width 85 height 14
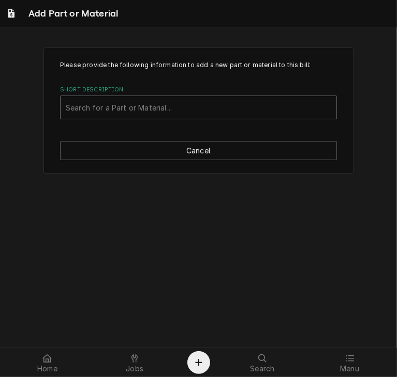
click at [172, 107] on div "Short Description" at bounding box center [198, 107] width 265 height 19
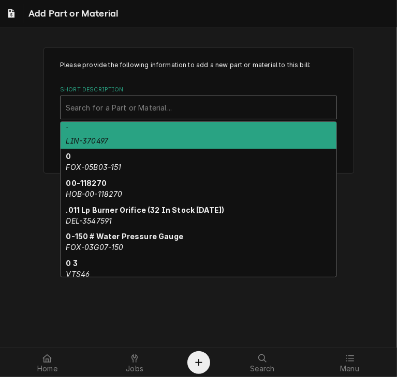
paste input "STA-2T-Z5958"
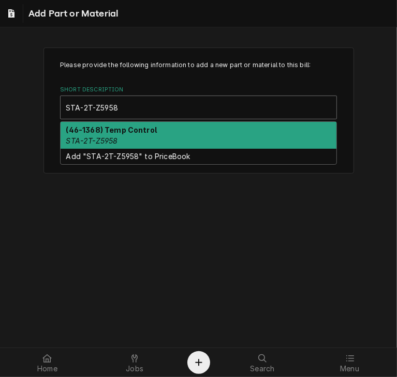
click at [147, 129] on strong "(46-1368) Temp Control" at bounding box center [111, 130] width 91 height 9
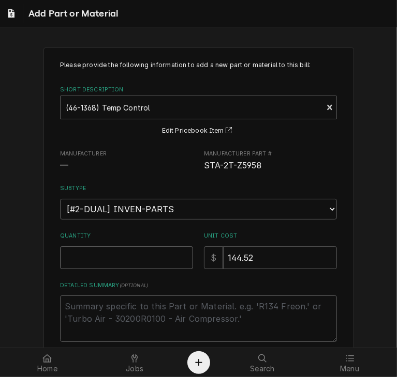
click at [115, 254] on input "Quantity" at bounding box center [126, 258] width 133 height 23
click at [109, 310] on textarea "Detailed Summary ( optional )" at bounding box center [198, 319] width 277 height 47
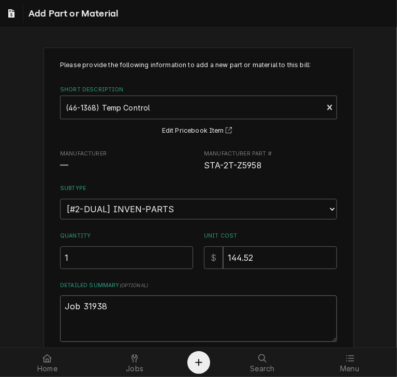
scroll to position [56, 0]
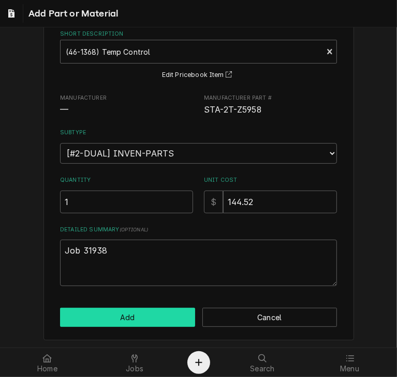
click at [154, 309] on button "Add" at bounding box center [127, 317] width 135 height 19
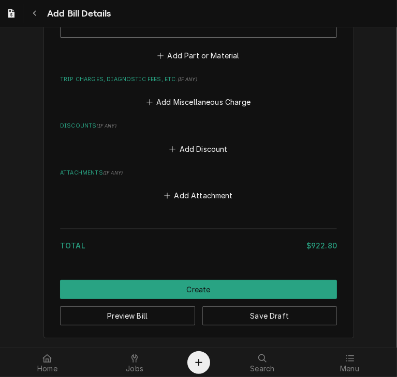
scroll to position [2882, 0]
click at [187, 98] on button "Add Miscellaneous Charge" at bounding box center [198, 102] width 108 height 14
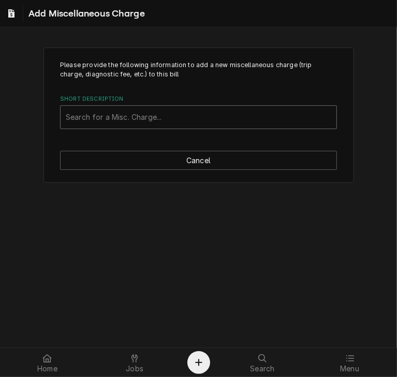
click at [142, 114] on div "Short Description" at bounding box center [198, 117] width 265 height 19
drag, startPoint x: 110, startPoint y: 118, endPoint x: 45, endPoint y: 117, distance: 64.6
click at [45, 117] on div "Please provide the following information to add a new miscellaneous charge (tri…" at bounding box center [198, 116] width 310 height 136
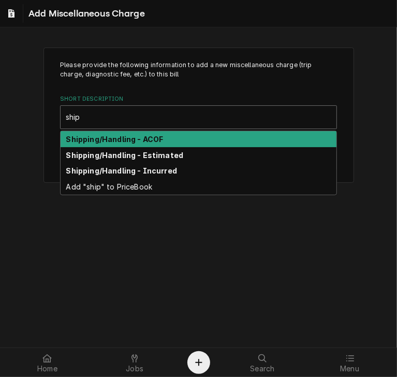
click at [89, 142] on strong "Shipping/Handling - ACOF" at bounding box center [114, 139] width 97 height 9
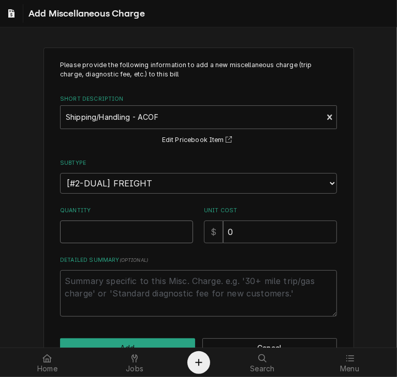
click at [98, 226] on input "Quantity" at bounding box center [126, 232] width 133 height 23
drag, startPoint x: 234, startPoint y: 232, endPoint x: 198, endPoint y: 228, distance: 36.4
click at [198, 228] on div "Quantity 1 Unit Cost $ 0" at bounding box center [198, 225] width 277 height 37
click at [141, 341] on button "Add" at bounding box center [127, 348] width 135 height 19
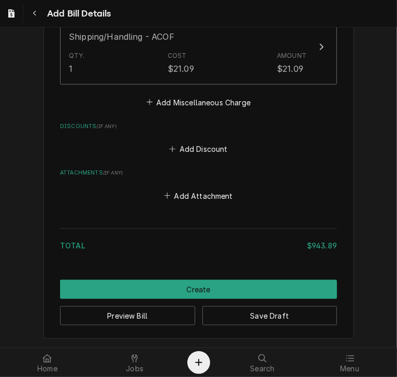
scroll to position [2964, 0]
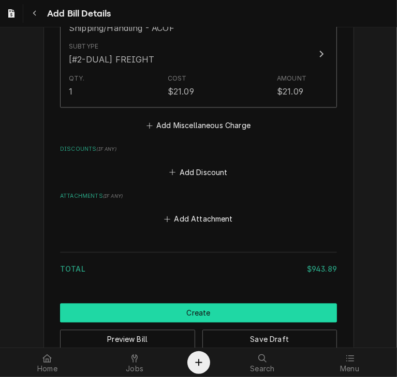
click at [191, 317] on button "Create" at bounding box center [198, 313] width 277 height 19
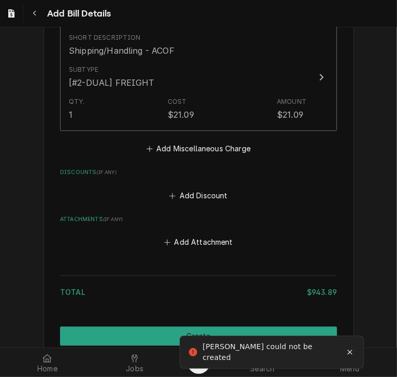
scroll to position [310, 0]
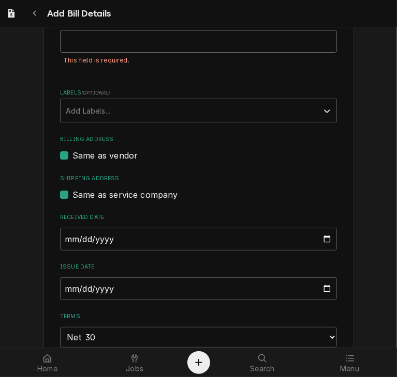
click at [71, 53] on input "Vendor Invoice ID" at bounding box center [198, 41] width 277 height 23
paste input "2106568272"
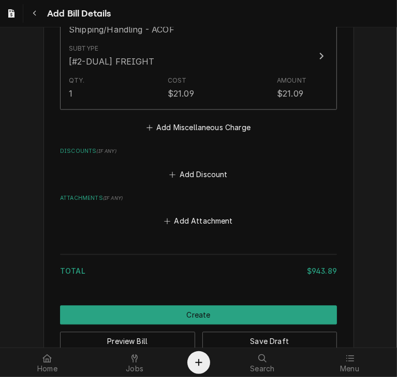
scroll to position [3019, 0]
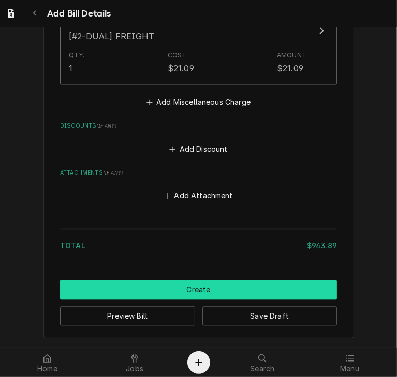
click at [199, 282] on button "Create" at bounding box center [198, 289] width 277 height 19
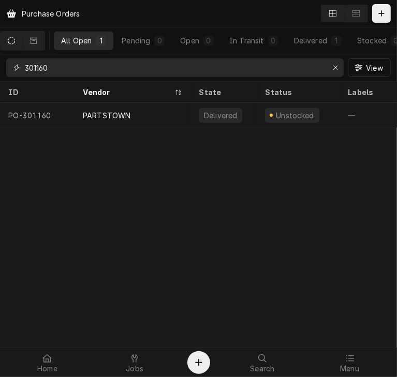
drag, startPoint x: 66, startPoint y: 68, endPoint x: -7, endPoint y: 66, distance: 73.4
click at [0, 66] on html "Purchase Orders All Open 1 Pending 0 Open 0 In Transit 0 Delivered 1 Stocked 0 …" at bounding box center [198, 188] width 397 height 377
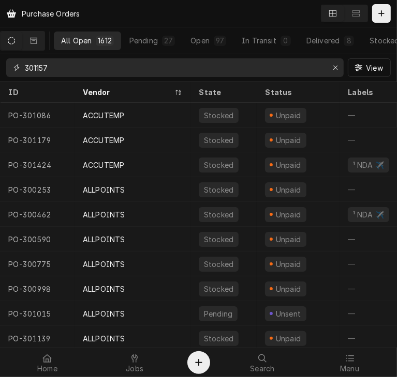
type input "301157"
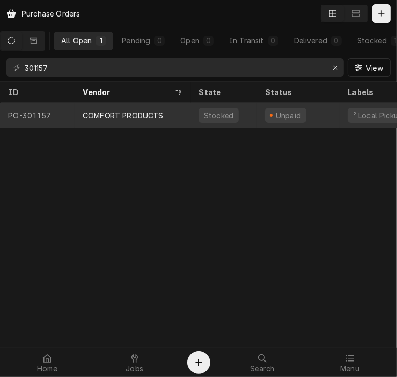
click at [121, 116] on div "COMFORT PRODUCTS" at bounding box center [123, 115] width 81 height 11
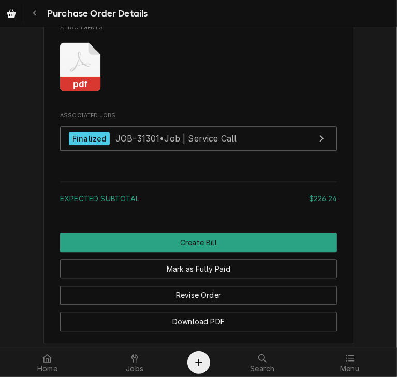
scroll to position [1220, 0]
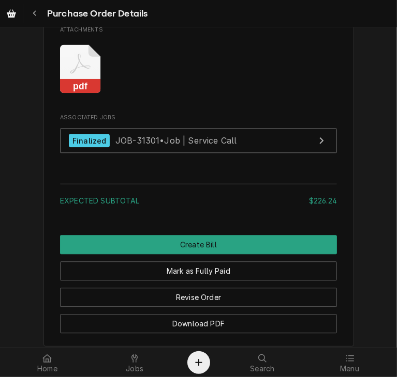
click at [77, 93] on rect "Attachments" at bounding box center [80, 86] width 41 height 14
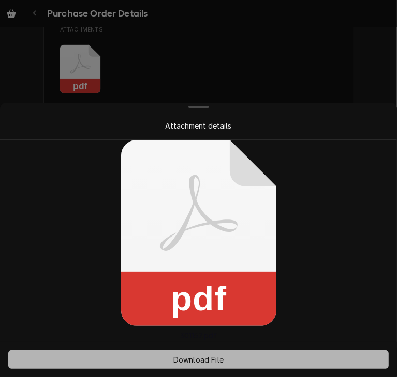
click at [188, 359] on span "Download File" at bounding box center [198, 360] width 54 height 11
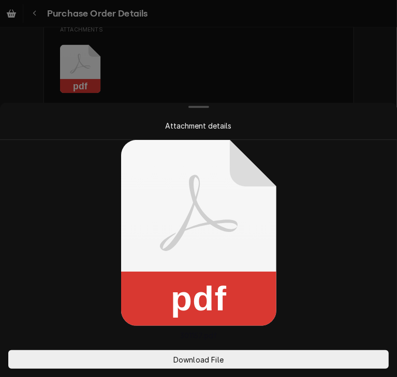
click at [345, 77] on div at bounding box center [198, 188] width 397 height 377
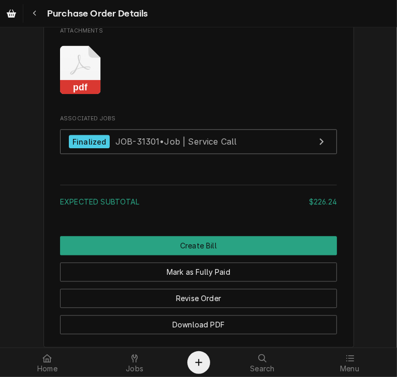
scroll to position [1226, 0]
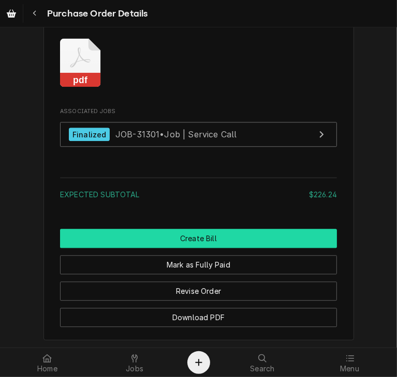
click at [186, 248] on button "Create Bill" at bounding box center [198, 238] width 277 height 19
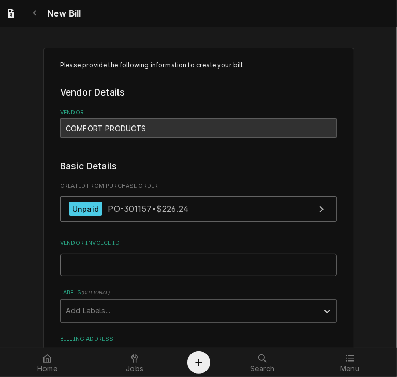
click at [98, 259] on input "Vendor Invoice ID" at bounding box center [198, 265] width 277 height 23
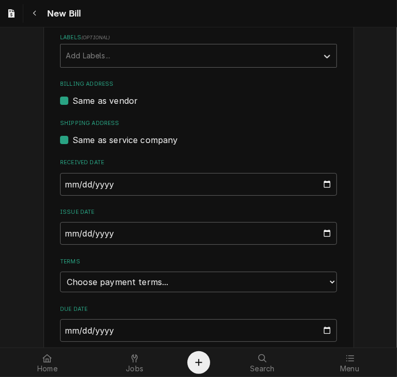
scroll to position [260, 0]
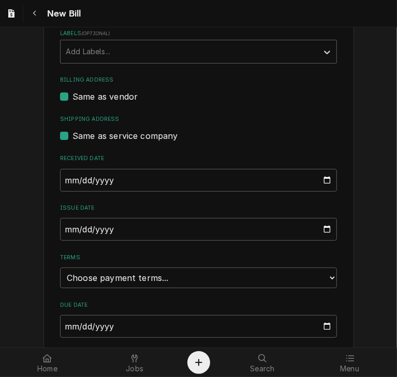
type input "15316177-00"
click at [60, 176] on input "[DATE]" at bounding box center [198, 180] width 277 height 23
type input "[DATE]"
click at [64, 232] on input "[DATE]" at bounding box center [198, 229] width 277 height 23
type input "[DATE]"
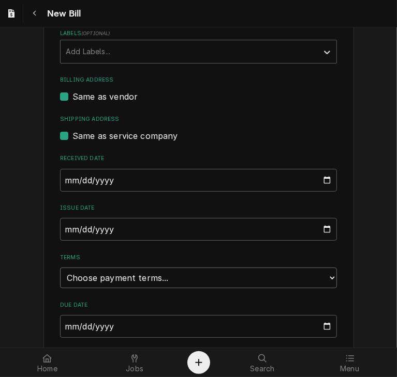
click at [124, 283] on select "Choose payment terms... Same Day Net 7 Net 14 Net 21 Net 30 Net 45 Net 60 Net 90" at bounding box center [198, 278] width 277 height 21
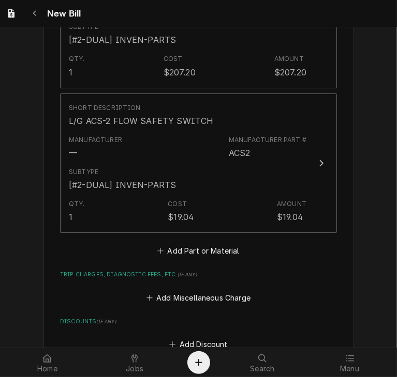
scroll to position [776, 0]
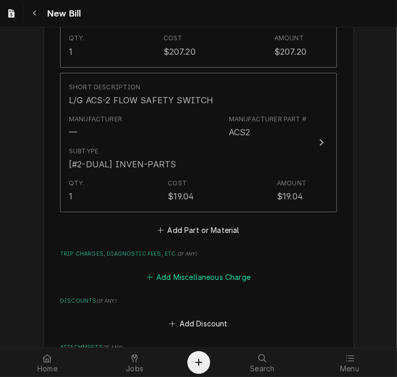
click at [169, 278] on button "Add Miscellaneous Charge" at bounding box center [198, 277] width 108 height 14
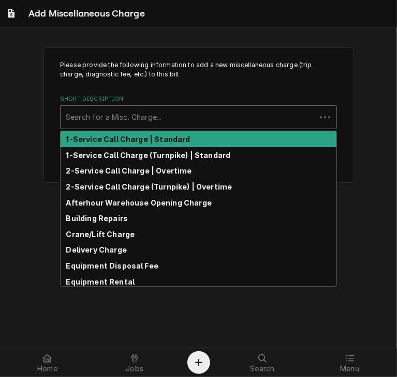
click at [99, 118] on div "Short Description" at bounding box center [188, 117] width 245 height 19
click at [99, 118] on div "p" at bounding box center [198, 117] width 265 height 19
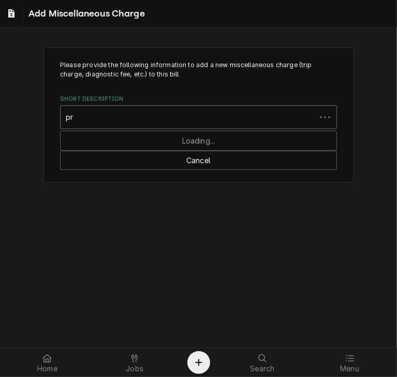
type input "p"
type input "f"
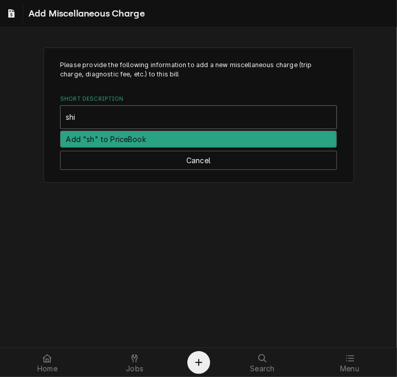
type input "ship"
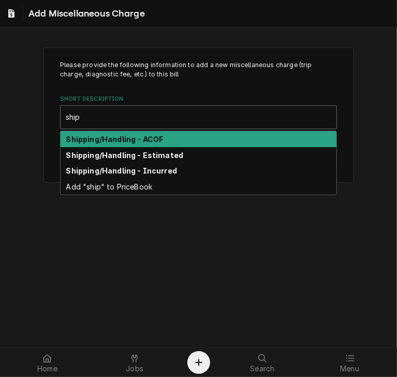
click at [100, 131] on div "Shipping/Handling - ACOF Shipping/Handling - Estimated Shipping/Handling - Incu…" at bounding box center [198, 163] width 277 height 65
click at [105, 139] on strong "Shipping/Handling - ACOF" at bounding box center [114, 139] width 97 height 9
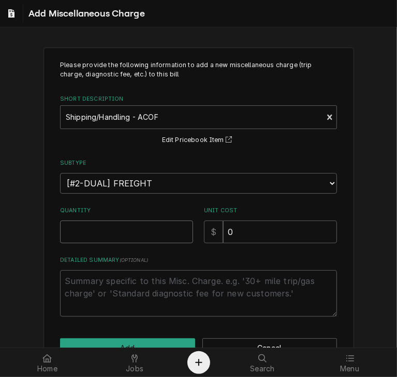
click at [104, 235] on input "Quantity" at bounding box center [126, 232] width 133 height 23
type textarea "x"
type input "1"
drag, startPoint x: 242, startPoint y: 236, endPoint x: 207, endPoint y: 234, distance: 34.7
click at [207, 234] on div "$ 0" at bounding box center [270, 232] width 133 height 23
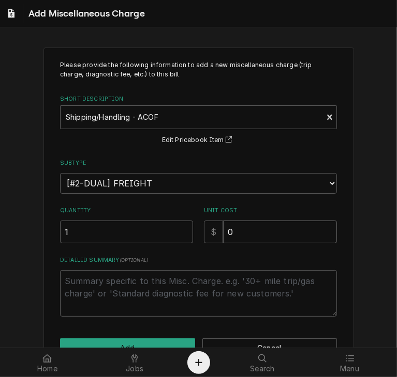
type textarea "x"
type input "4"
type textarea "x"
type input "4.5"
type textarea "x"
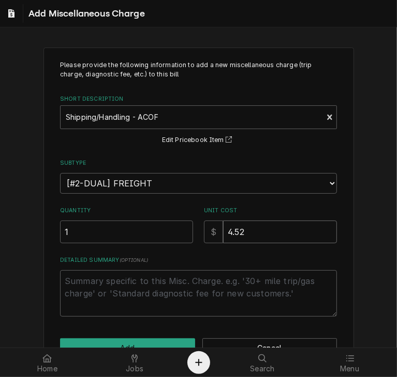
type input "4.52"
click at [166, 335] on div "Please provide the following information to add a new miscellaneous charge (tri…" at bounding box center [198, 210] width 310 height 324
click at [165, 339] on button "Add" at bounding box center [127, 348] width 135 height 19
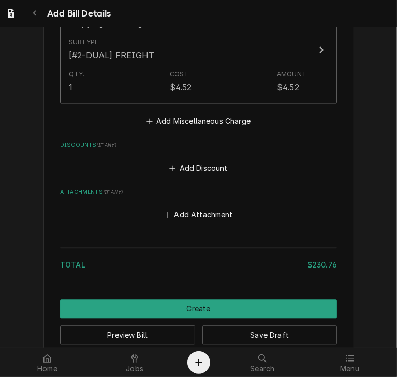
scroll to position [1061, 0]
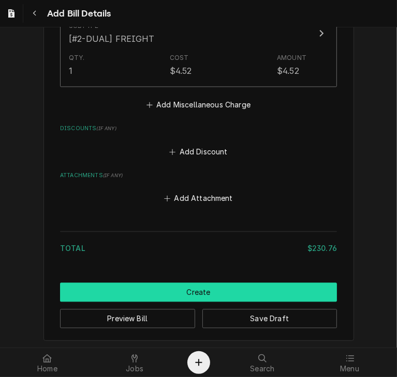
click at [192, 285] on button "Create" at bounding box center [198, 292] width 277 height 19
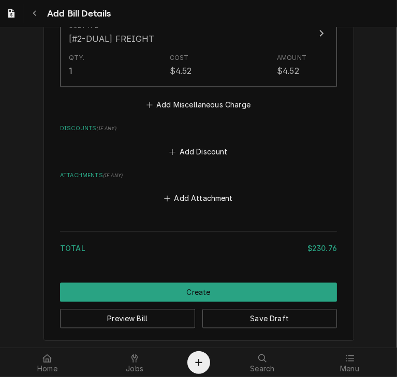
scroll to position [1055, 0]
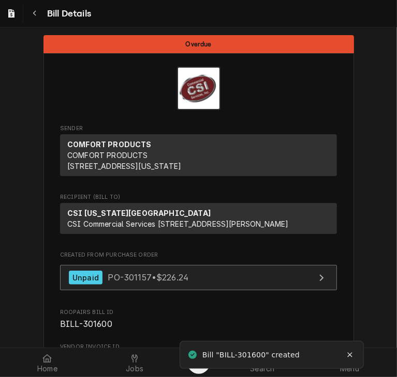
click at [131, 283] on span "PO-301157 • $226.24" at bounding box center [148, 277] width 81 height 10
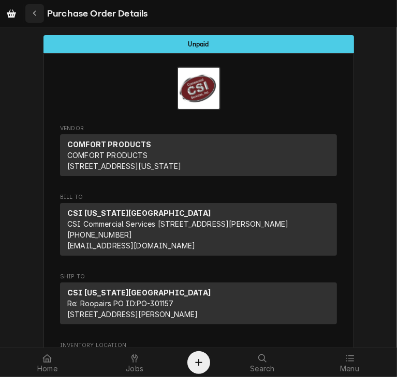
click at [36, 15] on icon "Navigate back" at bounding box center [35, 13] width 5 height 7
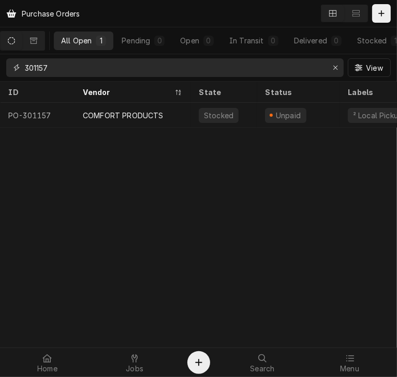
drag, startPoint x: 57, startPoint y: 65, endPoint x: 15, endPoint y: 65, distance: 41.9
click at [15, 65] on div "301157" at bounding box center [174, 67] width 337 height 19
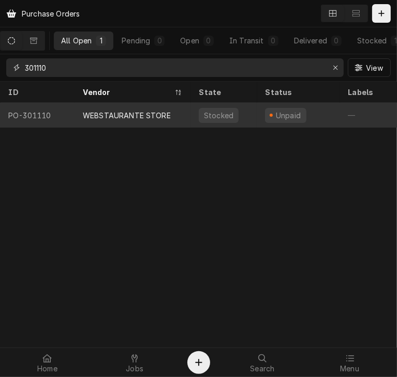
type input "301110"
click at [107, 116] on div "WEBSTAURANTE STORE" at bounding box center [127, 115] width 88 height 11
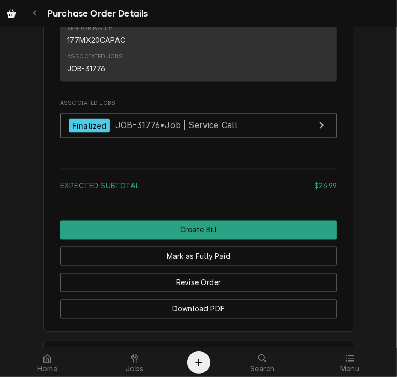
scroll to position [844, 0]
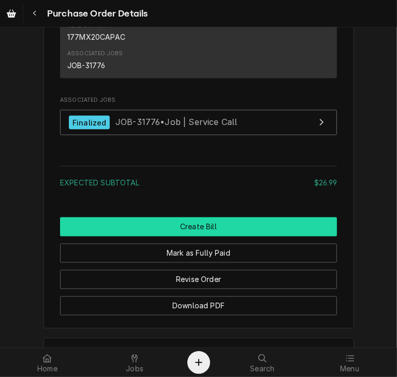
click at [188, 237] on button "Create Bill" at bounding box center [198, 227] width 277 height 19
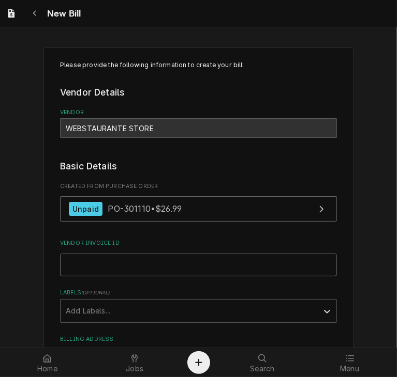
click at [127, 261] on input "Vendor Invoice ID" at bounding box center [198, 265] width 277 height 23
click at [95, 261] on input "Vendor Invoice ID" at bounding box center [198, 265] width 277 height 23
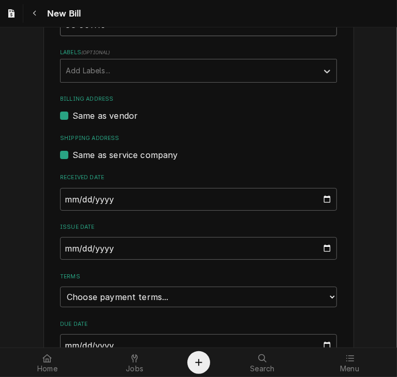
scroll to position [265, 0]
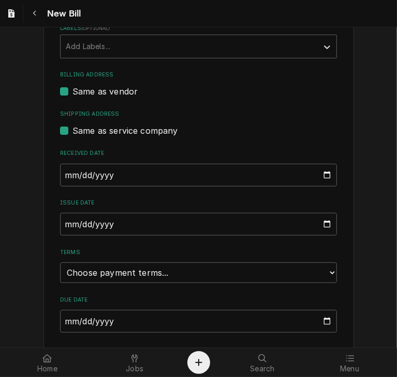
type input "CC 301110"
click at [62, 170] on input "[DATE]" at bounding box center [198, 175] width 277 height 23
type input "[DATE]"
click at [62, 224] on input "[DATE]" at bounding box center [198, 224] width 277 height 23
type input "[DATE]"
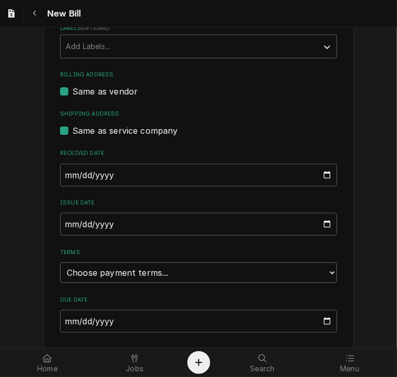
click at [125, 273] on select "Choose payment terms... Same Day Net 7 Net 14 Net 21 Net 30 Net 45 Net 60 Net 90" at bounding box center [198, 273] width 277 height 21
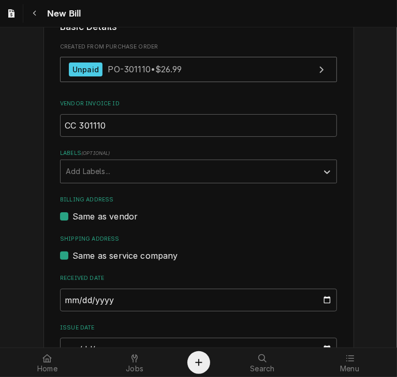
scroll to position [138, 0]
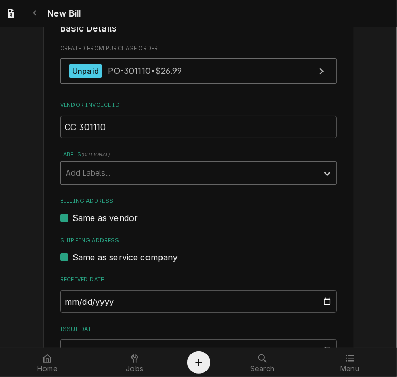
click at [123, 171] on div "Labels" at bounding box center [189, 173] width 247 height 19
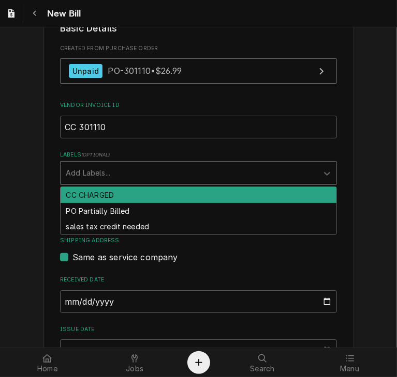
click at [117, 194] on div "CC CHARGED" at bounding box center [198, 195] width 276 height 16
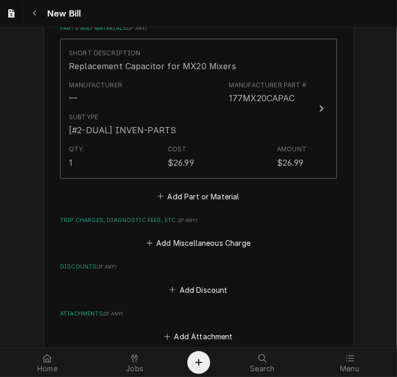
scroll to position [714, 0]
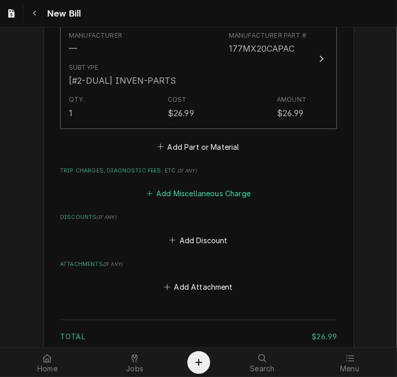
click at [172, 188] on button "Add Miscellaneous Charge" at bounding box center [198, 194] width 108 height 14
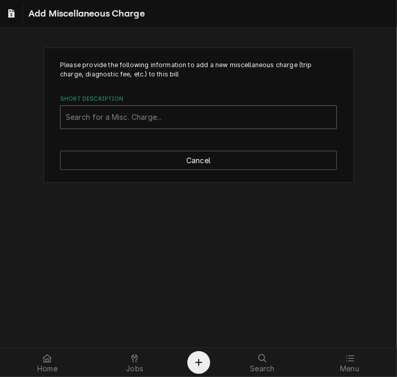
click at [108, 116] on div "Short Description" at bounding box center [198, 117] width 265 height 19
type input "ship"
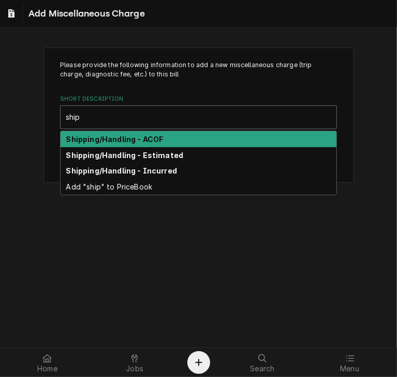
click at [105, 139] on strong "Shipping/Handling - ACOF" at bounding box center [114, 139] width 97 height 9
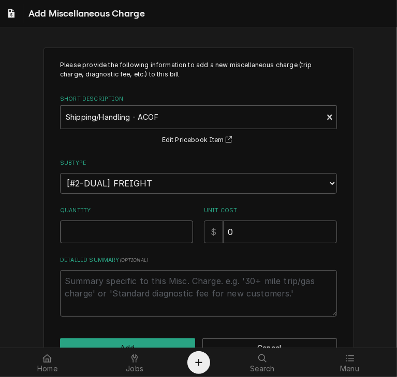
click at [90, 229] on input "Quantity" at bounding box center [126, 232] width 133 height 23
type textarea "x"
type input "1"
drag, startPoint x: 230, startPoint y: 230, endPoint x: 221, endPoint y: 230, distance: 8.8
click at [223, 230] on input "0" at bounding box center [280, 232] width 114 height 23
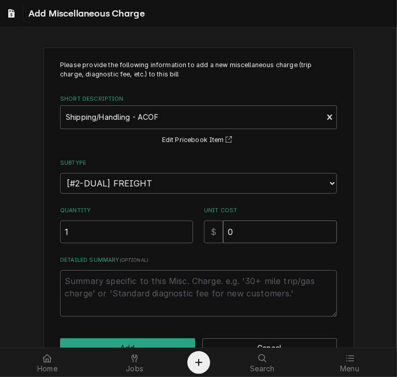
type textarea "x"
type input "1"
type textarea "x"
type input "13"
type textarea "x"
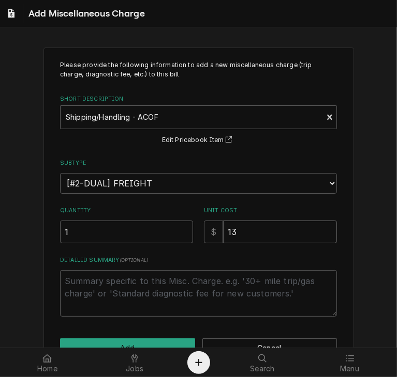
type input "13.1"
type textarea "x"
type input "13.11"
click at [149, 343] on button "Add" at bounding box center [127, 348] width 135 height 19
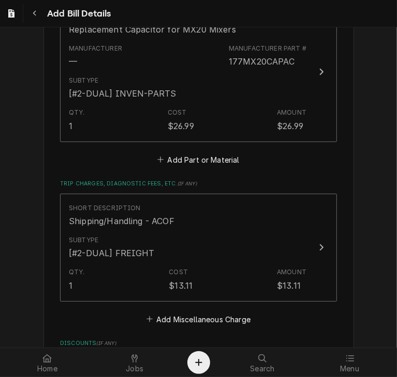
scroll to position [916, 0]
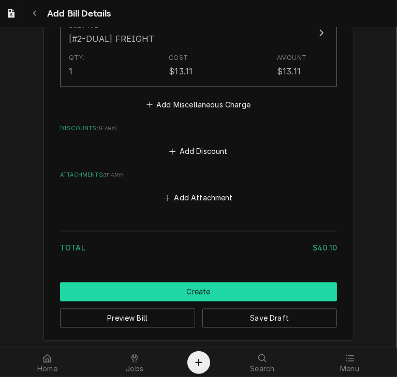
click at [200, 289] on button "Create" at bounding box center [198, 292] width 277 height 19
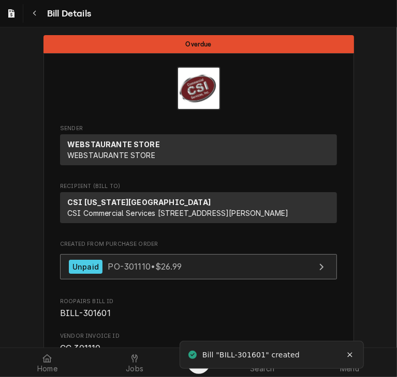
click at [119, 270] on div "Unpaid PO-301110 • $26.99" at bounding box center [125, 267] width 113 height 14
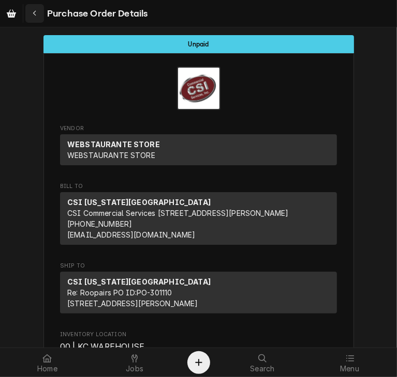
click at [37, 11] on div "Navigate back" at bounding box center [34, 13] width 10 height 10
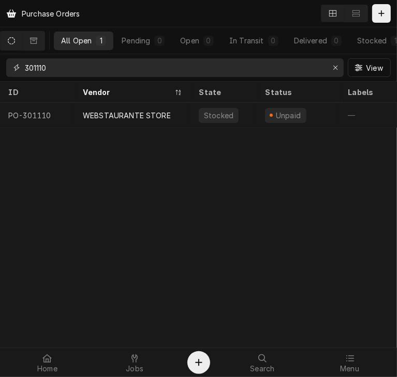
drag, startPoint x: 54, startPoint y: 64, endPoint x: 25, endPoint y: 71, distance: 30.5
click at [25, 71] on input "301110" at bounding box center [174, 67] width 299 height 19
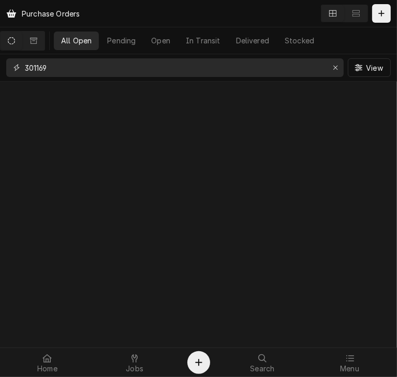
type input "301169"
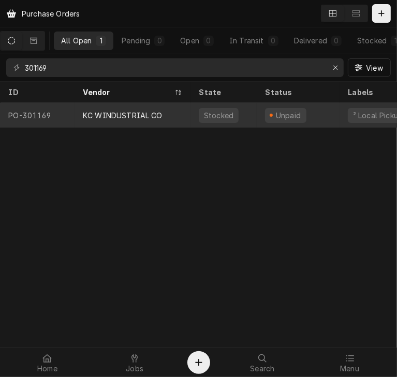
click at [101, 118] on div "KC WINDUSTRIAL CO" at bounding box center [123, 115] width 80 height 11
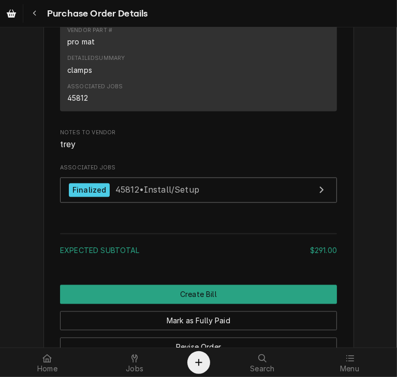
scroll to position [873, 0]
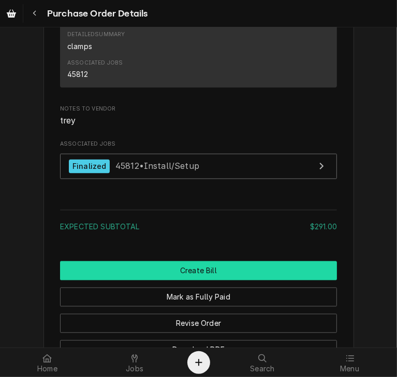
click at [236, 281] on button "Create Bill" at bounding box center [198, 271] width 277 height 19
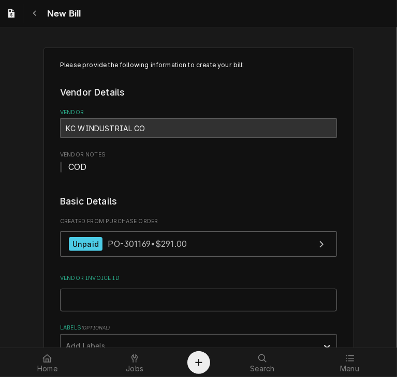
click at [100, 297] on input "Vendor Invoice ID" at bounding box center [198, 300] width 277 height 23
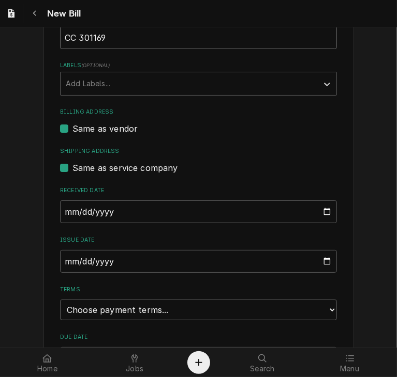
scroll to position [269, 0]
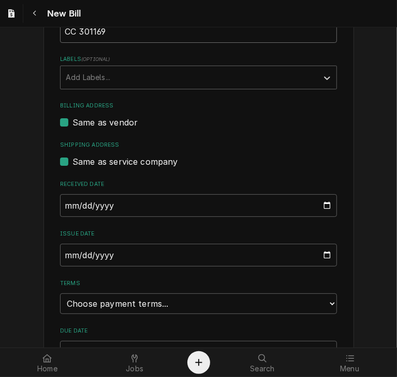
type input "CC 301169"
click at [63, 205] on input "[DATE]" at bounding box center [198, 205] width 277 height 23
type input "[DATE]"
click at [62, 251] on input "[DATE]" at bounding box center [198, 255] width 277 height 23
type input "[DATE]"
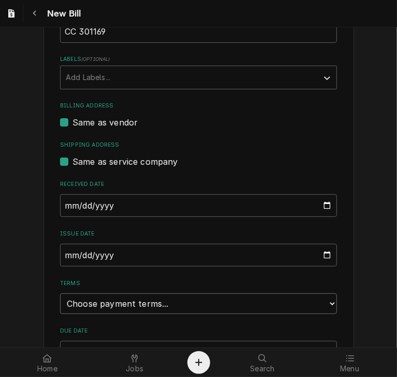
click at [99, 299] on select "Choose payment terms... Same Day Net 7 Net 14 Net 21 Net 30 Net 45 Net 60 Net 90" at bounding box center [198, 304] width 277 height 21
click at [147, 81] on div "Labels" at bounding box center [189, 77] width 247 height 19
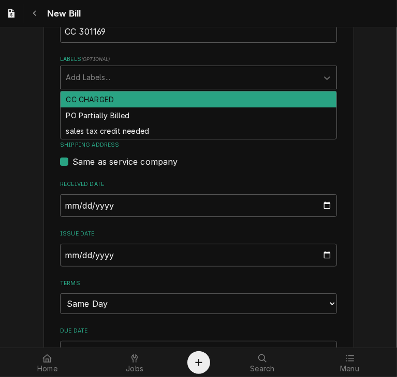
click at [141, 96] on div "CC CHARGED" at bounding box center [198, 100] width 276 height 16
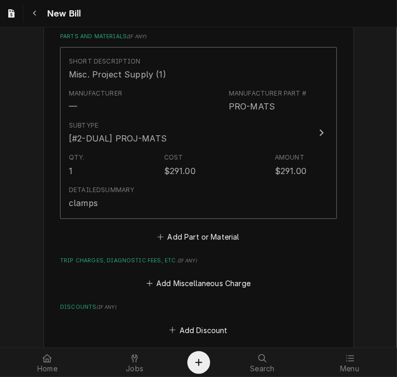
scroll to position [693, 0]
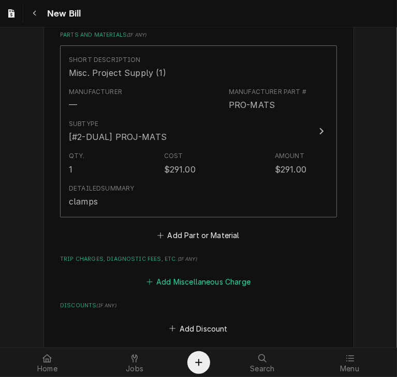
click at [191, 278] on button "Add Miscellaneous Charge" at bounding box center [198, 282] width 108 height 14
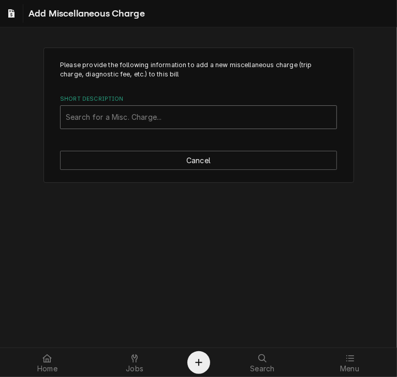
click at [83, 116] on div "Short Description" at bounding box center [198, 117] width 265 height 19
type input "ship"
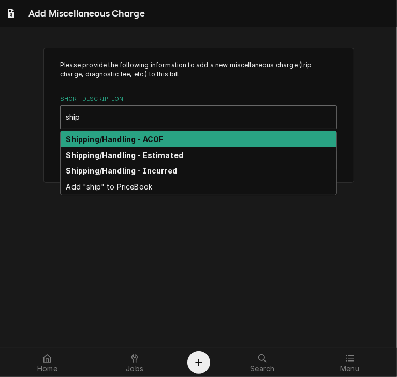
click at [89, 131] on div "Shipping/Handling - ACOF" at bounding box center [198, 139] width 276 height 16
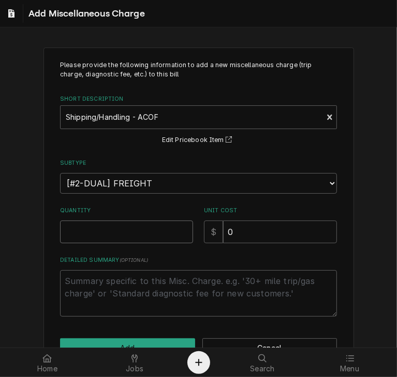
click at [87, 228] on input "Quantity" at bounding box center [126, 232] width 133 height 23
type textarea "x"
type input "1"
drag, startPoint x: 234, startPoint y: 231, endPoint x: 218, endPoint y: 232, distance: 15.5
click at [223, 232] on input "0" at bounding box center [280, 232] width 114 height 23
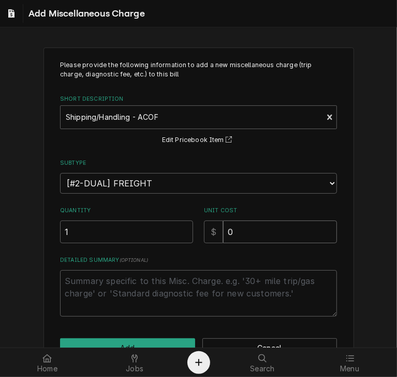
type textarea "x"
type input "2"
type textarea "x"
type input "27"
type textarea "x"
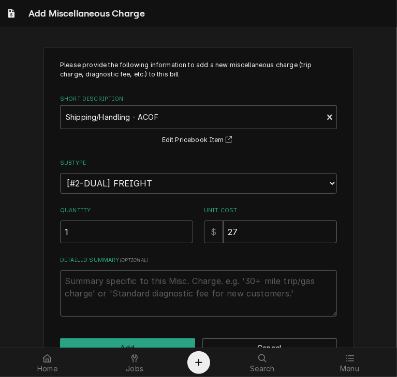
type input "27.5"
type textarea "x"
type input "27.57"
click at [165, 344] on button "Add" at bounding box center [127, 348] width 135 height 19
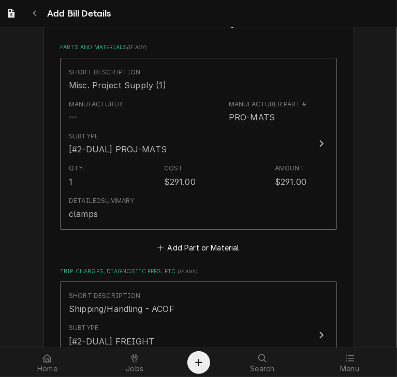
scroll to position [983, 0]
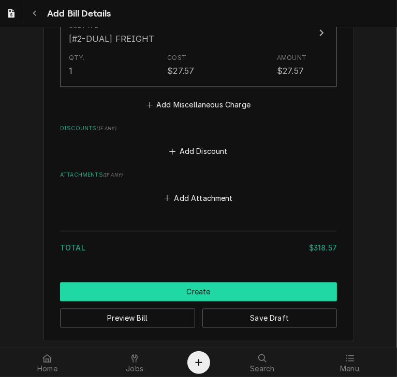
click at [191, 284] on button "Create" at bounding box center [198, 292] width 277 height 19
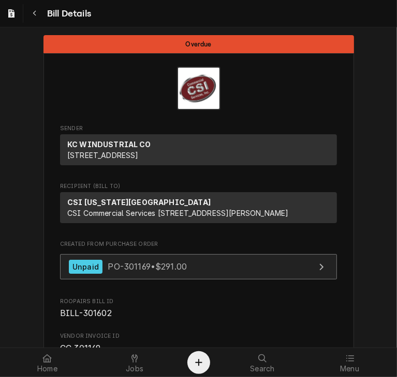
click at [105, 280] on link "Unpaid PO-301169 • $291.00" at bounding box center [198, 266] width 277 height 25
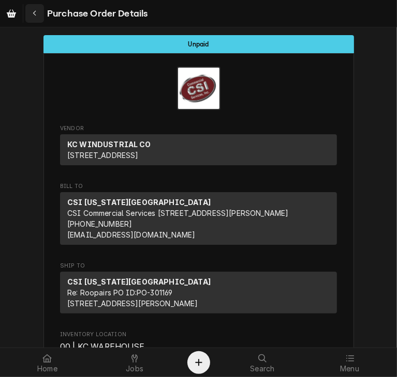
click at [36, 13] on icon "Navigate back" at bounding box center [35, 13] width 5 height 7
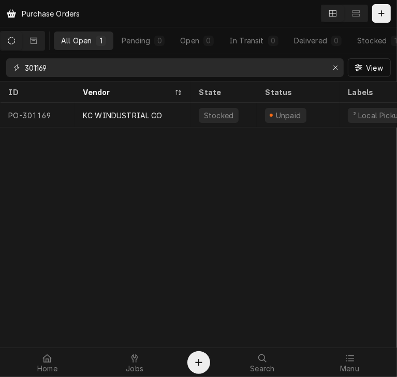
drag, startPoint x: 56, startPoint y: 66, endPoint x: -9, endPoint y: 59, distance: 66.1
click at [0, 59] on html "Purchase Orders All Open 1 Pending 0 Open 0 In Transit 0 Delivered 0 Stocked 1 …" at bounding box center [198, 188] width 397 height 377
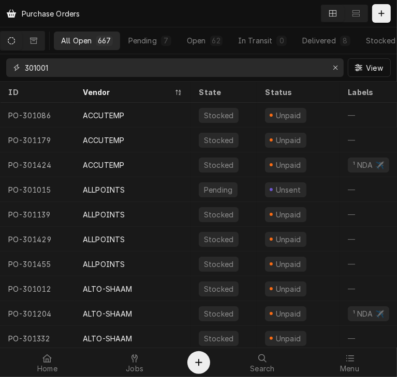
type input "301001"
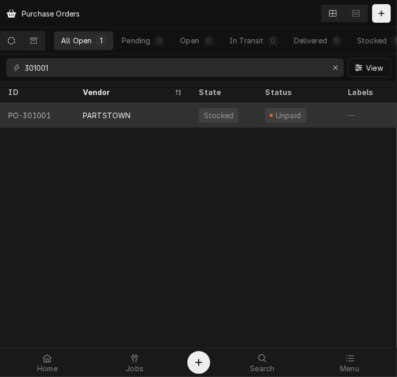
click at [106, 113] on div "PARTSTOWN" at bounding box center [107, 115] width 48 height 11
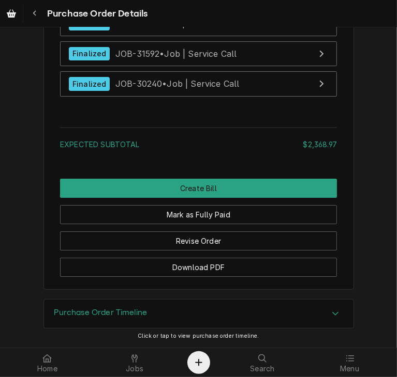
scroll to position [3804, 0]
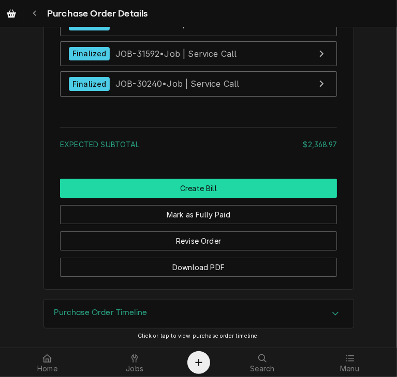
click at [175, 190] on button "Create Bill" at bounding box center [198, 188] width 277 height 19
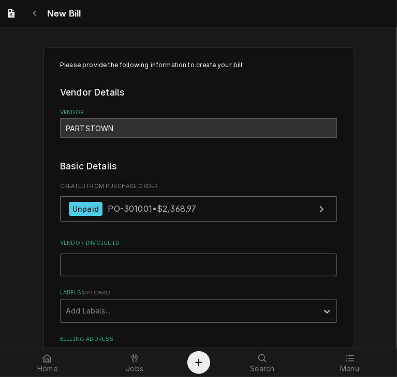
click at [62, 265] on input "Vendor Invoice ID" at bounding box center [198, 265] width 277 height 23
paste input "2500454829"
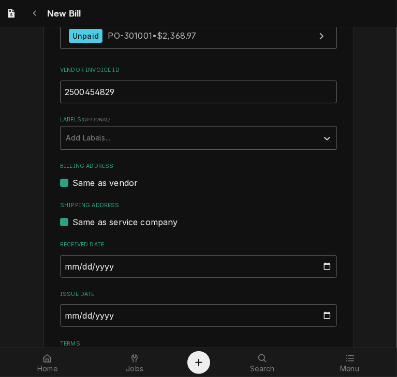
scroll to position [176, 0]
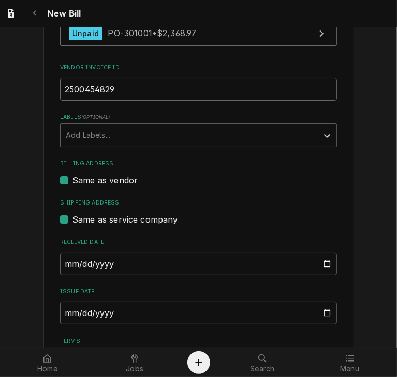
type input "2500454829"
click at [60, 265] on input "2025-10-02" at bounding box center [198, 264] width 277 height 23
type input "2025-08-02"
type input "2025-08-08"
click at [60, 315] on input "2025-10-02" at bounding box center [198, 313] width 277 height 23
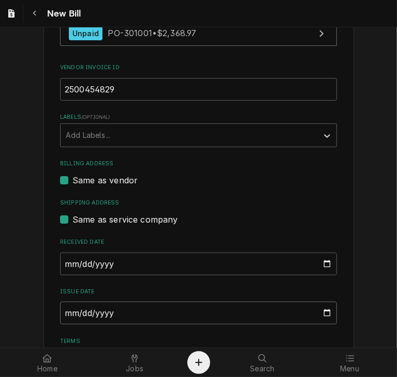
type input "2025-08-02"
type input "2025-08-08"
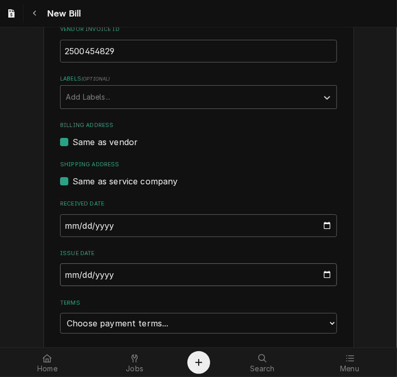
scroll to position [292, 0]
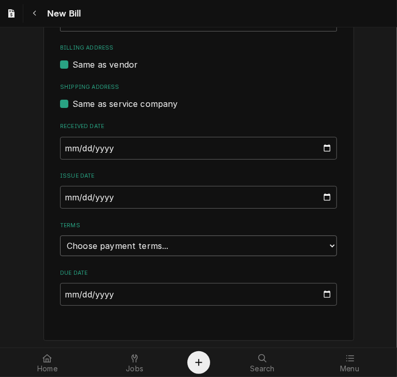
click at [163, 247] on select "Choose payment terms... Same Day Net 7 Net 14 Net 21 Net 30 Net 45 Net 60 Net 90" at bounding box center [198, 246] width 277 height 21
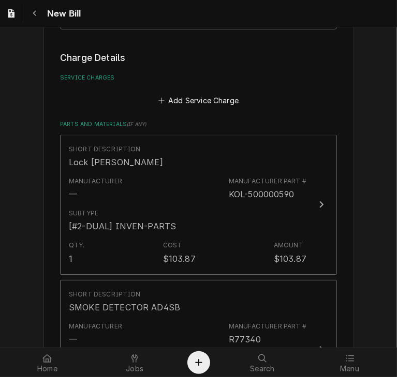
scroll to position [564, 0]
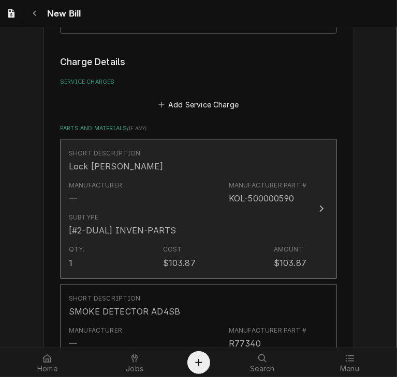
click at [314, 198] on button "Short Description Lock Assy Kason Manufacturer — Manufacturer Part # KOL-500000…" at bounding box center [198, 209] width 277 height 140
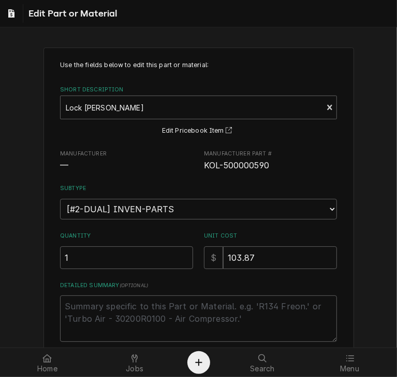
scroll to position [82, 0]
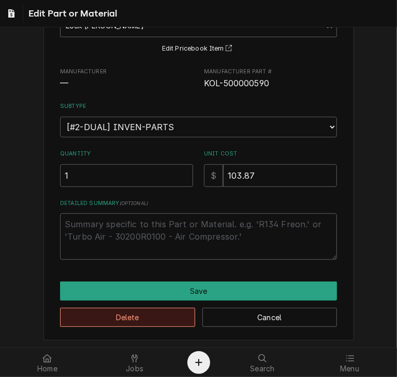
click at [112, 320] on button "Delete" at bounding box center [127, 317] width 135 height 19
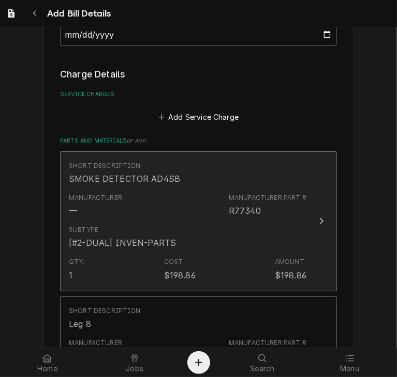
click at [295, 222] on div "Subtype [#2-DUAL] INVEN-PARTS" at bounding box center [187, 237] width 237 height 32
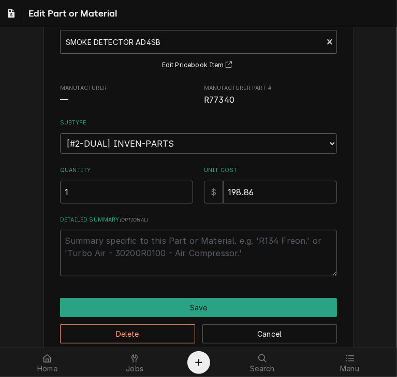
scroll to position [82, 0]
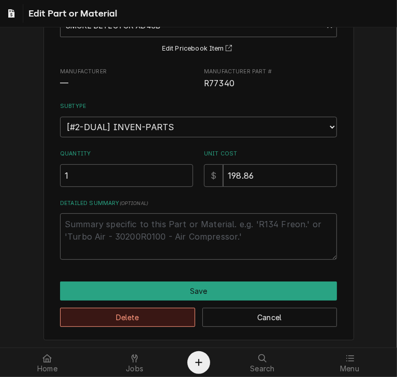
click at [151, 313] on button "Delete" at bounding box center [127, 317] width 135 height 19
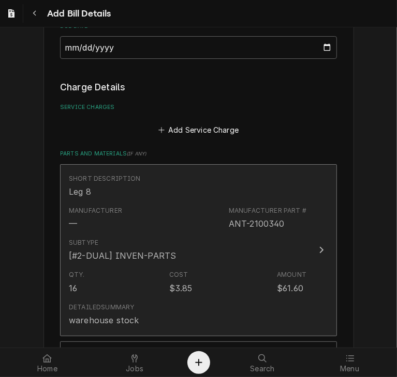
click at [308, 236] on button "Short Description Leg 8 Manufacturer — Manufacturer Part # ANT-2100340 Subtype …" at bounding box center [198, 250] width 277 height 172
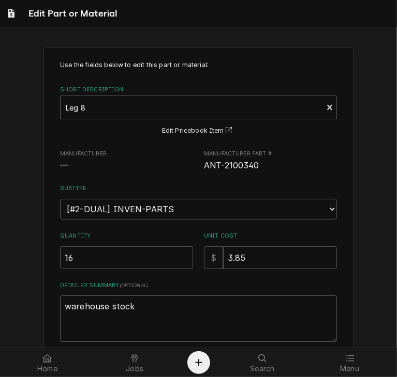
scroll to position [82, 0]
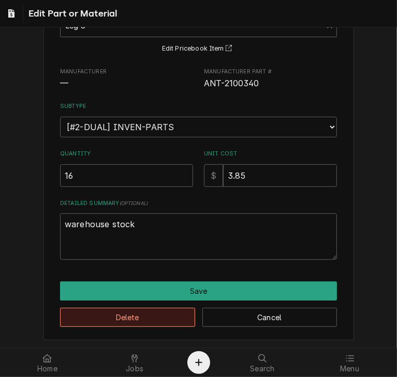
click at [163, 319] on button "Delete" at bounding box center [127, 317] width 135 height 19
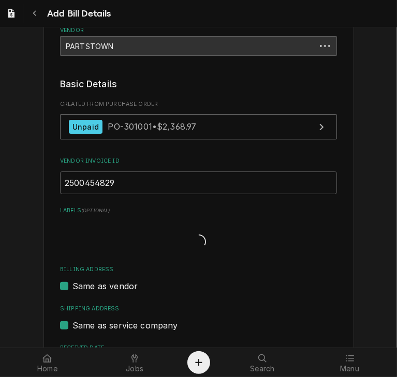
scroll to position [526, 0]
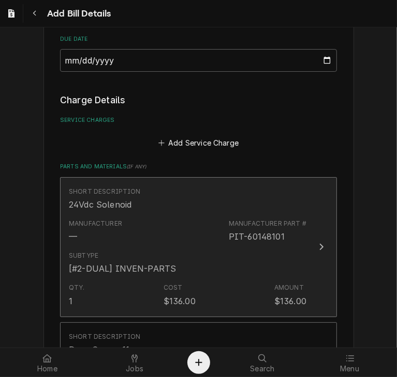
click at [308, 245] on button "Short Description 24Vdc Solenoid Manufacturer — Manufacturer Part # PIT-6014810…" at bounding box center [198, 247] width 277 height 140
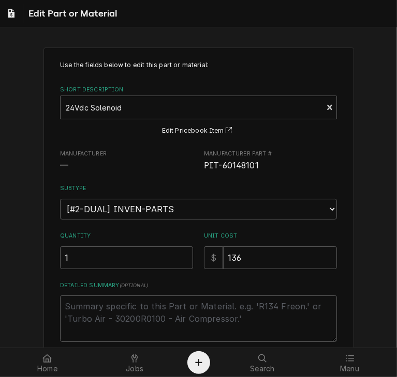
scroll to position [82, 0]
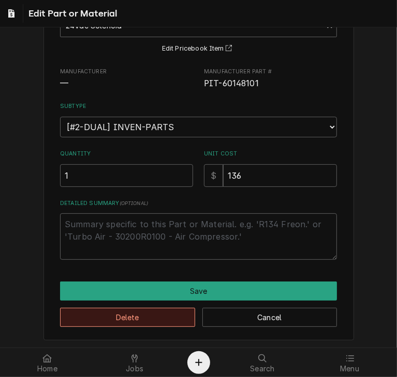
click at [165, 320] on button "Delete" at bounding box center [127, 317] width 135 height 19
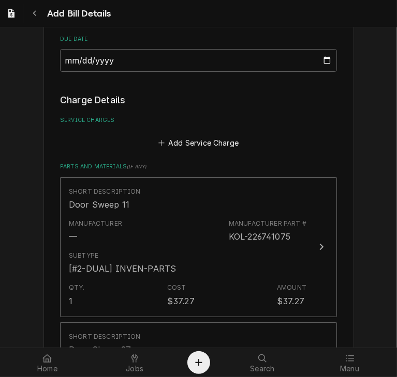
scroll to position [513, 0]
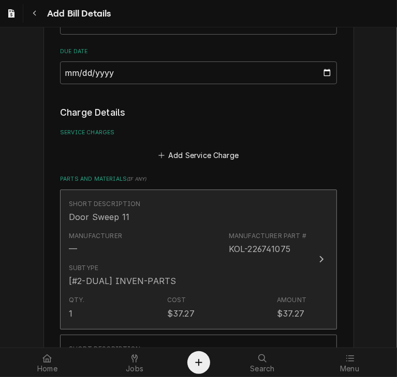
click at [310, 266] on button "Short Description Door Sweep 11 Manufacturer — Manufacturer Part # KOL-22674107…" at bounding box center [198, 260] width 277 height 140
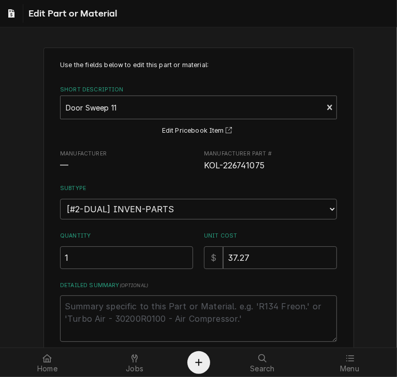
scroll to position [82, 0]
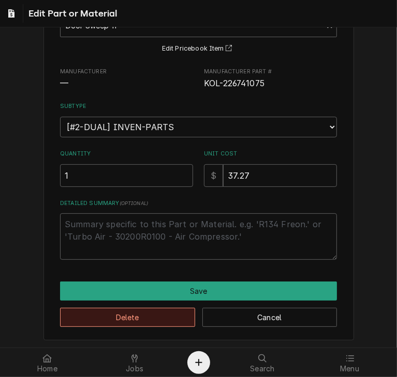
click at [132, 317] on button "Delete" at bounding box center [127, 317] width 135 height 19
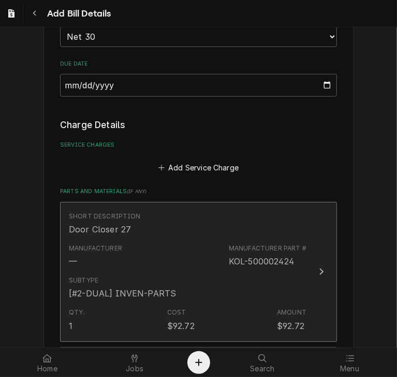
click at [308, 270] on button "Short Description Door Closer 27 Manufacturer — Manufacturer Part # KOL-5000024…" at bounding box center [198, 272] width 277 height 140
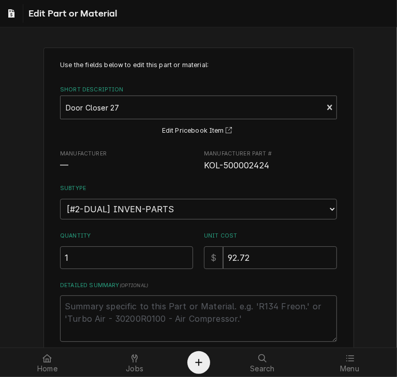
scroll to position [82, 0]
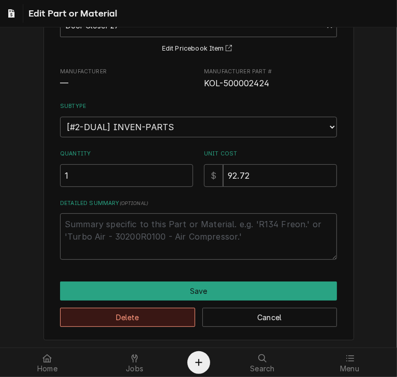
click at [161, 311] on button "Delete" at bounding box center [127, 317] width 135 height 19
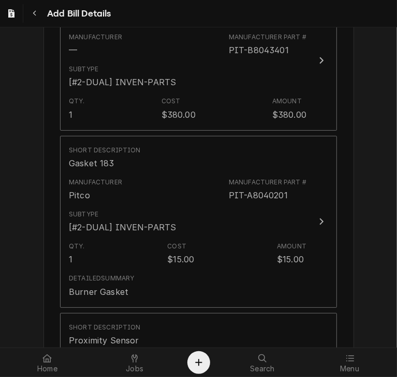
scroll to position [707, 0]
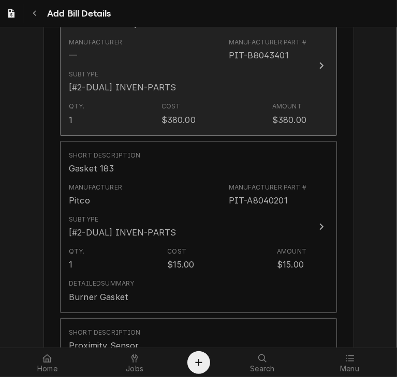
click at [314, 71] on button "Short Description Burner Assembly 2 Manufacturer — Manufacturer Part # PIT-B804…" at bounding box center [198, 66] width 277 height 140
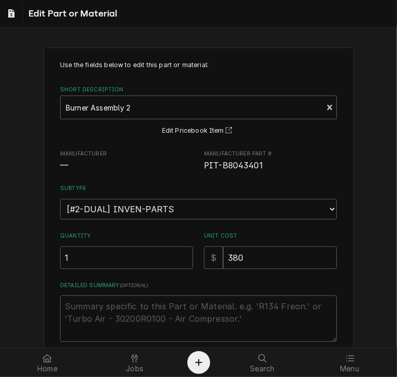
scroll to position [82, 0]
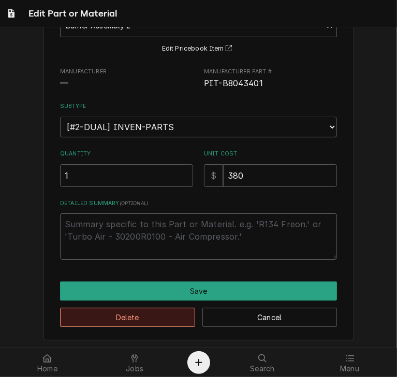
click at [96, 312] on button "Delete" at bounding box center [127, 317] width 135 height 19
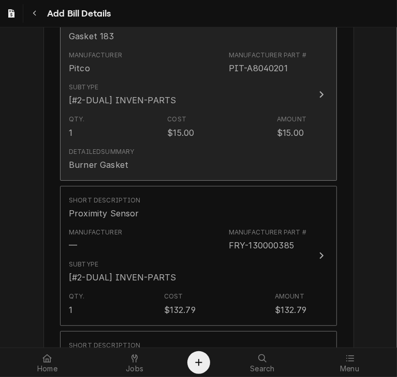
click at [305, 102] on button "Short Description Gasket 183 Manufacturer Pitco Manufacturer Part # PIT-A804020…" at bounding box center [198, 95] width 277 height 172
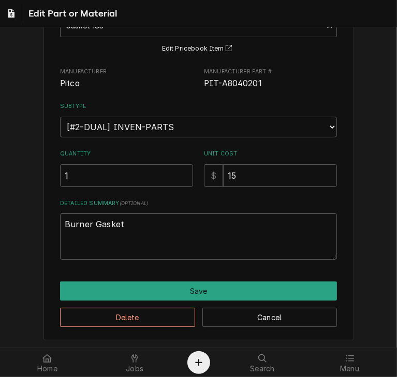
click at [159, 306] on div "Delete Cancel" at bounding box center [198, 314] width 277 height 26
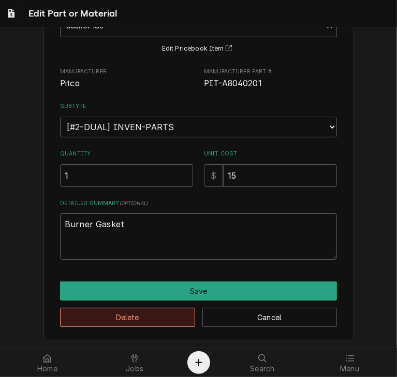
click at [156, 315] on button "Delete" at bounding box center [127, 317] width 135 height 19
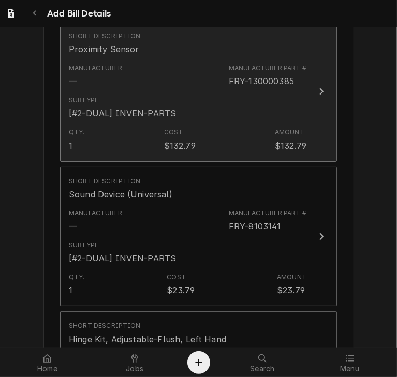
click at [309, 80] on button "Short Description Proximity Sensor Manufacturer — Manufacturer Part # FRY-13000…" at bounding box center [198, 92] width 277 height 140
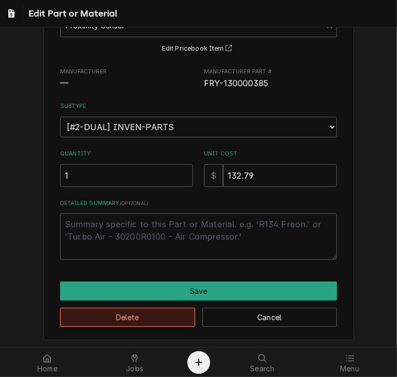
click at [145, 320] on button "Delete" at bounding box center [127, 317] width 135 height 19
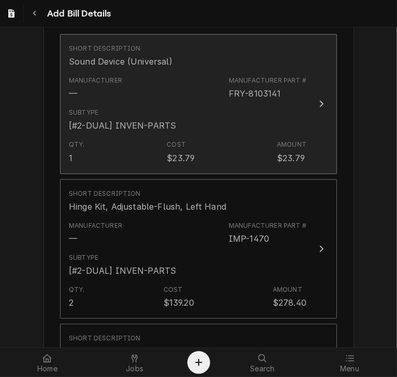
click at [302, 100] on div "Manufacturer — Manufacturer Part # FRY-8103141" at bounding box center [187, 88] width 237 height 32
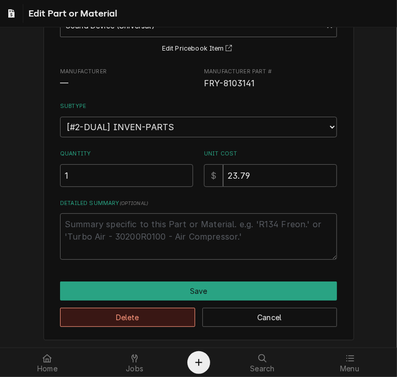
click at [86, 308] on button "Delete" at bounding box center [127, 317] width 135 height 19
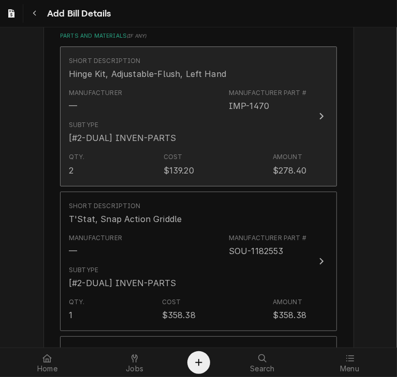
click at [307, 110] on button "Short Description Hinge Kit, Adjustable-Flush, Left Hand Manufacturer — Manufac…" at bounding box center [198, 117] width 277 height 140
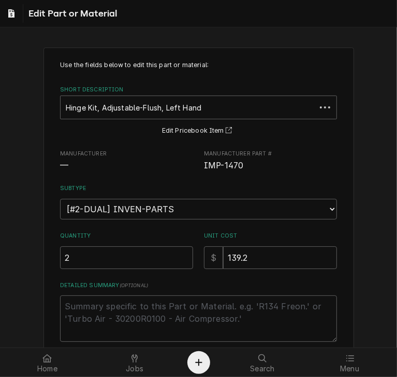
type textarea "x"
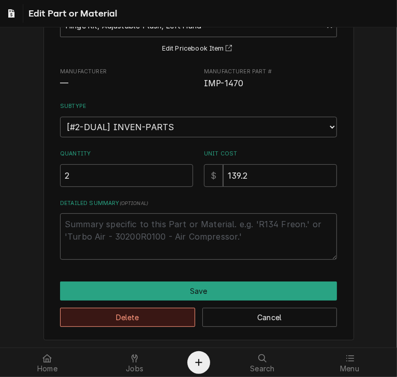
click at [114, 313] on button "Delete" at bounding box center [127, 317] width 135 height 19
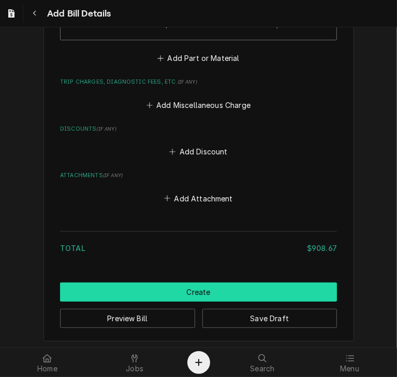
click at [220, 293] on button "Create" at bounding box center [198, 292] width 277 height 19
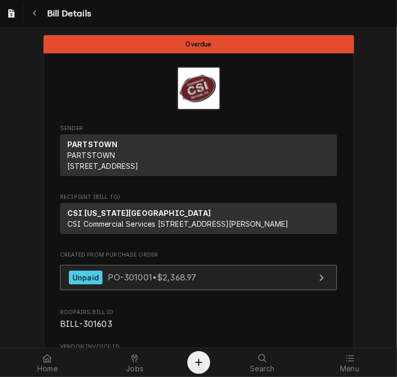
click at [156, 283] on span "PO-301001 • $2,368.97" at bounding box center [152, 277] width 88 height 10
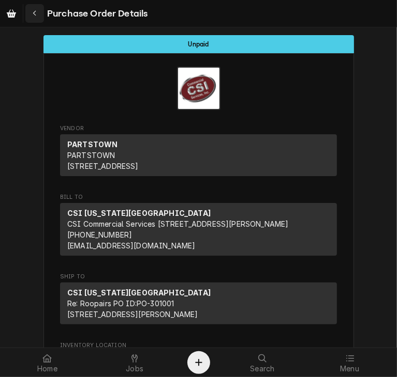
click at [33, 10] on icon "Navigate back" at bounding box center [35, 13] width 5 height 7
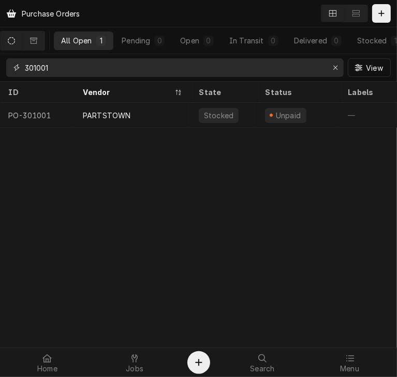
drag, startPoint x: 57, startPoint y: 67, endPoint x: 6, endPoint y: 67, distance: 50.7
click at [6, 67] on div "301001" at bounding box center [174, 67] width 337 height 19
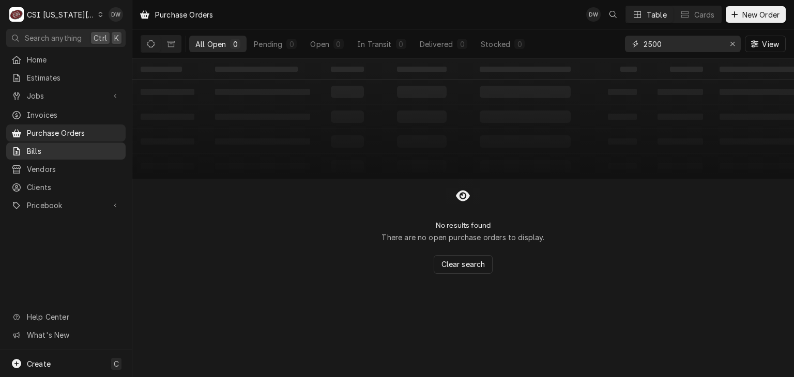
type input "2500"
click at [71, 149] on span "Bills" at bounding box center [74, 151] width 94 height 11
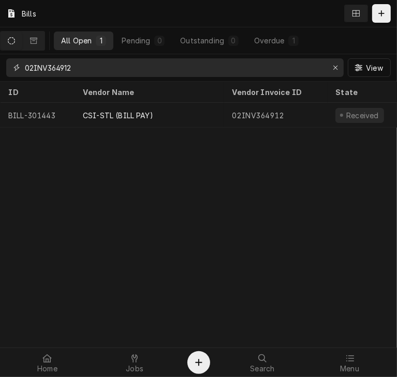
drag, startPoint x: 93, startPoint y: 67, endPoint x: 13, endPoint y: 57, distance: 80.7
click at [13, 57] on div "02INV364912 View" at bounding box center [198, 67] width 397 height 27
type input "2500454829"
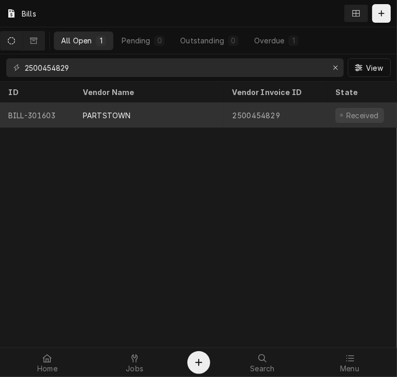
click at [94, 110] on div "PARTSTOWN" at bounding box center [107, 115] width 48 height 11
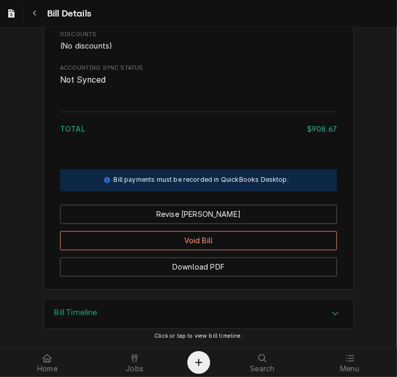
scroll to position [885, 0]
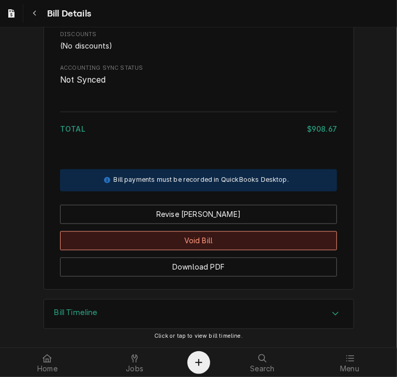
click at [198, 239] on button "Void Bill" at bounding box center [198, 241] width 277 height 19
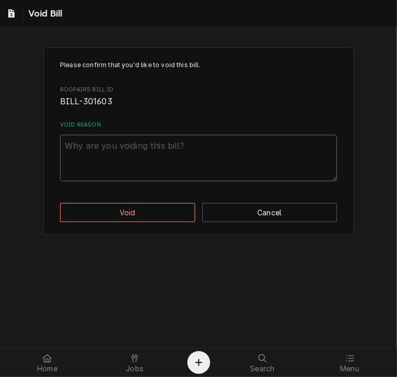
click at [118, 146] on textarea "Void Reason" at bounding box center [198, 158] width 277 height 47
type textarea "x"
type textarea "A"
type textarea "x"
type textarea "Ac"
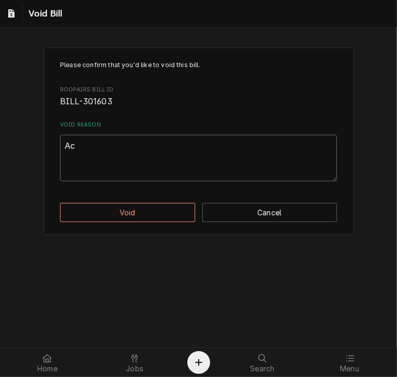
type textarea "x"
type textarea "Act"
type textarea "x"
type textarea "Actu"
type textarea "x"
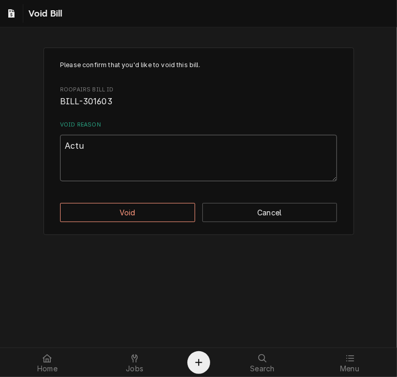
type textarea "Actua"
type textarea "x"
type textarea "Actual"
type textarea "x"
type textarea "Actuall"
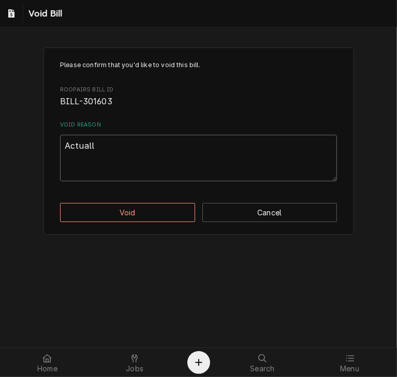
type textarea "x"
type textarea "Actually"
type textarea "x"
type textarea "Actually"
type textarea "x"
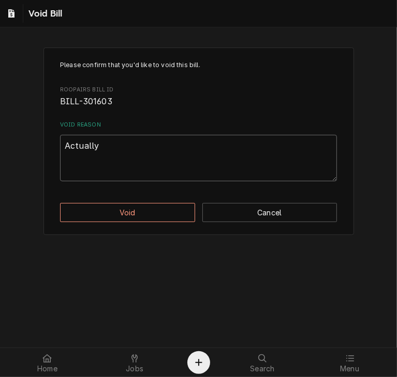
type textarea "Actually r"
type textarea "x"
type textarea "Actually re"
type textarea "x"
type textarea "Actually red"
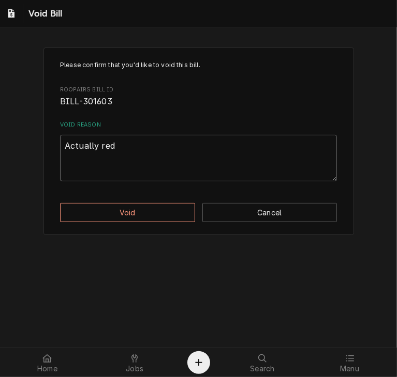
type textarea "x"
type textarea "Actually redi"
type textarea "x"
type textarea "Actually redit"
type textarea "x"
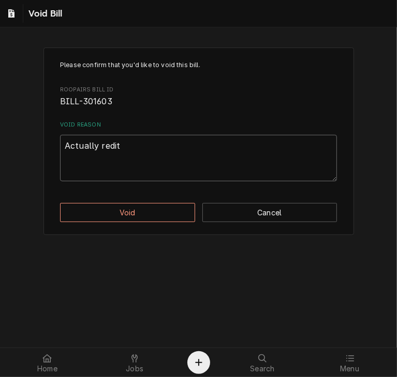
type textarea "Actually redit"
type textarea "x"
type textarea "Actually redit"
type textarea "x"
type textarea "Actually redi"
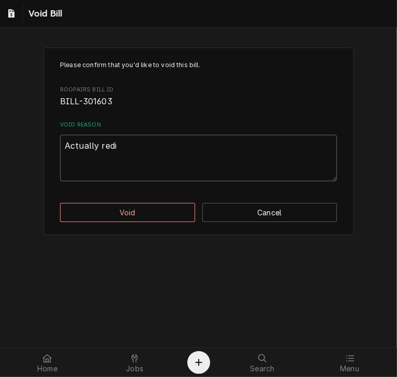
type textarea "x"
type textarea "Actually red"
type textarea "x"
type textarea "Actually re"
type textarea "x"
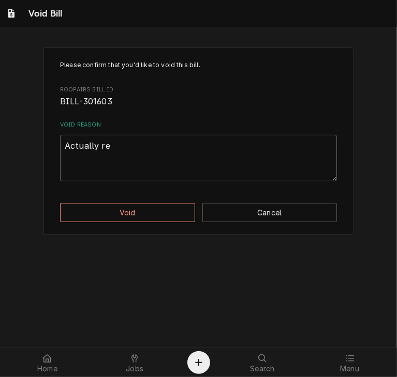
type textarea "Actually r"
type textarea "x"
type textarea "Actually"
type textarea "x"
type textarea "Actually c"
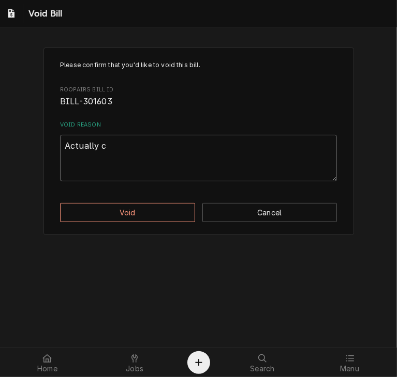
type textarea "x"
type textarea "Actually cr"
type textarea "x"
type textarea "Actually cre"
type textarea "x"
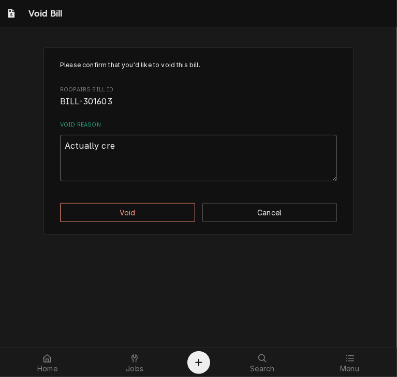
type textarea "Actually cred"
type textarea "x"
type textarea "Actually credi"
type textarea "x"
type textarea "Actually credit"
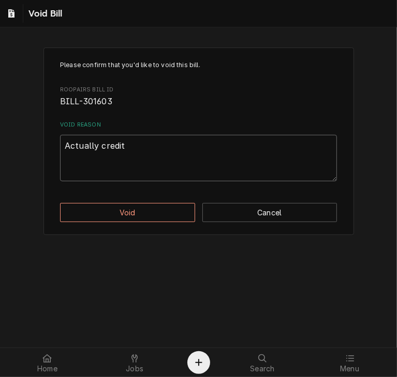
type textarea "x"
type textarea "Actually credit"
type textarea "x"
type textarea "Actually credit a"
type textarea "x"
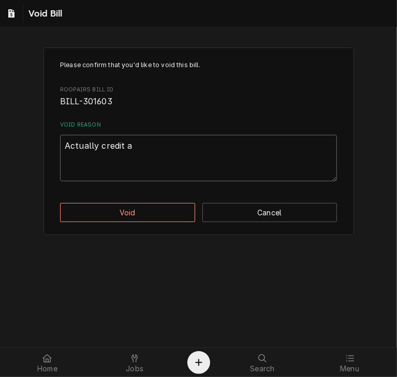
type textarea "Actually credit an"
type textarea "x"
type textarea "Actually credit and"
type textarea "x"
type textarea "Actually credit and"
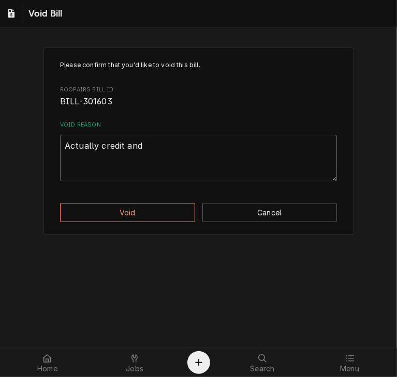
type textarea "x"
type textarea "Actually credit and s"
type textarea "x"
type textarea "Actually credit and sh"
type textarea "x"
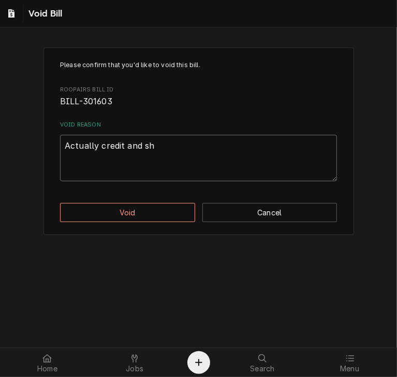
type textarea "Actually credit and sho"
type textarea "x"
type textarea "Actually credit and shou"
type textarea "x"
type textarea "Actually credit and shoul"
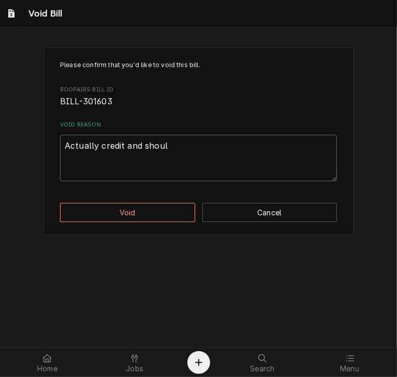
type textarea "x"
type textarea "Actually credit and should"
type textarea "x"
type textarea "Actually credit and shouldn"
type textarea "x"
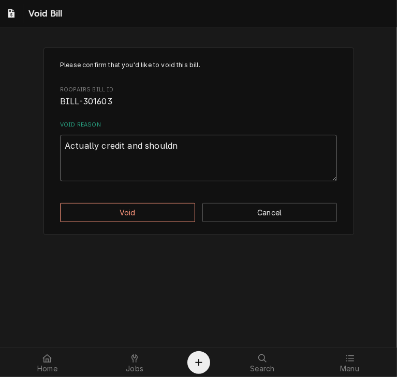
type textarea "Actually credit and shouldn'"
type textarea "x"
type textarea "Actually credit and shouldn't"
type textarea "x"
type textarea "Actually credit and shouldn't"
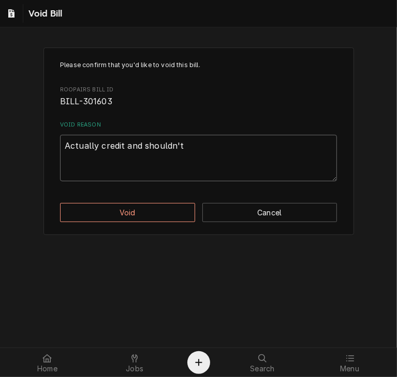
type textarea "x"
type textarea "Actually credit and shouldn't h"
type textarea "x"
type textarea "Actually credit and shouldn't ha"
type textarea "x"
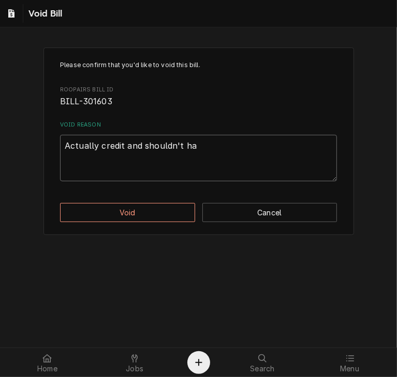
type textarea "Actually credit and shouldn't hav"
type textarea "x"
type textarea "Actually credit and shouldn't have"
type textarea "x"
type textarea "Actually credit and shouldn't have"
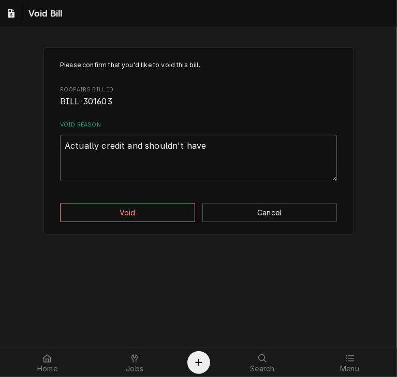
type textarea "x"
type textarea "Actually credit and shouldn't have b"
type textarea "x"
type textarea "Actually credit and shouldn't have be"
type textarea "x"
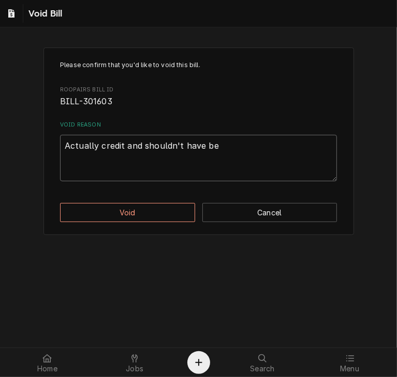
type textarea "Actually credit and shouldn't have bee"
type textarea "x"
type textarea "Actually credit and shouldn't have been"
type textarea "x"
type textarea "Actually credit and shouldn't have been"
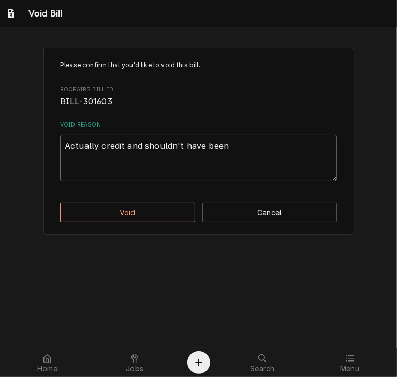
type textarea "x"
type textarea "Actually credit and shouldn't have been a"
type textarea "x"
type textarea "Actually credit and shouldn't have been ad"
type textarea "x"
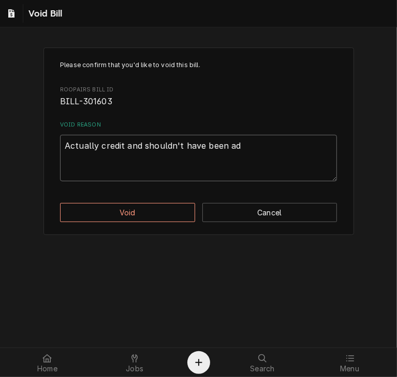
type textarea "Actually credit and shouldn't have been add"
type textarea "x"
type textarea "Actually credit and shouldn't have been adde"
type textarea "x"
type textarea "Actually credit and shouldn't have been added"
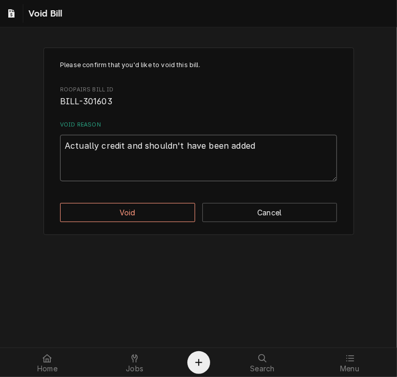
type textarea "x"
type textarea "Actually credit and shouldn't have been added"
type textarea "x"
type textarea "Actually credit and shouldn't have been added -"
type textarea "x"
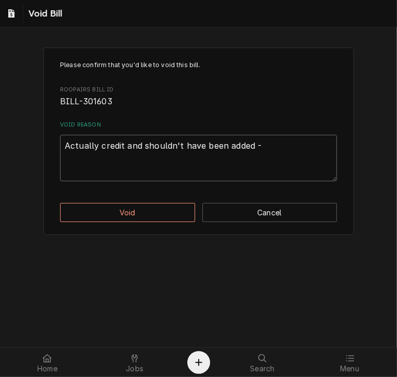
type textarea "Actually credit and shouldn't have been added -d"
type textarea "x"
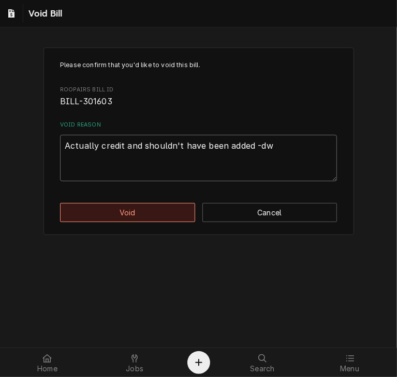
type textarea "Actually credit and shouldn't have been added -dw"
click at [119, 220] on button "Void" at bounding box center [127, 212] width 135 height 19
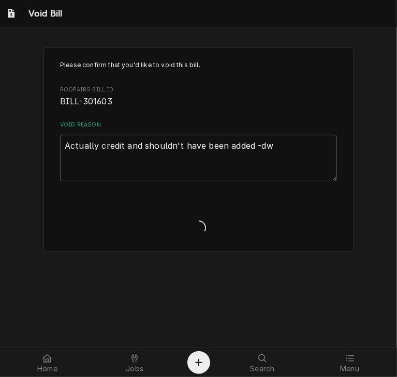
type textarea "x"
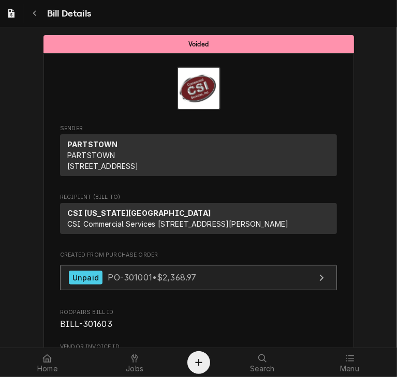
click at [101, 285] on div "Unpaid PO-301001 • $2,368.97" at bounding box center [133, 278] width 128 height 14
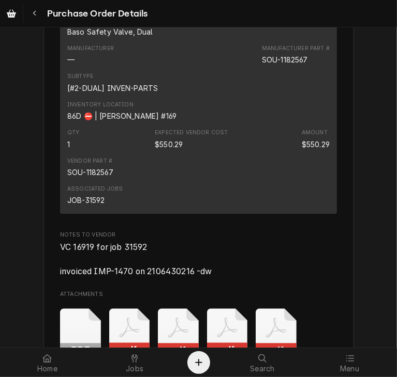
scroll to position [3285, 0]
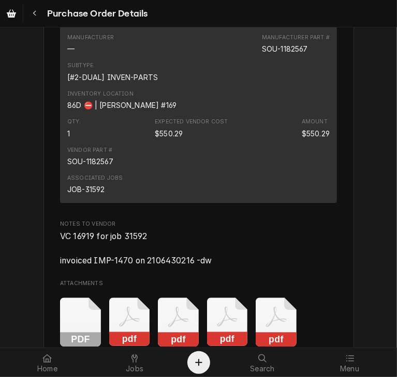
drag, startPoint x: 149, startPoint y: 52, endPoint x: 54, endPoint y: 52, distance: 95.1
copy div "Baso Safety Valve, Dual"
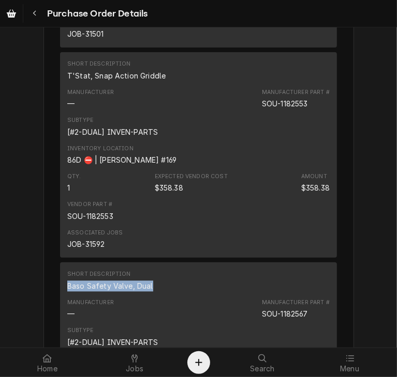
scroll to position [3002, 0]
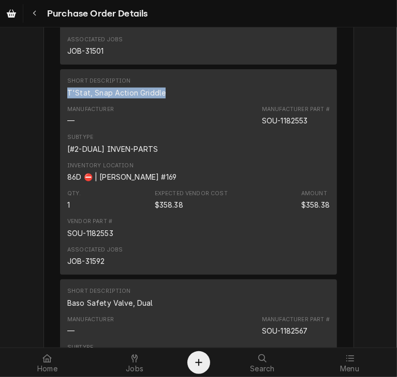
drag, startPoint x: 159, startPoint y: 120, endPoint x: 60, endPoint y: 123, distance: 98.8
click at [60, 123] on div "Short Description T'Stat, Snap Action Griddle Manufacturer — Manufacturer Part …" at bounding box center [198, 172] width 277 height 206
copy div "T'Stat, Snap Action Griddle"
click at [33, 10] on icon "Navigate back" at bounding box center [35, 13] width 5 height 7
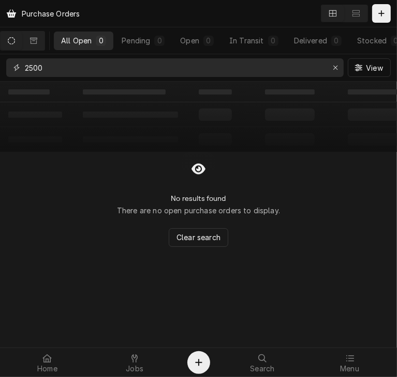
drag, startPoint x: 70, startPoint y: 70, endPoint x: 2, endPoint y: 67, distance: 67.8
click at [2, 67] on div "2500 View" at bounding box center [198, 67] width 397 height 27
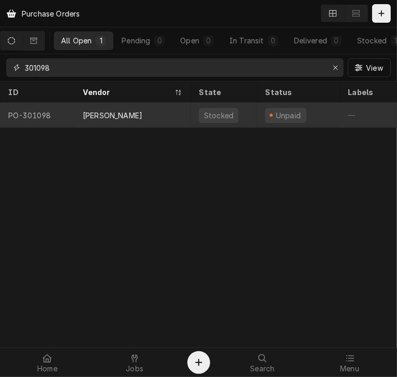
type input "301098"
click at [98, 110] on div "[PERSON_NAME]" at bounding box center [112, 115] width 59 height 11
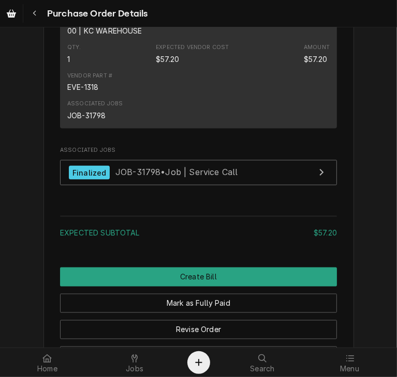
scroll to position [835, 0]
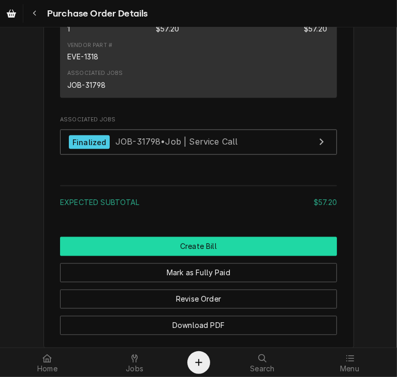
click at [196, 256] on button "Create Bill" at bounding box center [198, 246] width 277 height 19
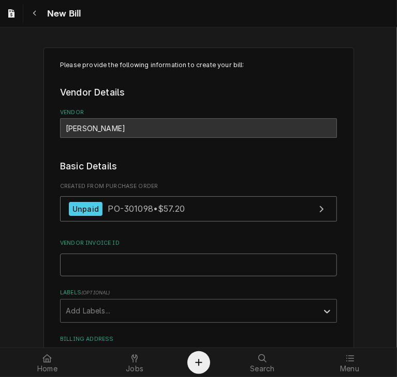
click at [114, 266] on input "Vendor Invoice ID" at bounding box center [198, 265] width 277 height 23
type input "CC 301098"
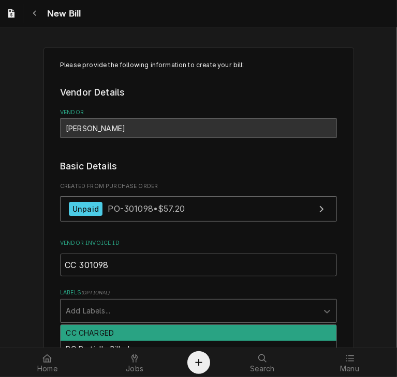
click at [113, 312] on div "Labels" at bounding box center [189, 311] width 247 height 19
click at [104, 331] on div "CC CHARGED" at bounding box center [198, 333] width 276 height 16
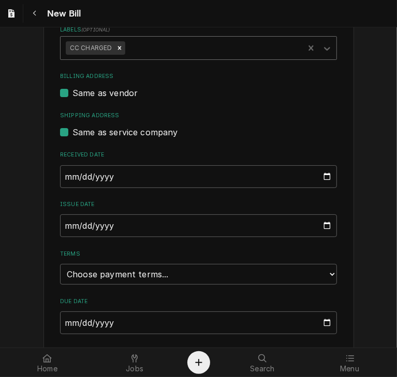
scroll to position [265, 0]
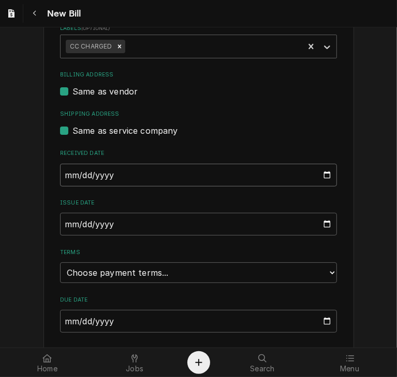
click at [60, 173] on input "2025-10-02" at bounding box center [198, 175] width 277 height 23
type input "2025-08-02"
type input "2025-08-06"
click at [65, 222] on input "2025-10-02" at bounding box center [198, 224] width 277 height 23
type input "2025-08-02"
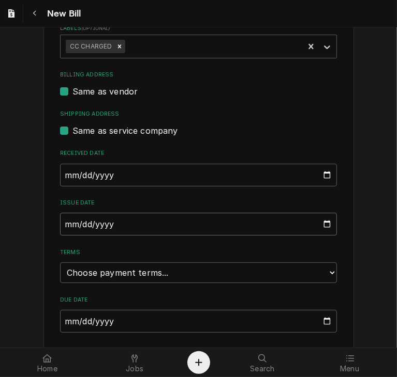
type input "2025-08-06"
click at [100, 277] on select "Choose payment terms... Same Day Net 7 Net 14 Net 21 Net 30 Net 45 Net 60 Net 90" at bounding box center [198, 273] width 277 height 21
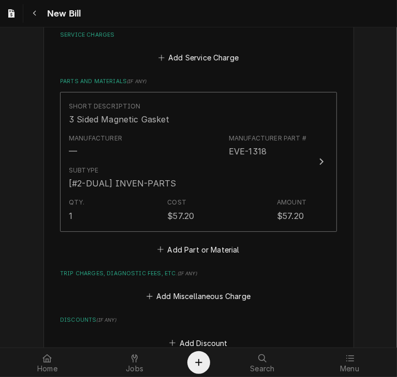
scroll to position [613, 0]
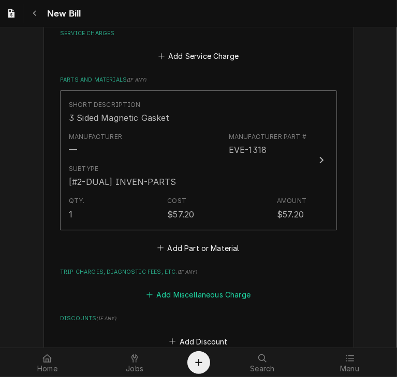
click at [200, 298] on button "Add Miscellaneous Charge" at bounding box center [198, 295] width 108 height 14
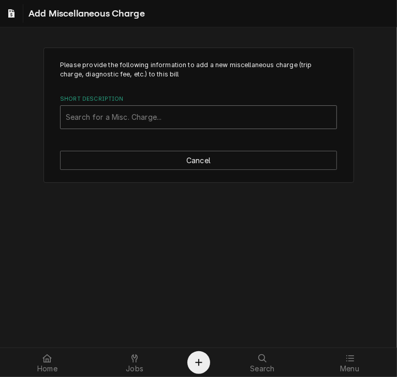
click at [96, 118] on div "Short Description" at bounding box center [198, 117] width 265 height 19
type input "shi"
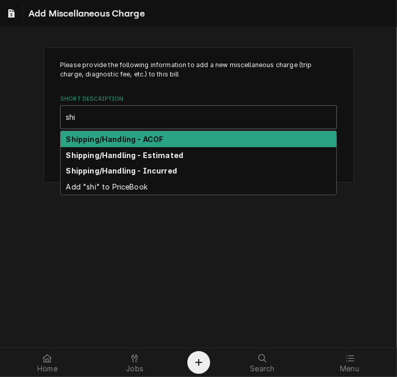
click at [99, 133] on div "Shipping/Handling - ACOF" at bounding box center [198, 139] width 276 height 16
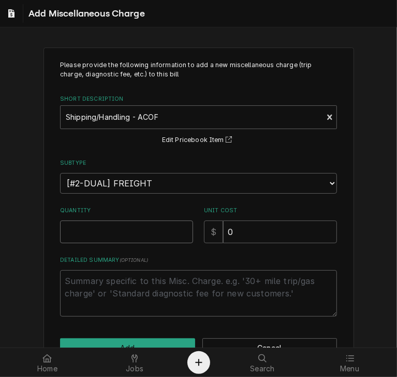
click at [88, 231] on input "Quantity" at bounding box center [126, 232] width 133 height 23
type textarea "x"
type input "1"
drag, startPoint x: 234, startPoint y: 234, endPoint x: 225, endPoint y: 234, distance: 9.3
click at [225, 234] on input "0" at bounding box center [280, 232] width 114 height 23
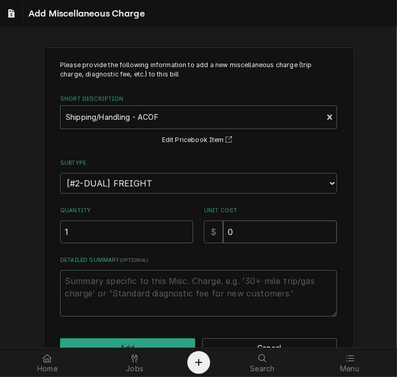
type textarea "x"
type input "2"
type textarea "x"
type input "25"
type textarea "x"
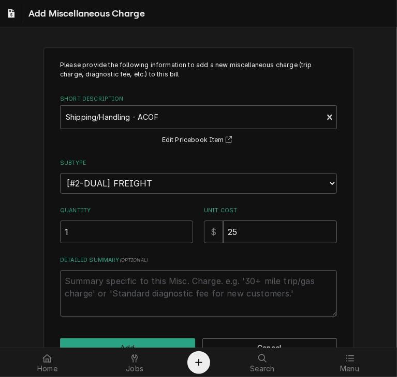
type input "25.0"
type textarea "x"
type input "25.00"
click at [159, 344] on button "Add" at bounding box center [127, 348] width 135 height 19
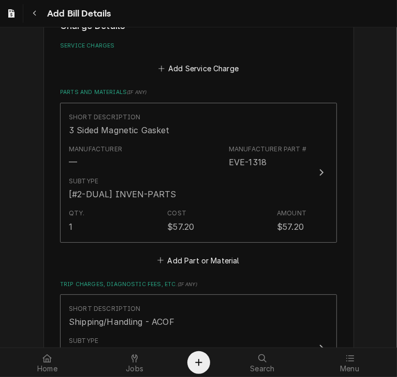
scroll to position [916, 0]
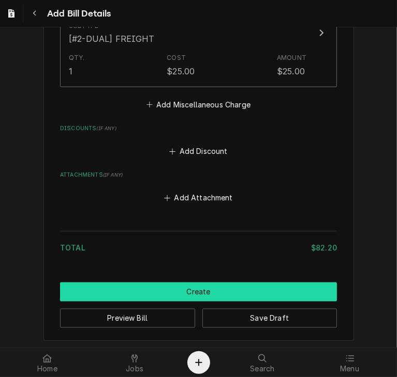
click at [185, 284] on button "Create" at bounding box center [198, 292] width 277 height 19
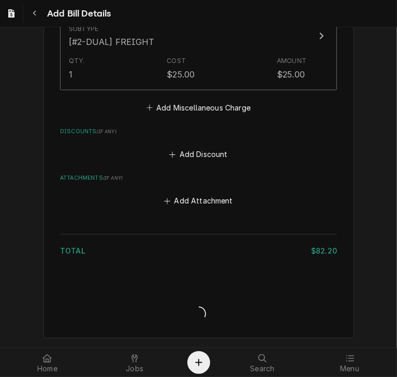
scroll to position [910, 0]
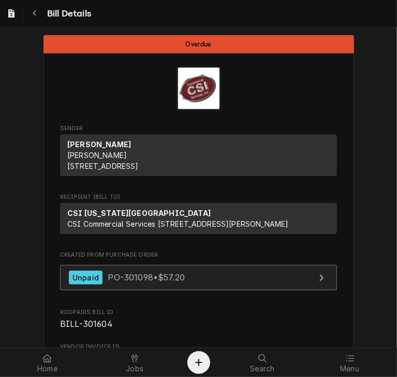
click at [108, 283] on span "PO-301098 • $57.20" at bounding box center [146, 277] width 77 height 10
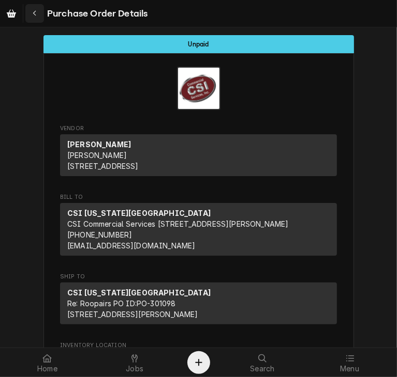
click at [38, 13] on div "Navigate back" at bounding box center [34, 13] width 10 height 10
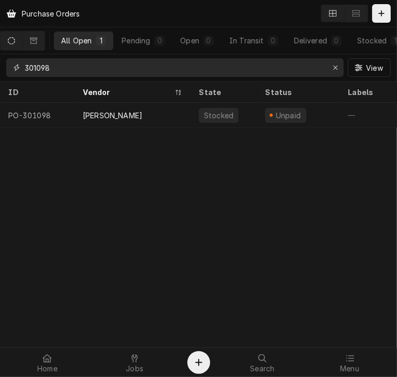
drag, startPoint x: 81, startPoint y: 70, endPoint x: -4, endPoint y: 70, distance: 84.8
click at [0, 70] on html "Purchase Orders All Open 1 Pending 0 Open 0 In Transit 0 Delivered 0 Stocked 1 …" at bounding box center [198, 188] width 397 height 377
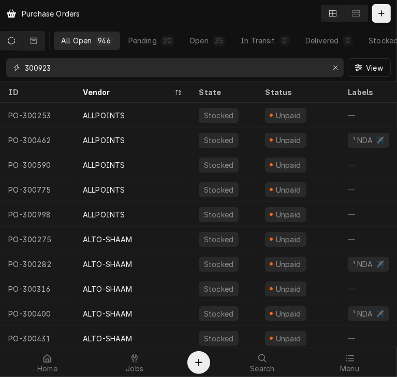
type input "300923"
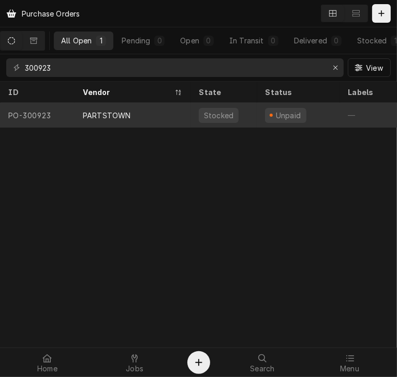
click at [107, 115] on div "PARTSTOWN" at bounding box center [107, 115] width 48 height 11
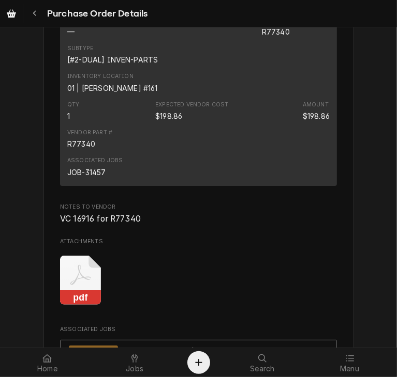
scroll to position [1946, 0]
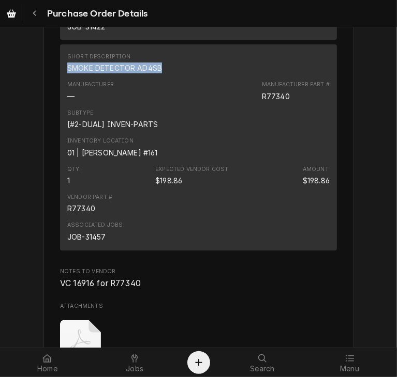
drag, startPoint x: 157, startPoint y: 99, endPoint x: 58, endPoint y: 106, distance: 98.5
click at [60, 106] on div "Short Description SMOKE DETECTOR AD4SB Manufacturer — Manufacturer Part # R7734…" at bounding box center [198, 147] width 277 height 206
copy div "SMOKE DETECTOR AD4SB"
click at [30, 10] on div "Navigate back" at bounding box center [34, 13] width 10 height 10
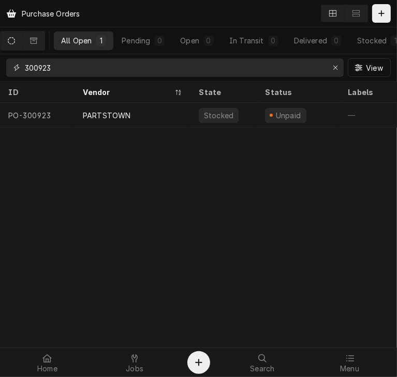
click at [68, 65] on input "300923" at bounding box center [174, 67] width 299 height 19
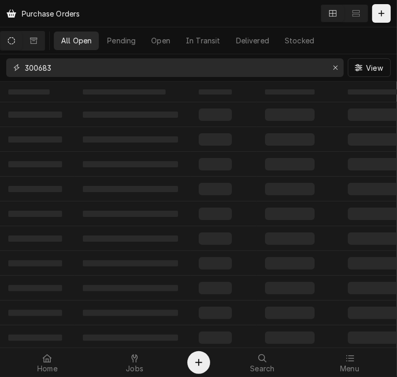
type input "300683"
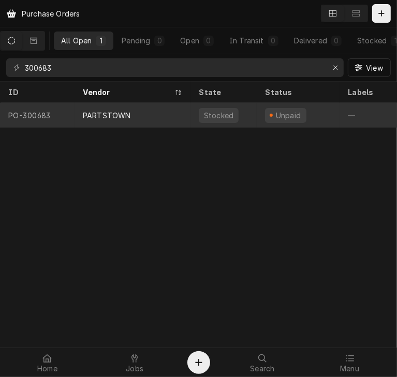
click at [93, 110] on div "PARTSTOWN" at bounding box center [107, 115] width 48 height 11
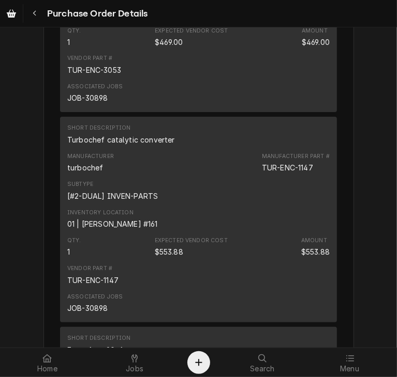
scroll to position [2947, 0]
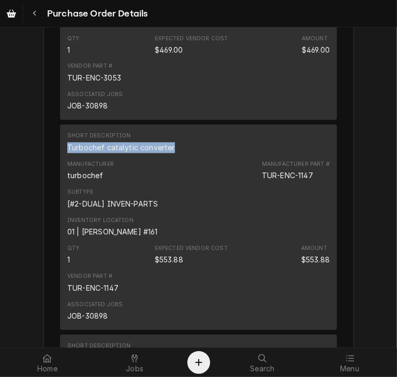
drag, startPoint x: 170, startPoint y: 179, endPoint x: 56, endPoint y: 181, distance: 113.8
click at [60, 181] on div "Short Description Turbochef catalytic converter Manufacturer turbochef Manufact…" at bounding box center [198, 228] width 277 height 206
copy div "Turbochef catalytic converter"
click at [34, 10] on icon "Navigate back" at bounding box center [35, 13] width 5 height 7
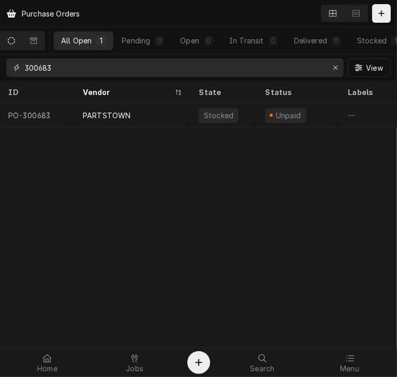
drag, startPoint x: 62, startPoint y: 65, endPoint x: -1, endPoint y: 68, distance: 63.2
click at [0, 68] on html "Purchase Orders All Open 1 Pending 0 Open 0 In Transit 0 Delivered 0 Stocked 1 …" at bounding box center [198, 188] width 397 height 377
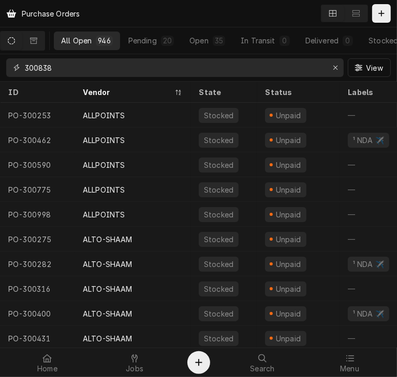
type input "300838"
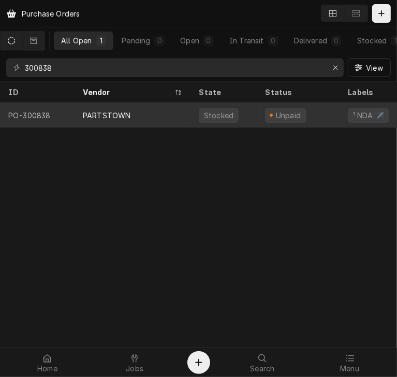
click at [93, 112] on div "PARTSTOWN" at bounding box center [107, 115] width 48 height 11
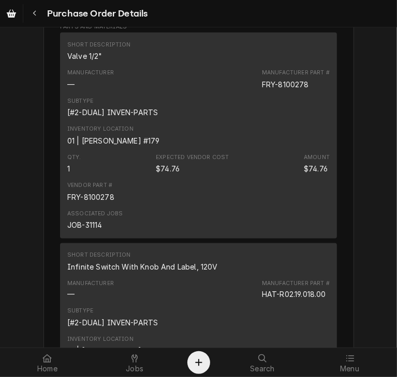
scroll to position [726, 0]
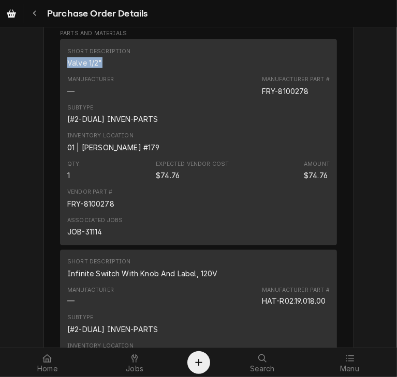
drag, startPoint x: 101, startPoint y: 94, endPoint x: 55, endPoint y: 99, distance: 45.9
click at [55, 99] on div "Vendor PARTSTOWN PARTSTOWN [STREET_ADDRESS] Bill To [GEOGRAPHIC_DATA][US_STATE]…" at bounding box center [198, 93] width 310 height 1532
copy div "Valve 1/2""
click at [33, 16] on icon "Navigate back" at bounding box center [35, 13] width 5 height 7
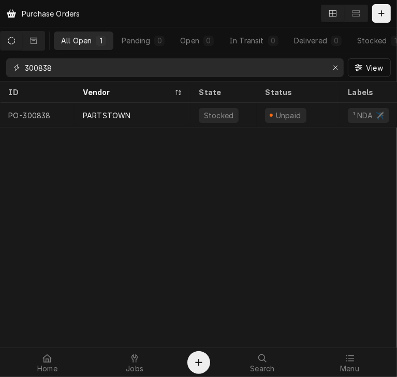
drag, startPoint x: 67, startPoint y: 69, endPoint x: -8, endPoint y: 77, distance: 75.4
click at [0, 77] on html "Purchase Orders All Open 1 Pending 0 Open 0 In Transit 0 Delivered 0 Stocked 1 …" at bounding box center [198, 188] width 397 height 377
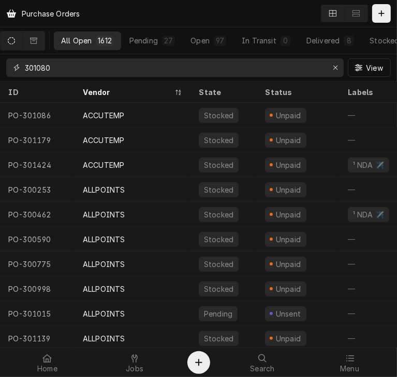
type input "301080"
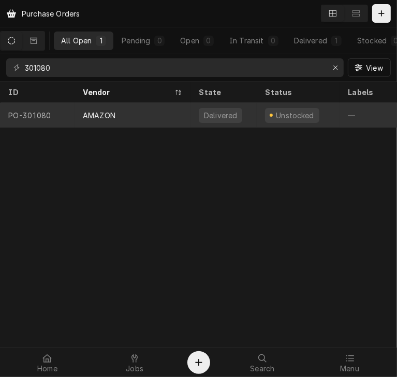
click at [95, 116] on div "AMAZON" at bounding box center [99, 115] width 33 height 11
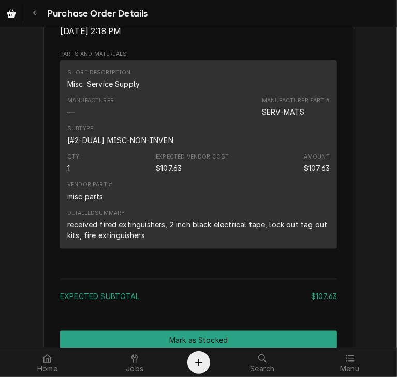
scroll to position [708, 0]
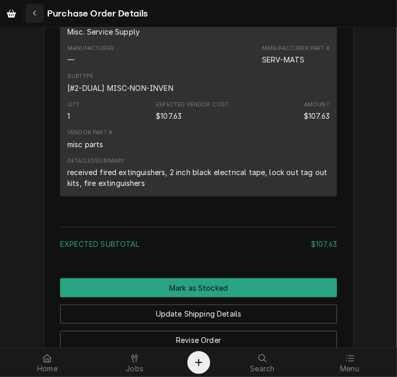
click at [34, 13] on icon "Navigate back" at bounding box center [35, 13] width 5 height 7
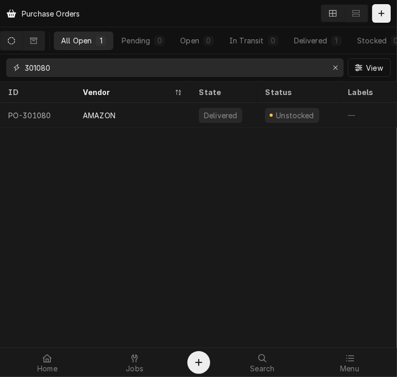
drag, startPoint x: 64, startPoint y: 68, endPoint x: 6, endPoint y: 67, distance: 57.9
click at [6, 67] on div "301080" at bounding box center [174, 67] width 337 height 19
type input "301083"
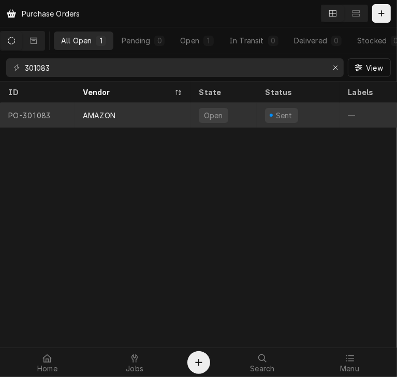
click at [99, 117] on div "AMAZON" at bounding box center [99, 115] width 33 height 11
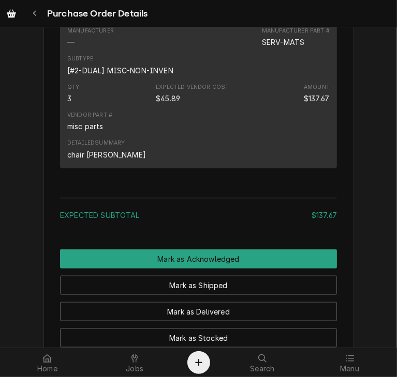
scroll to position [579, 0]
